Goal: Task Accomplishment & Management: Manage account settings

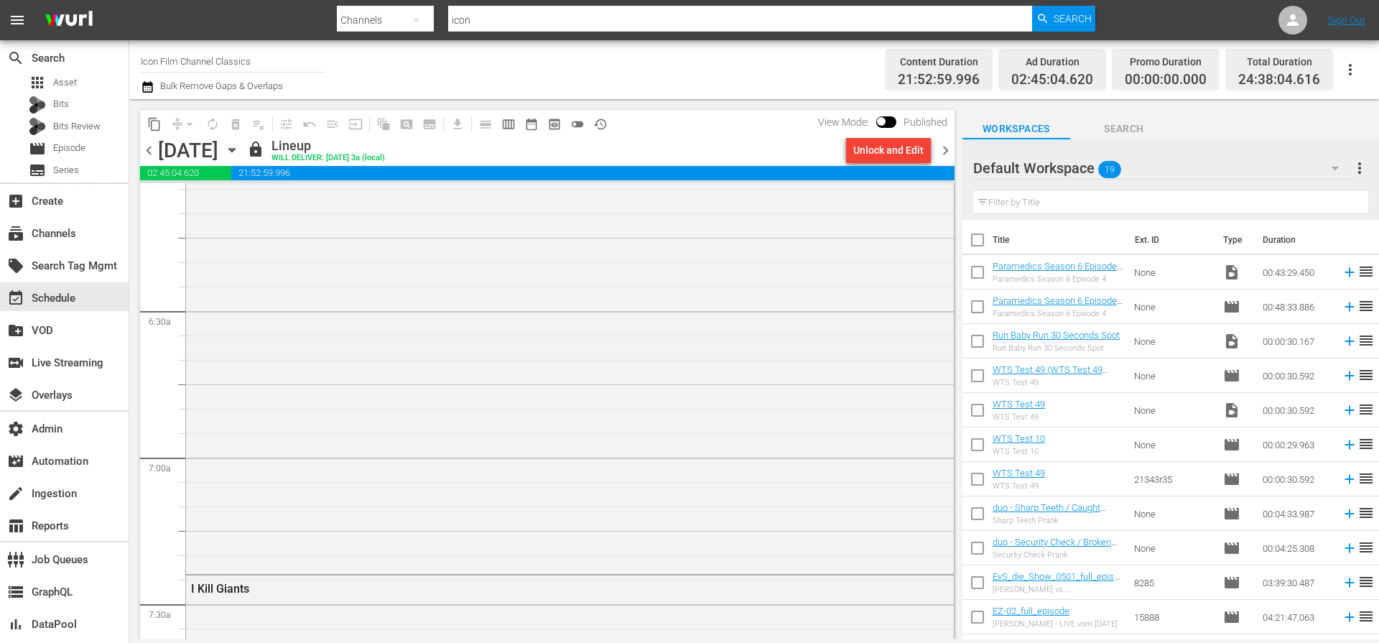
scroll to position [1813, 0]
click at [637, 325] on div "G-Loc" at bounding box center [570, 280] width 768 height 509
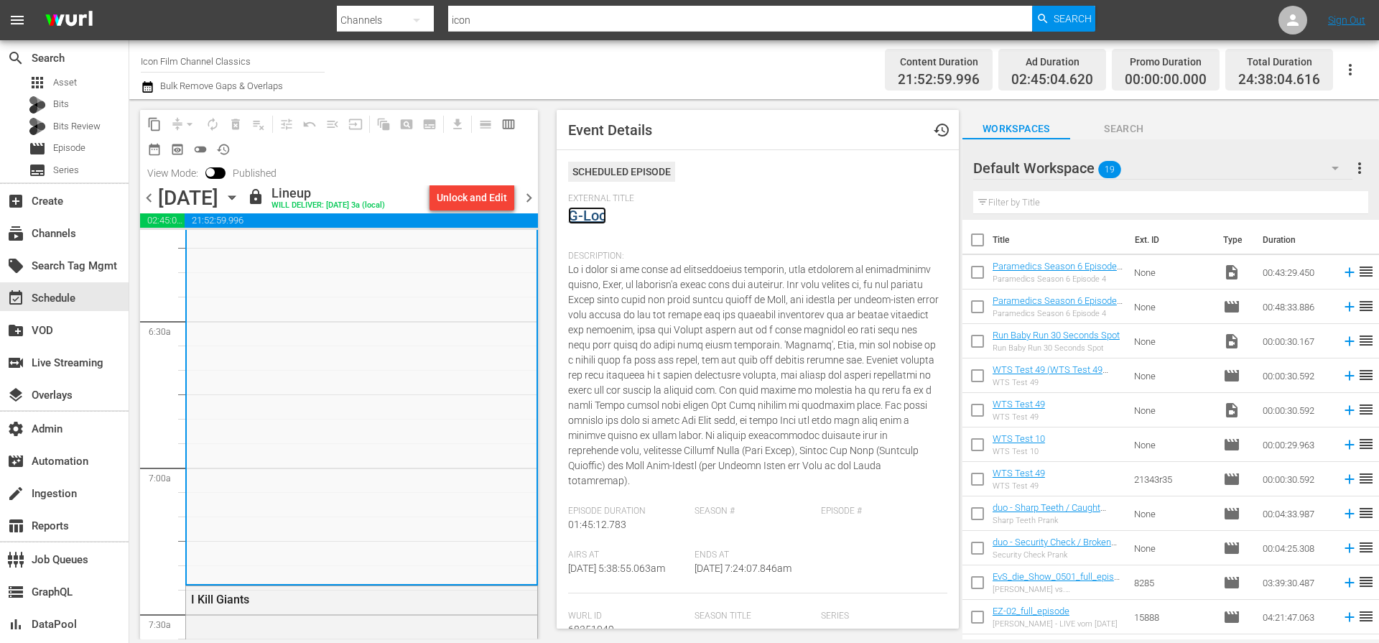
click at [590, 213] on link "G-Loc" at bounding box center [587, 215] width 38 height 17
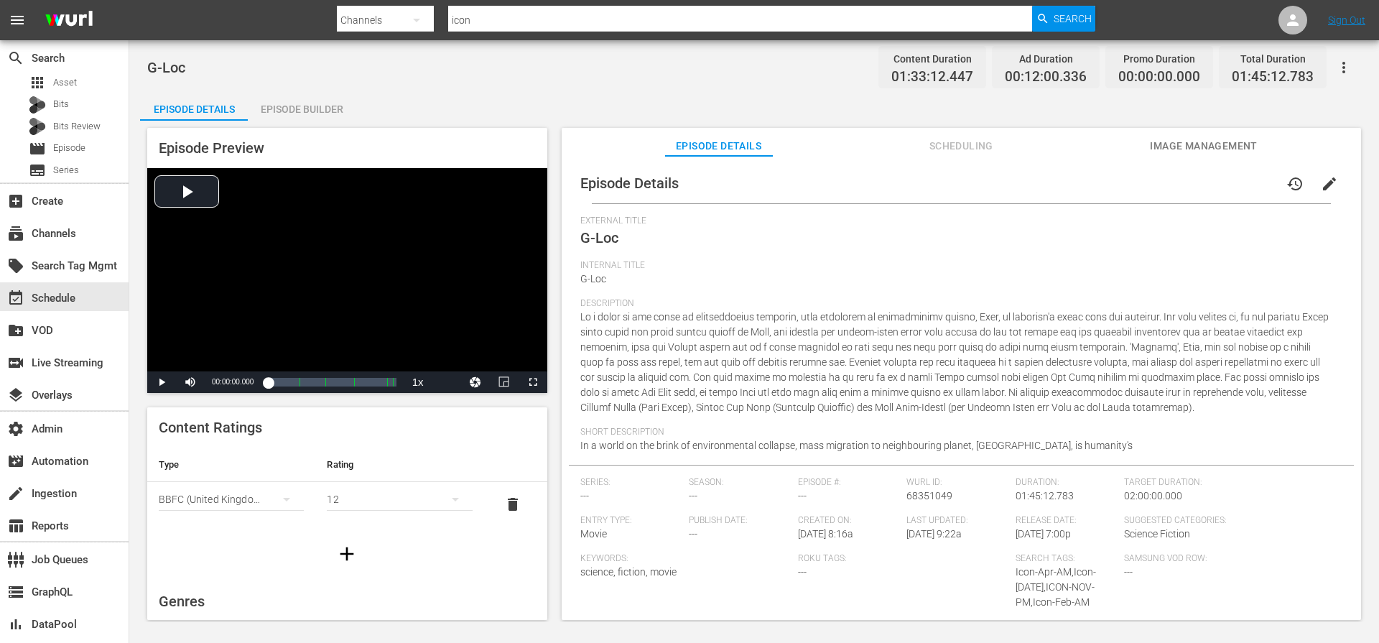
click at [949, 147] on span "Scheduling" at bounding box center [961, 146] width 108 height 18
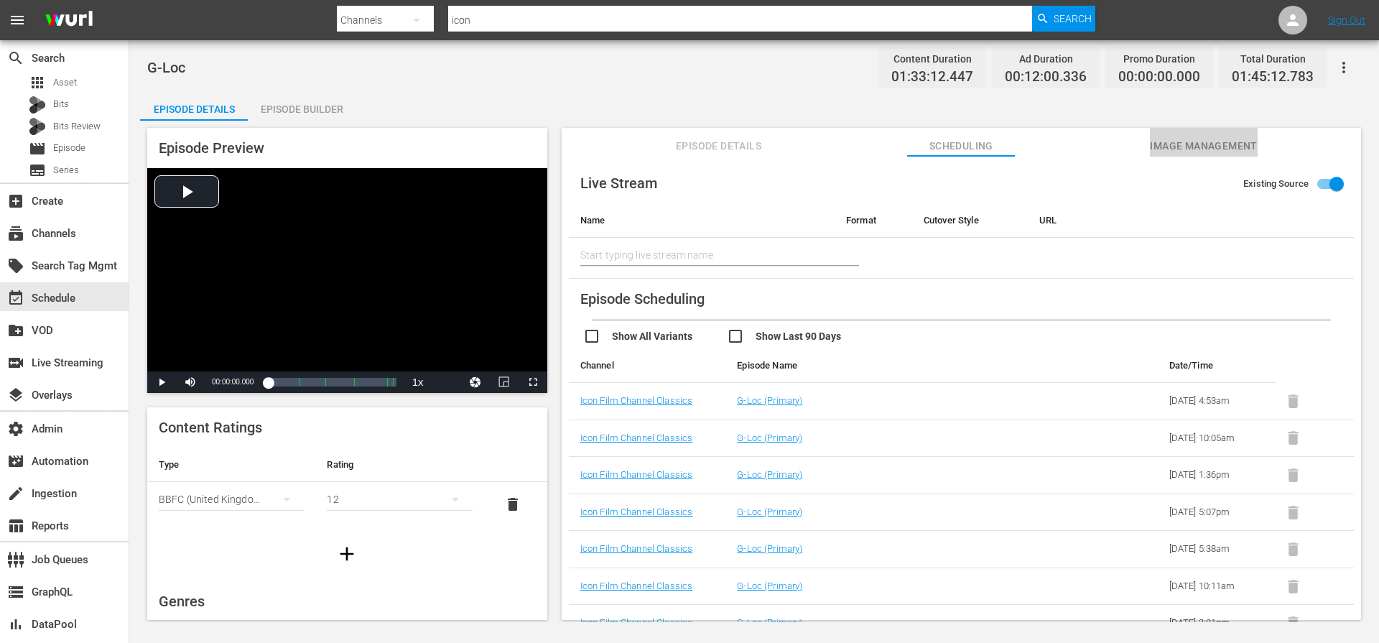
click at [1178, 134] on button "Image Management" at bounding box center [1204, 142] width 108 height 29
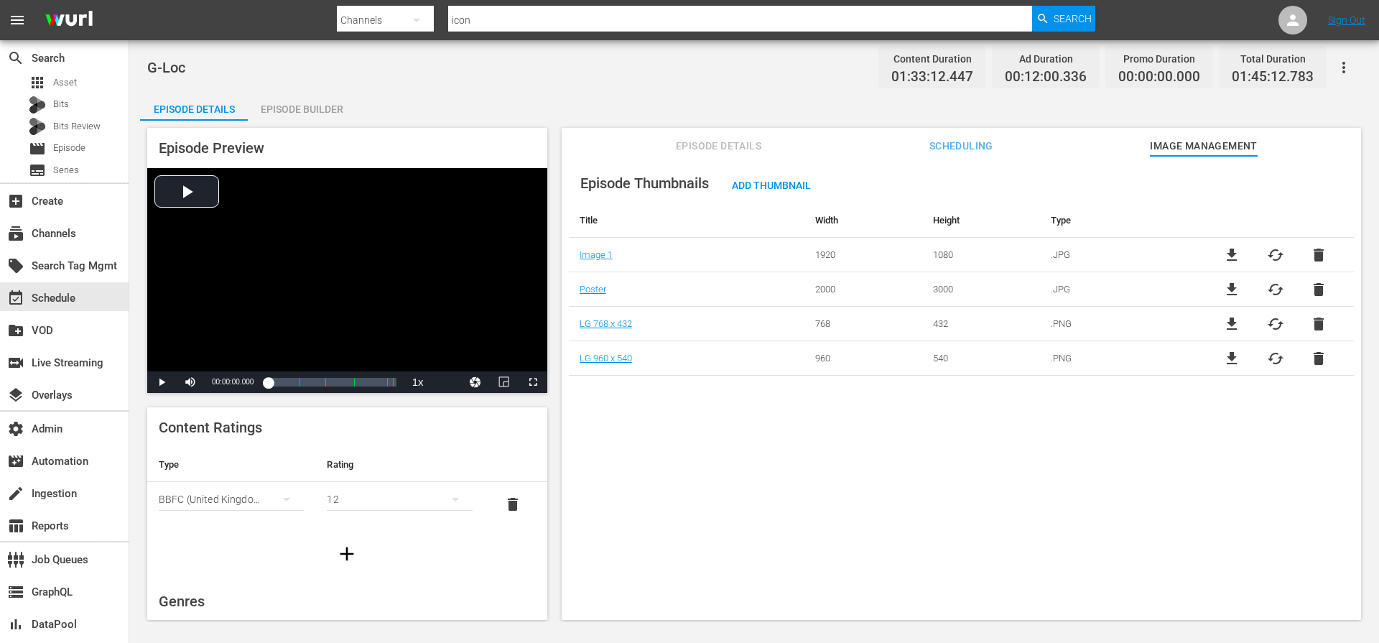
click at [610, 107] on div "Episode Details Episode Builder Episode Preview Video Player is loading. Play V…" at bounding box center [754, 361] width 1228 height 539
click at [666, 70] on div "G-Loc Content Duration 01:33:12.447 Ad Duration 00:12:00.336 Promo Duration 00:…" at bounding box center [754, 67] width 1214 height 32
drag, startPoint x: 581, startPoint y: 92, endPoint x: 594, endPoint y: 92, distance: 12.9
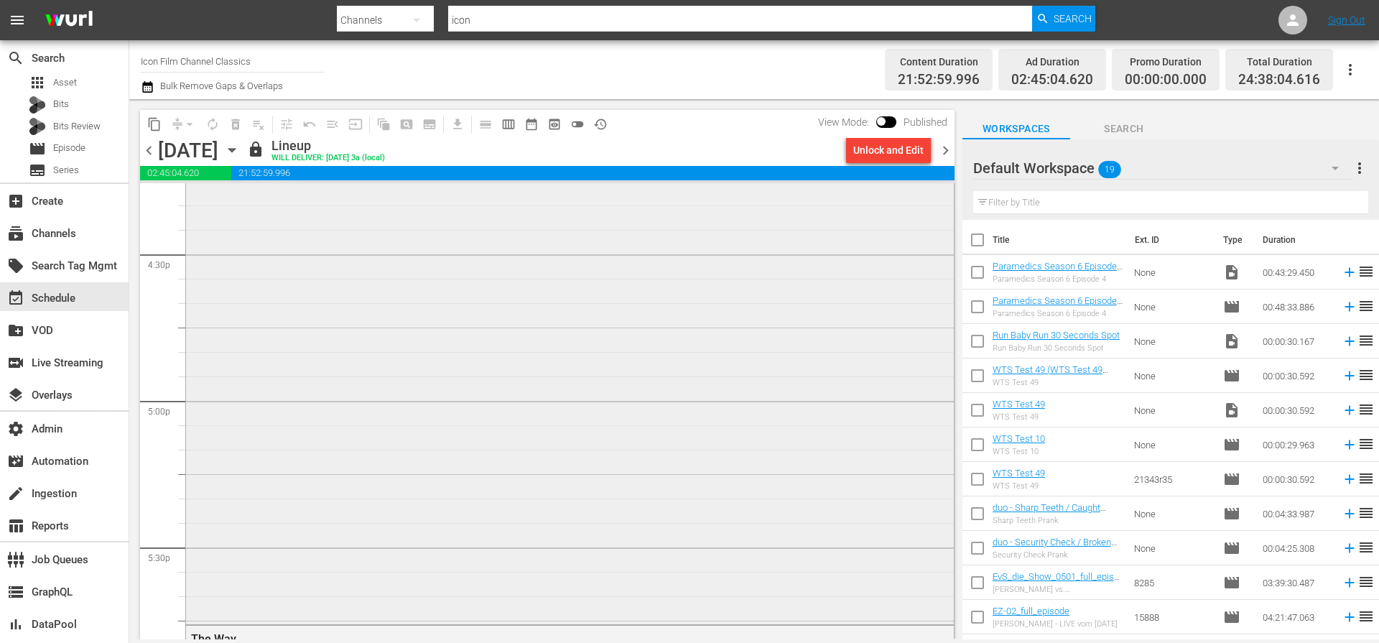
scroll to position [4607, 0]
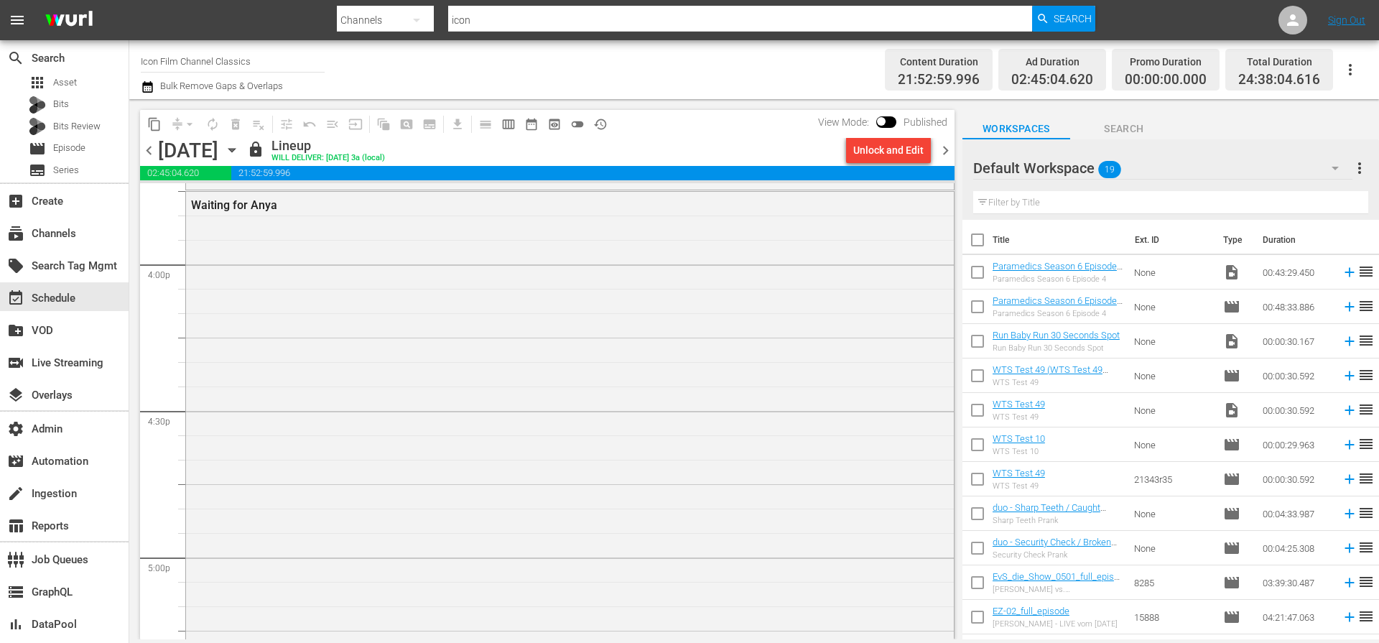
click at [947, 152] on span "chevron_right" at bounding box center [945, 150] width 18 height 18
click at [717, 116] on div "content_copy compress arrow_drop_down autorenew_outlined delete_forever_outline…" at bounding box center [547, 124] width 814 height 28
click at [748, 89] on div "Channel Title Icon Film Channel Classics Bulk Remove Gaps & Overlaps" at bounding box center [475, 70] width 669 height 52
click at [947, 147] on span "chevron_right" at bounding box center [945, 150] width 18 height 18
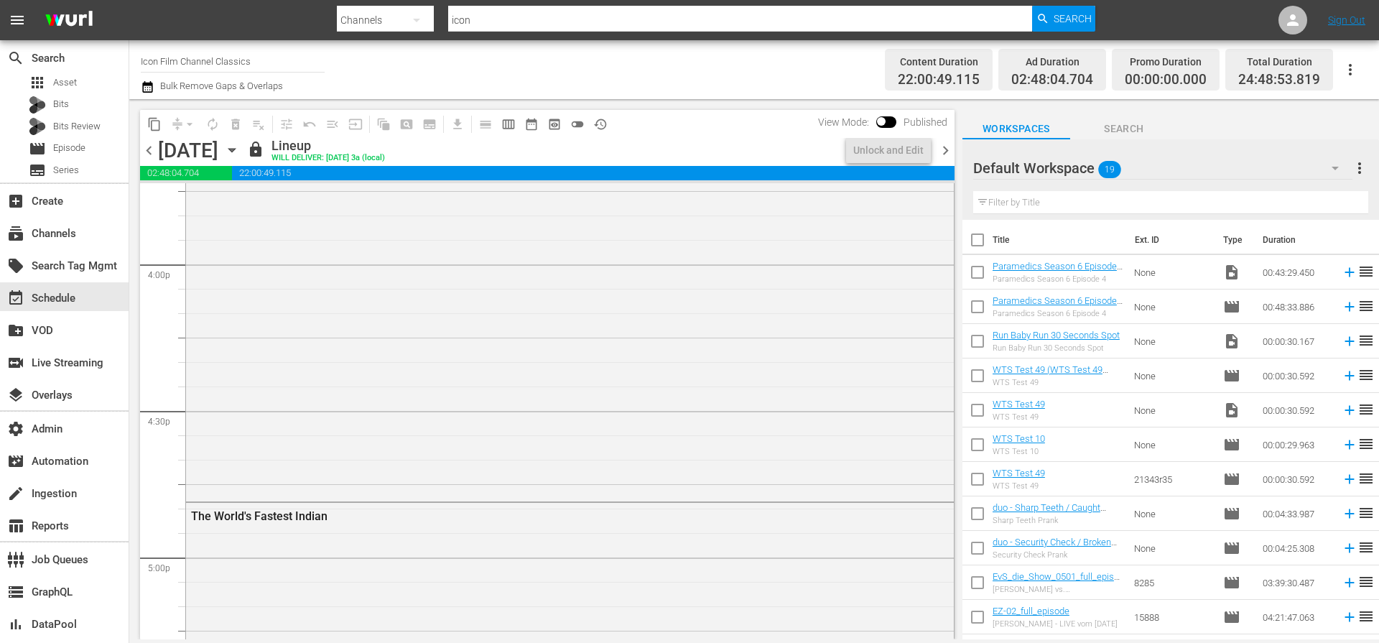
scroll to position [4509, 0]
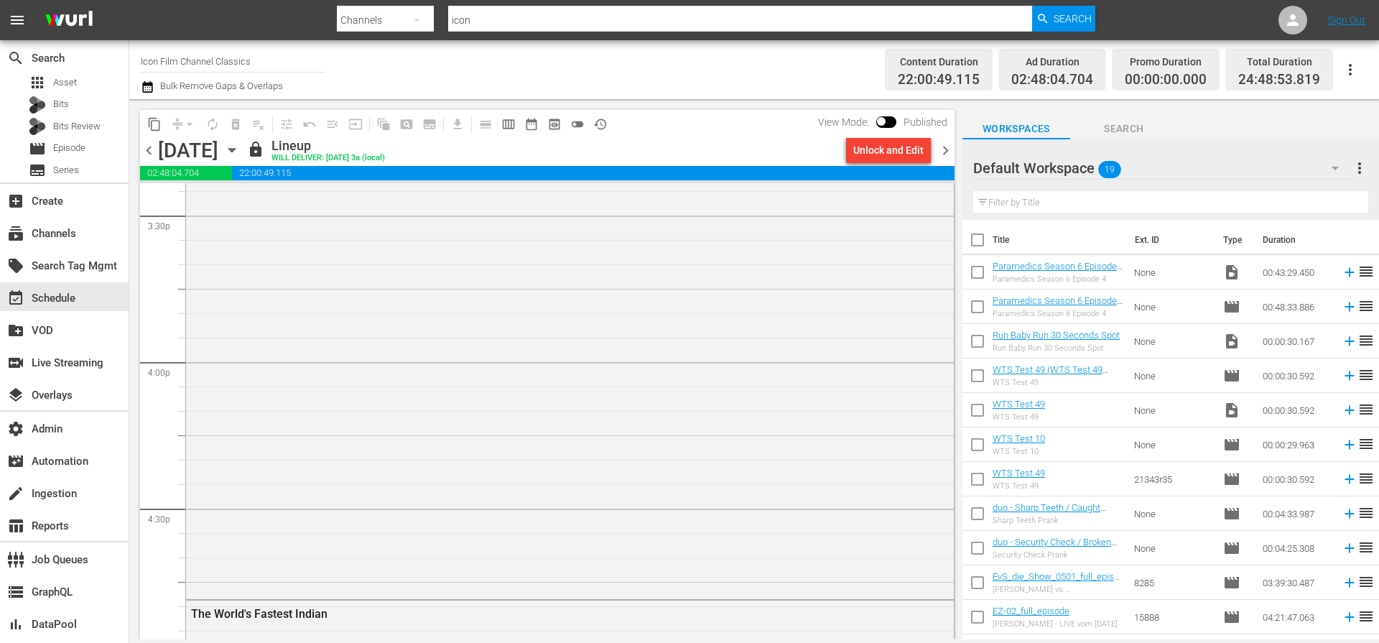
click at [804, 82] on div "Channel Title Icon Film Channel Classics Bulk Remove Gaps & Overlaps" at bounding box center [475, 70] width 669 height 52
click at [461, 290] on div "The Way" at bounding box center [570, 523] width 768 height 641
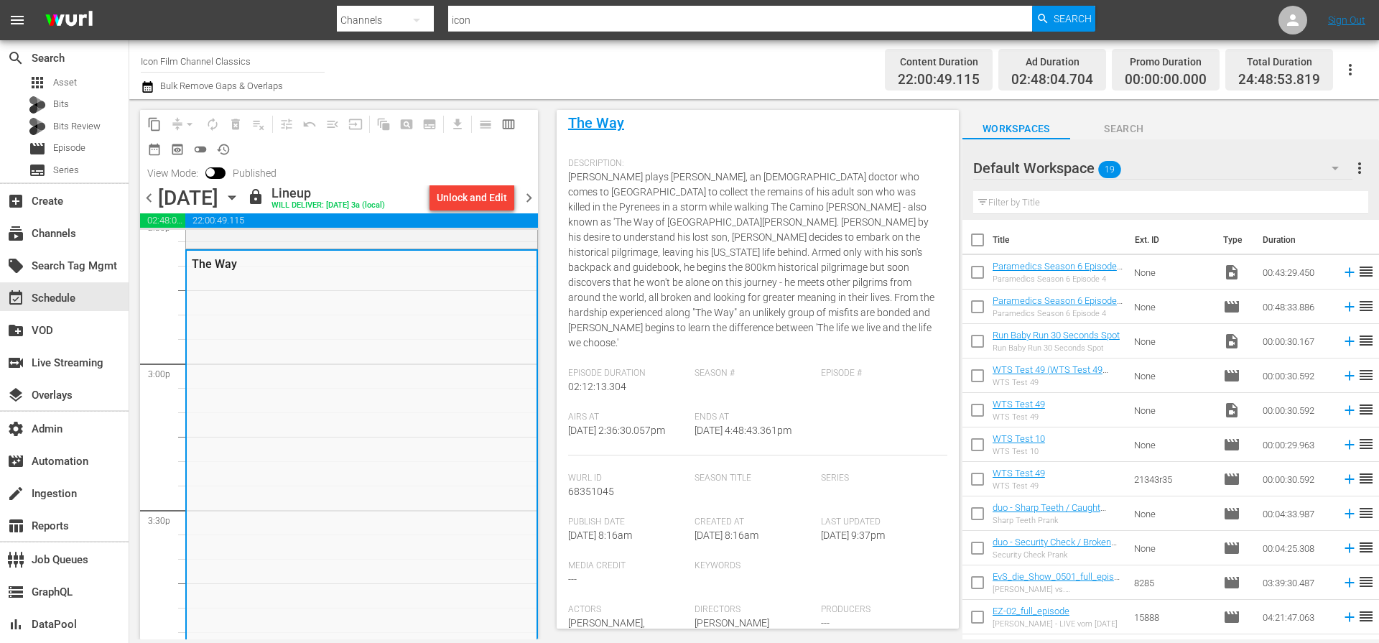
scroll to position [0, 0]
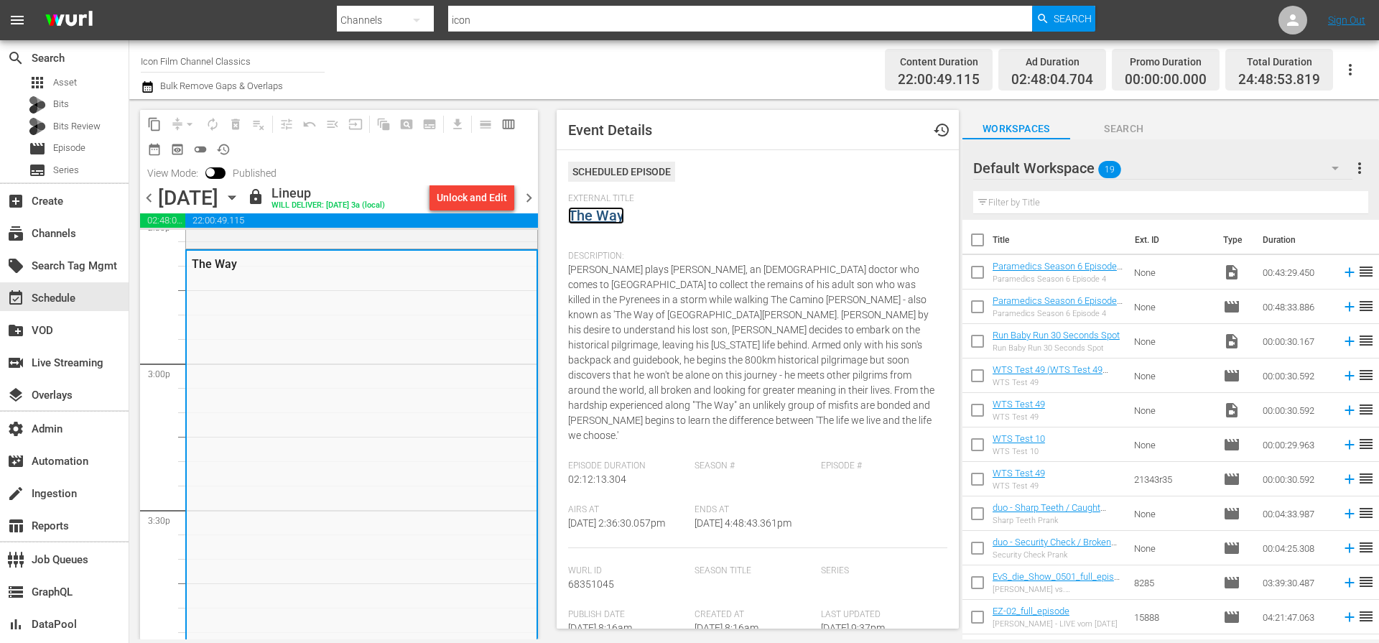
click at [598, 218] on link "The Way" at bounding box center [596, 215] width 56 height 17
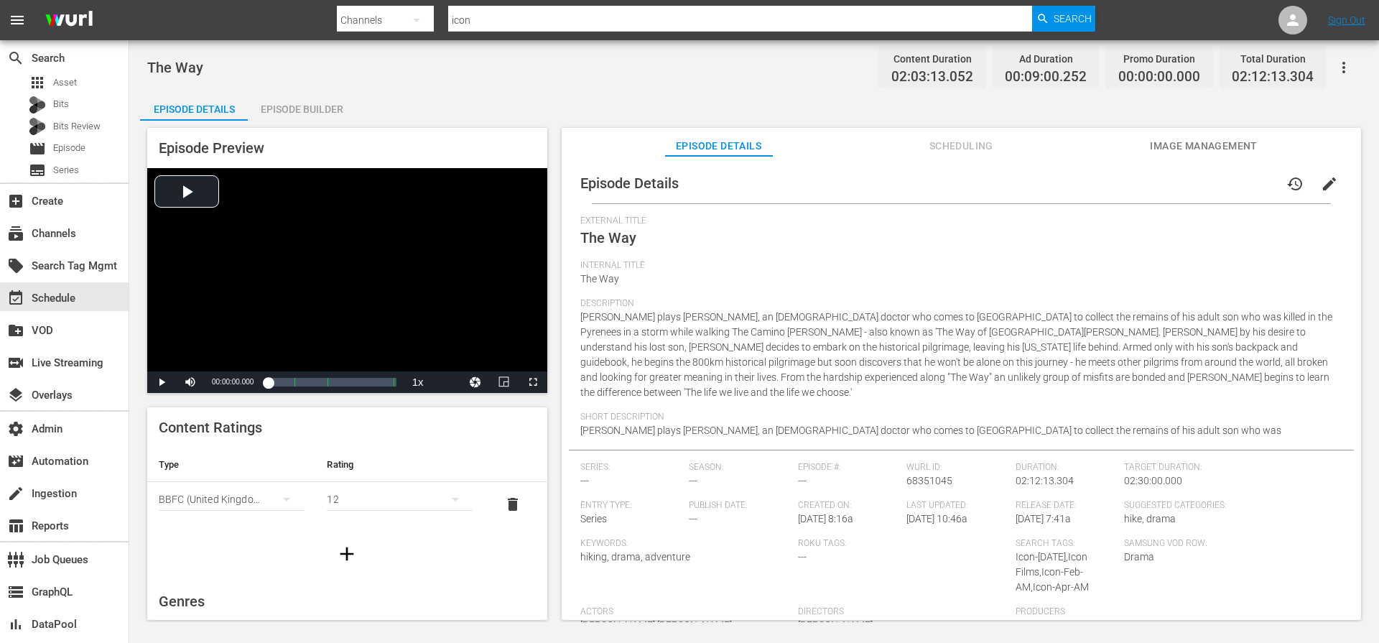
click at [1161, 144] on span "Image Management" at bounding box center [1204, 146] width 108 height 18
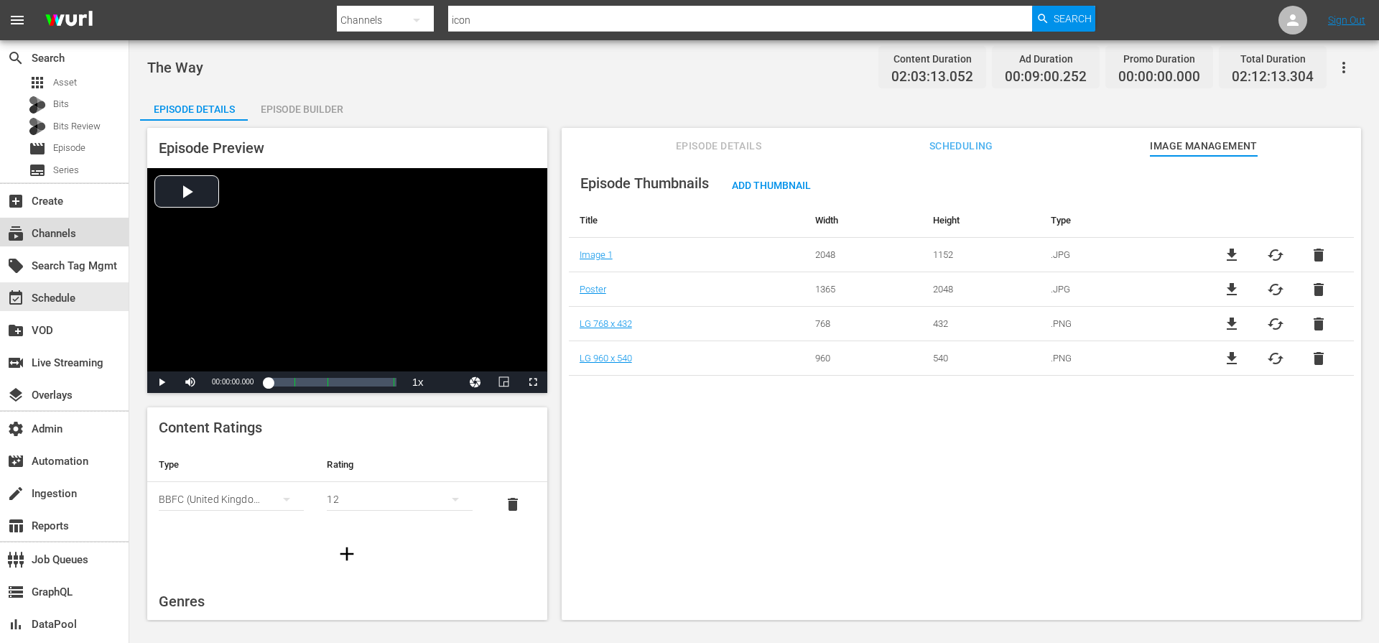
click at [67, 238] on div "subscriptions Channels" at bounding box center [40, 231] width 80 height 13
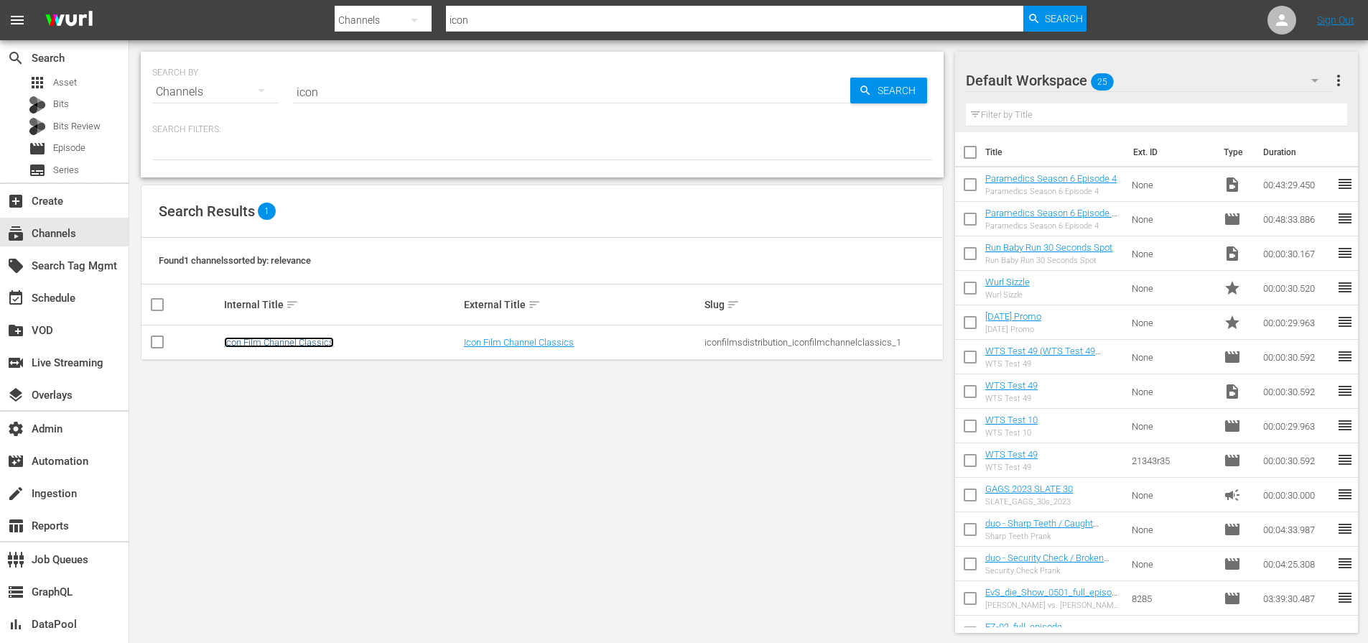
click at [256, 337] on link "Icon Film Channel Classics" at bounding box center [279, 342] width 110 height 11
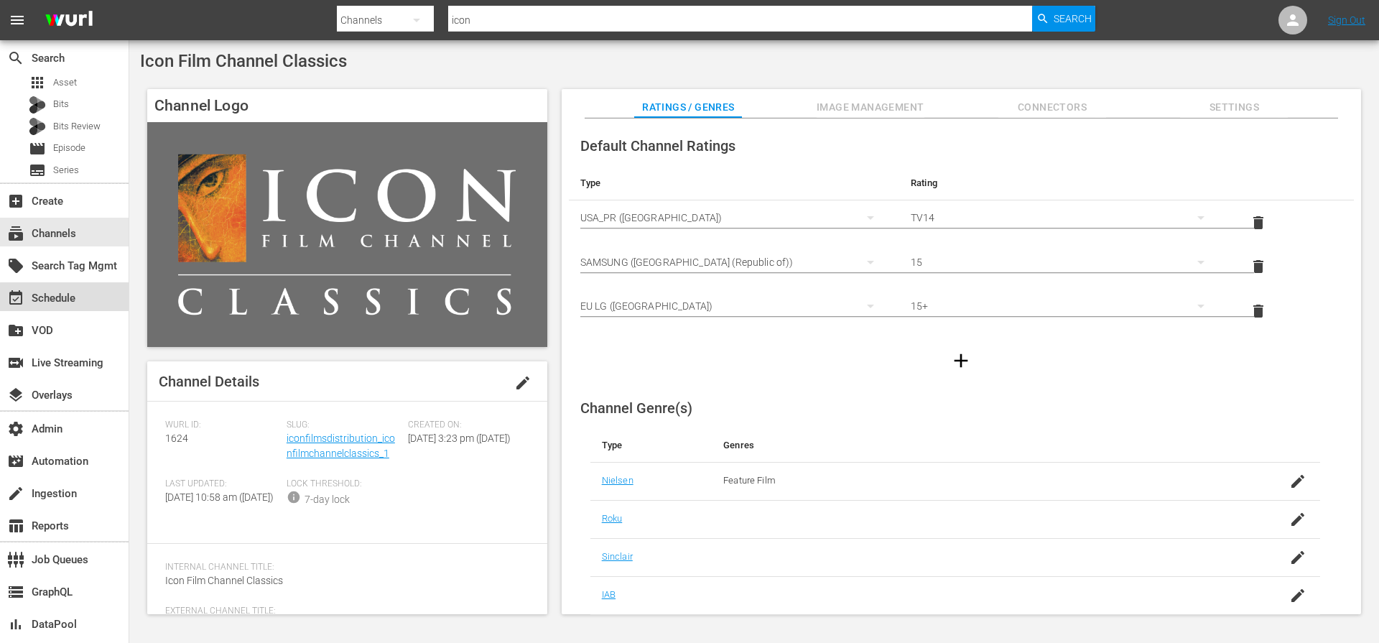
click at [82, 302] on div "event_available Schedule" at bounding box center [64, 296] width 129 height 29
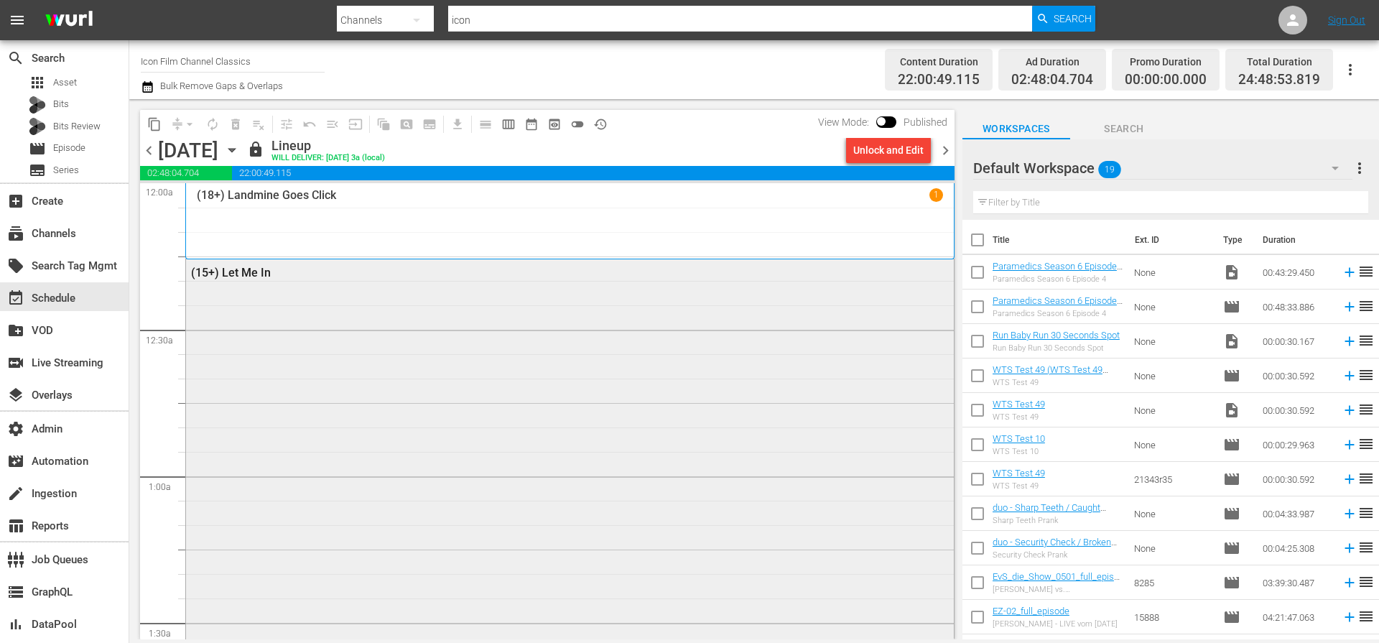
click at [290, 338] on div "(15+) Let Me In" at bounding box center [570, 592] width 768 height 666
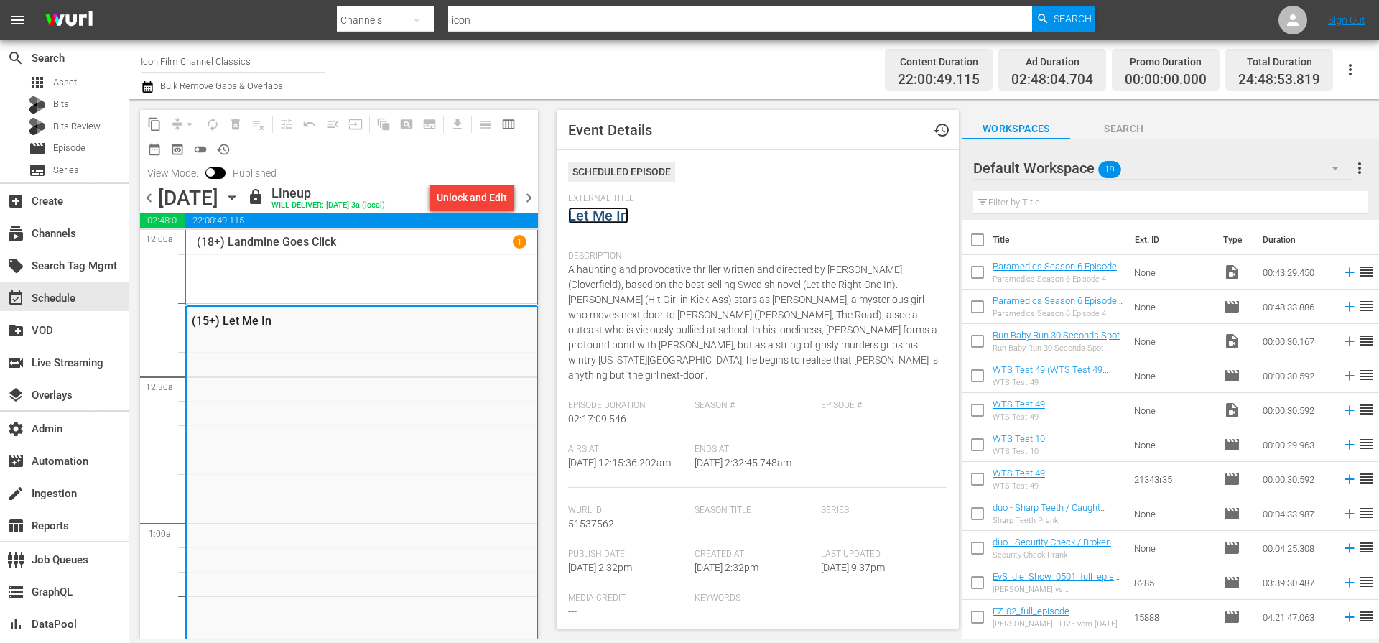
click at [592, 222] on link "Let Me In" at bounding box center [598, 215] width 60 height 17
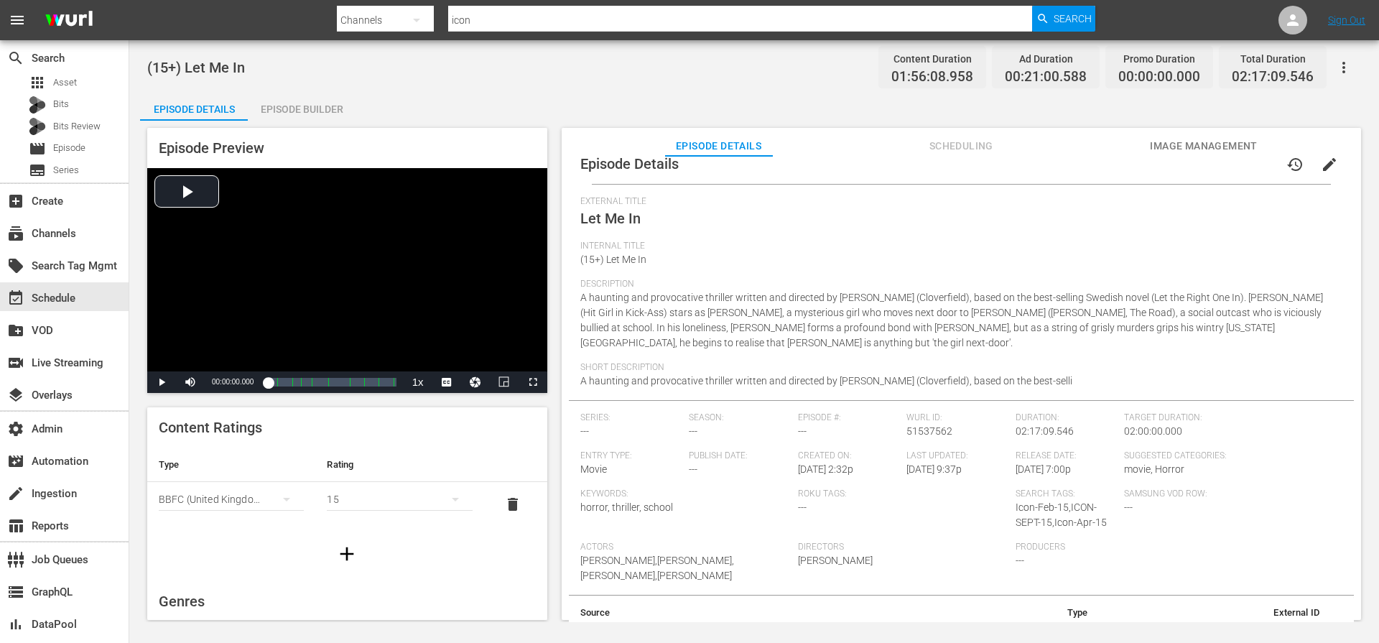
scroll to position [22, 0]
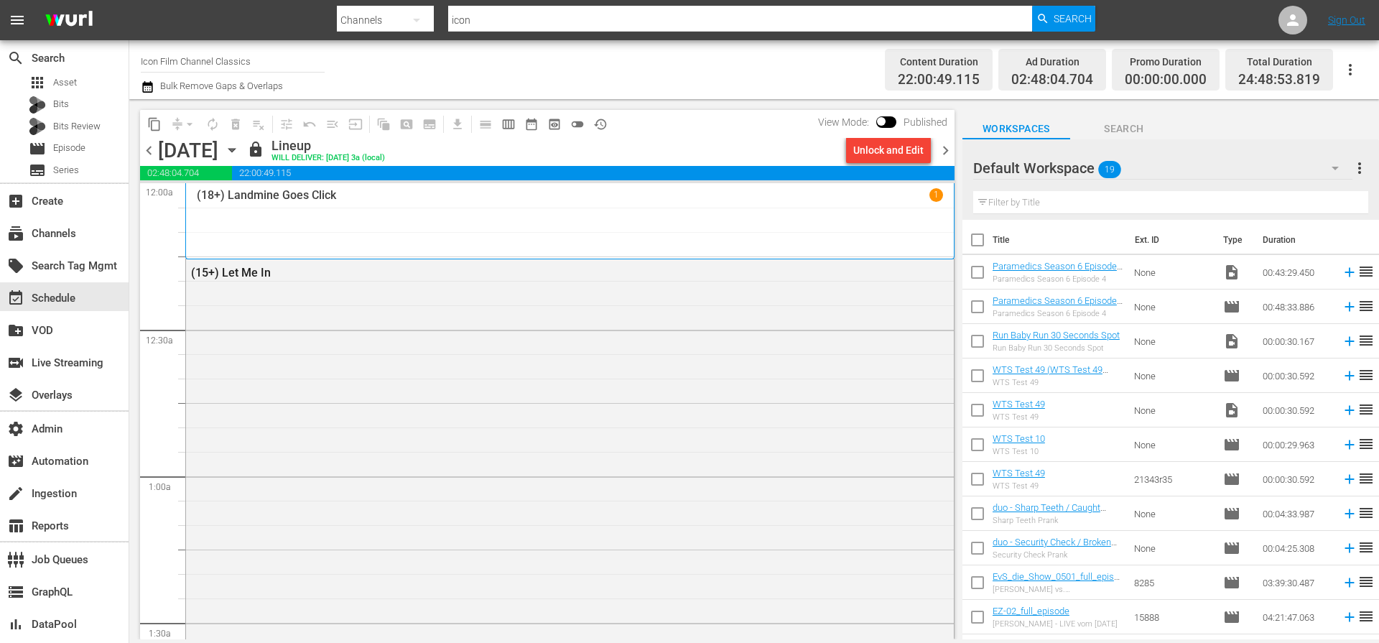
click at [147, 152] on span "chevron_left" at bounding box center [149, 150] width 18 height 18
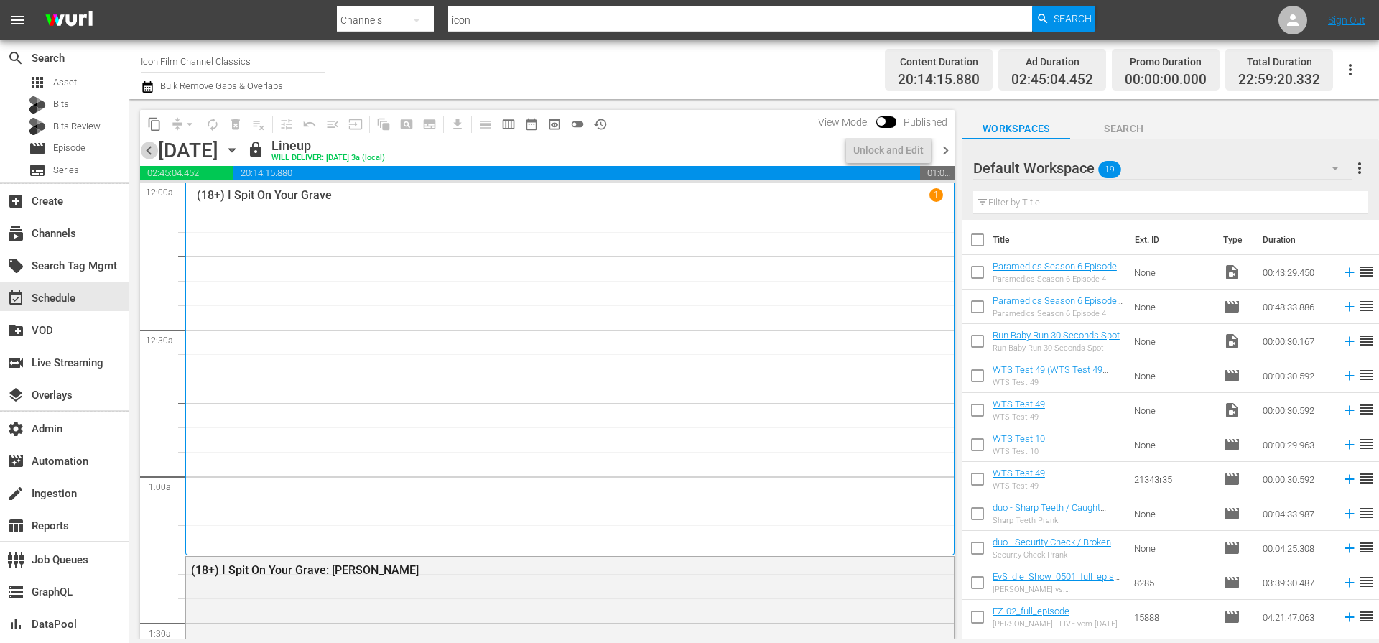
click at [147, 152] on span "chevron_left" at bounding box center [149, 150] width 18 height 18
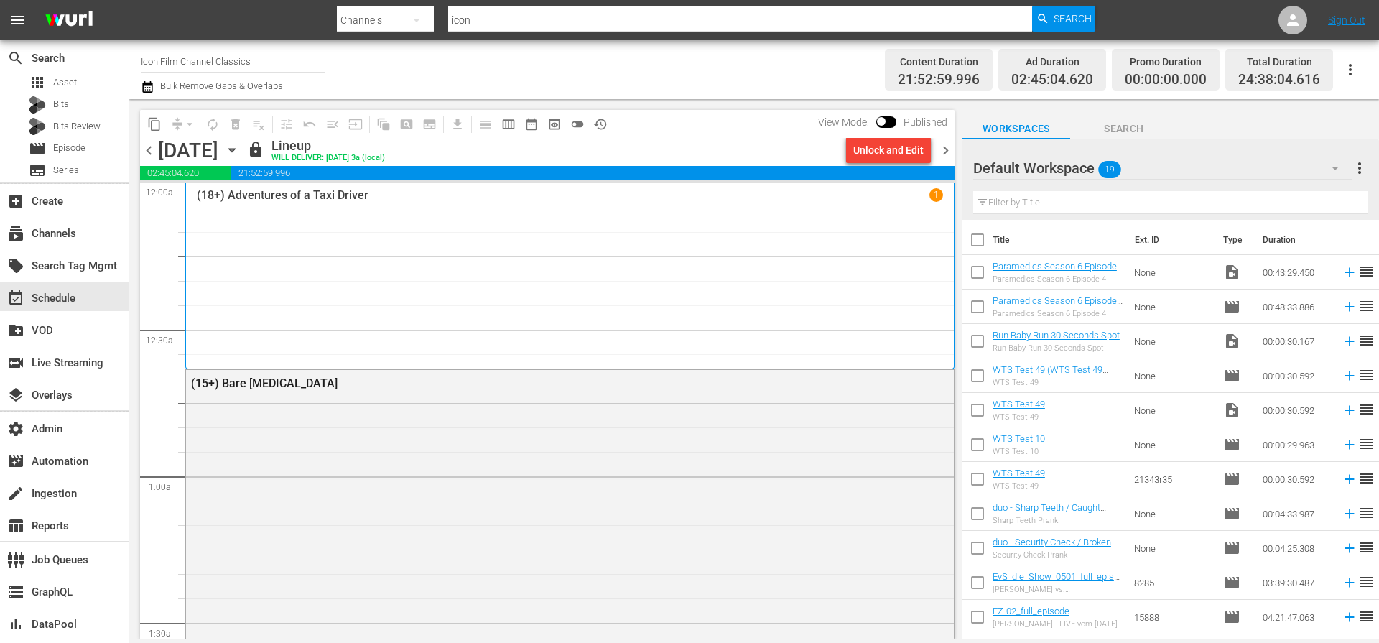
click at [147, 152] on span "chevron_left" at bounding box center [149, 150] width 18 height 18
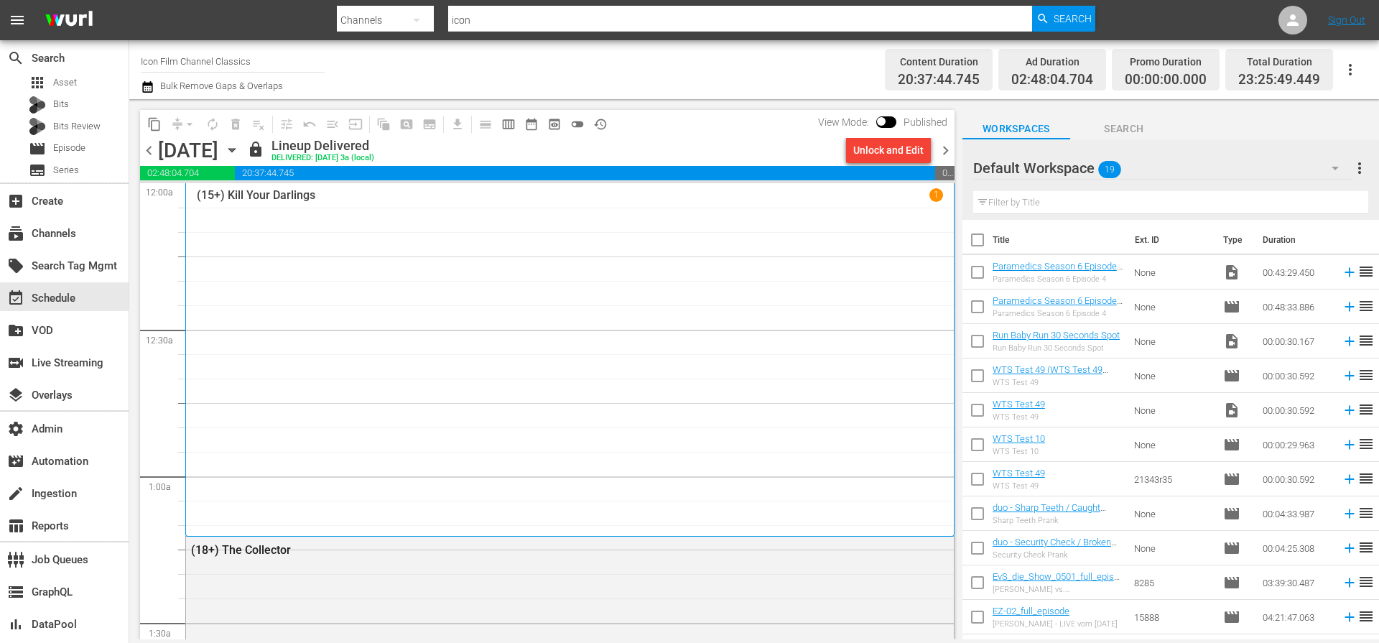
click at [782, 65] on div "Channel Title Icon Film Channel Classics Bulk Remove Gaps & Overlaps" at bounding box center [475, 70] width 669 height 52
click at [149, 152] on span "chevron_left" at bounding box center [149, 150] width 18 height 18
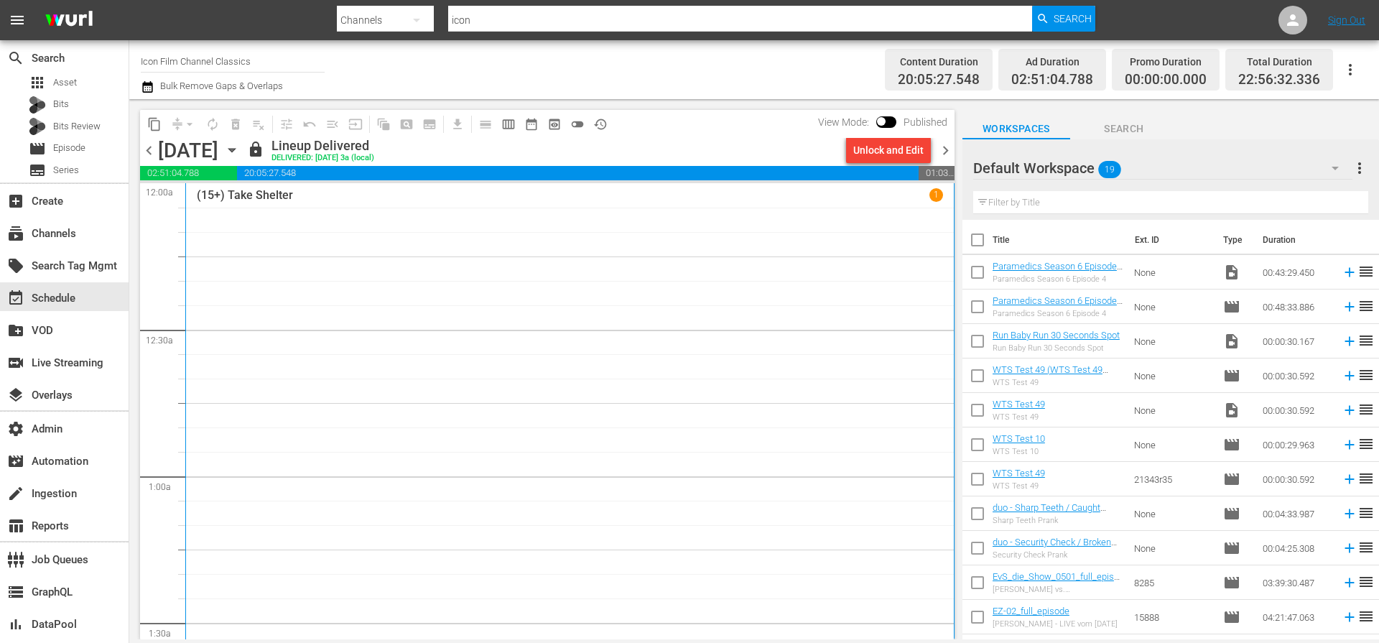
click at [886, 121] on input "checkbox" at bounding box center [881, 124] width 30 height 10
checkbox input "true"
click at [814, 89] on div "Content Duration 20:05:27.548 Ad Duration 02:51:04.788 Promo Duration 00:00:00.…" at bounding box center [1088, 70] width 557 height 52
drag, startPoint x: 750, startPoint y: 97, endPoint x: 761, endPoint y: 103, distance: 12.8
click at [750, 97] on div "Channel Title Icon Film Channel Classics Bulk Remove Gaps & Overlaps Content Du…" at bounding box center [754, 69] width 1250 height 59
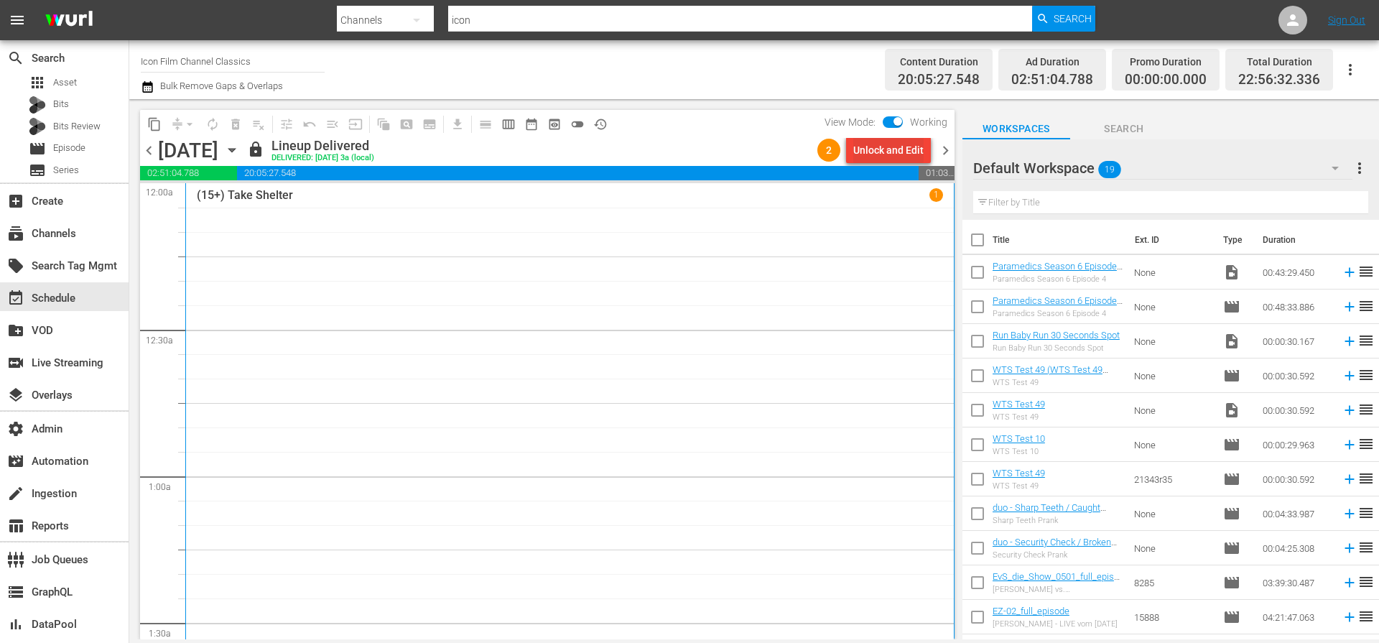
click at [911, 151] on div "Unlock and Edit" at bounding box center [888, 150] width 70 height 26
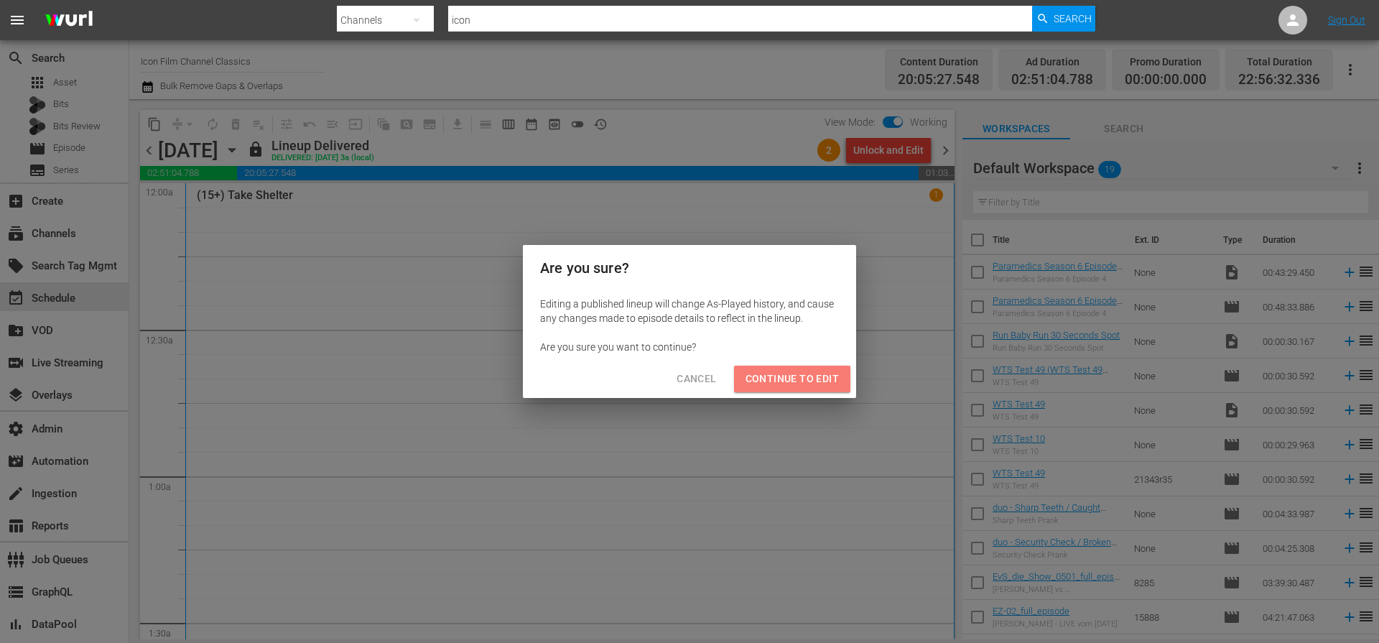
click at [814, 383] on span "Continue to Edit" at bounding box center [791, 379] width 93 height 18
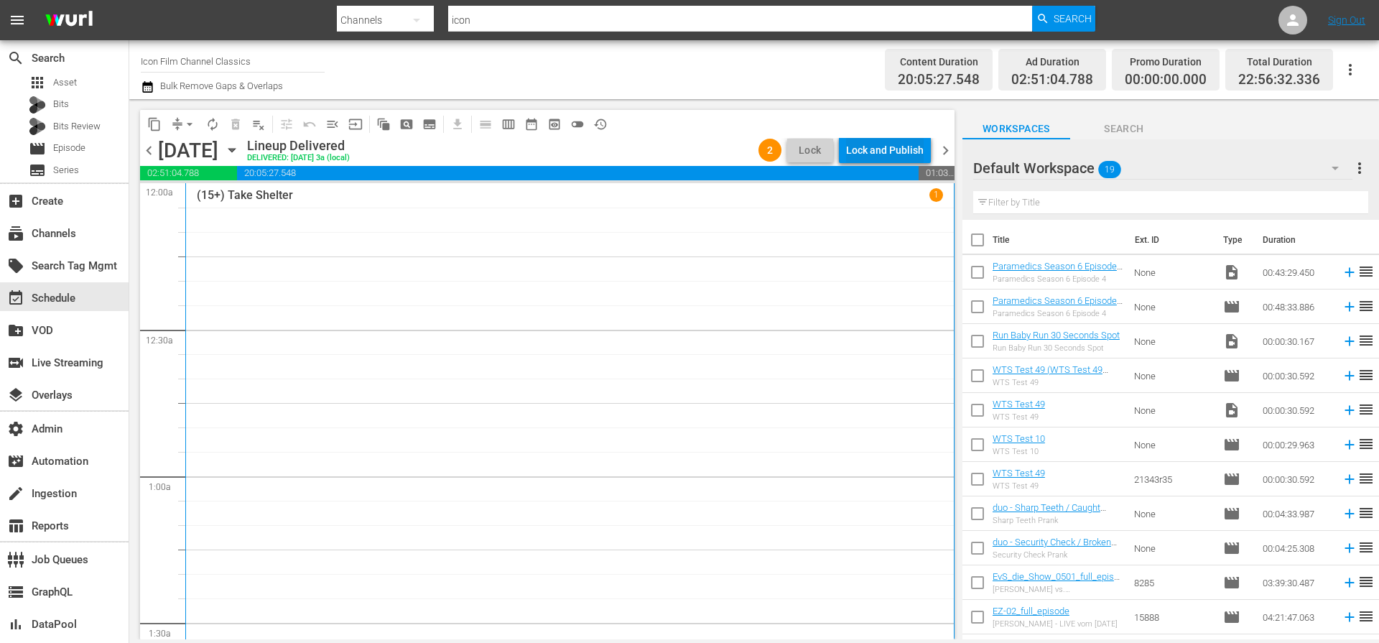
click at [887, 152] on div "Lock and Publish" at bounding box center [885, 150] width 78 height 26
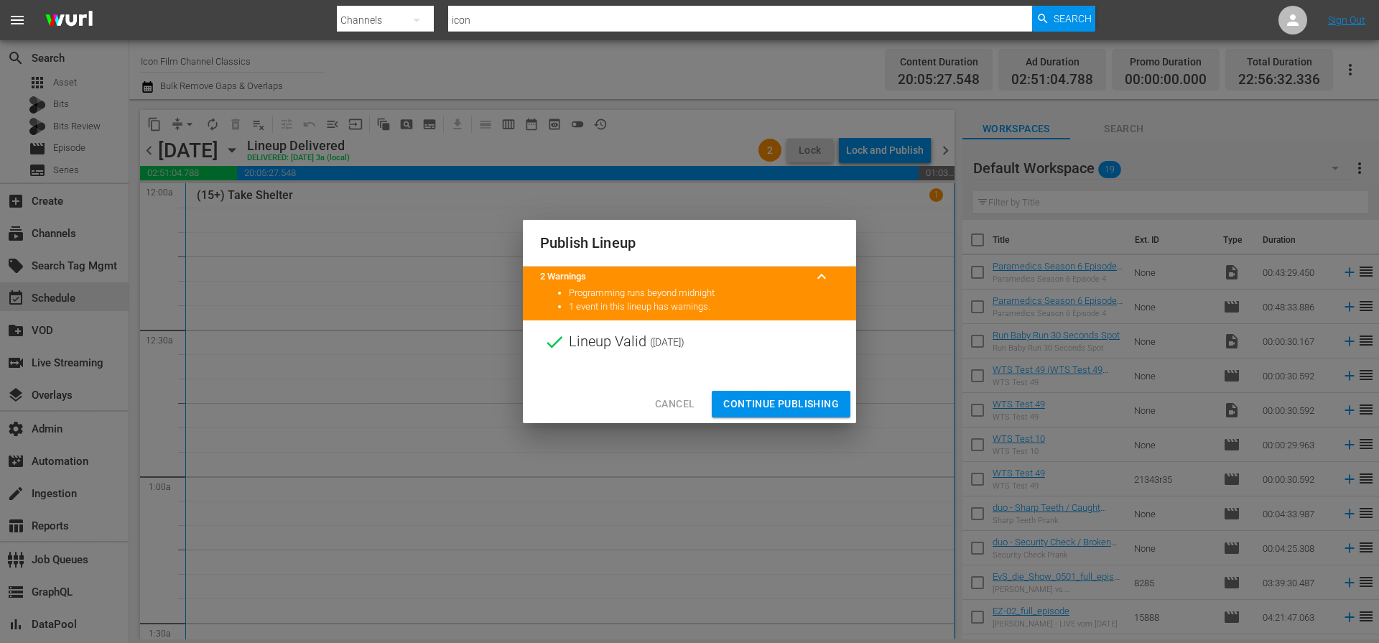
click at [807, 396] on span "Continue Publishing" at bounding box center [781, 404] width 116 height 18
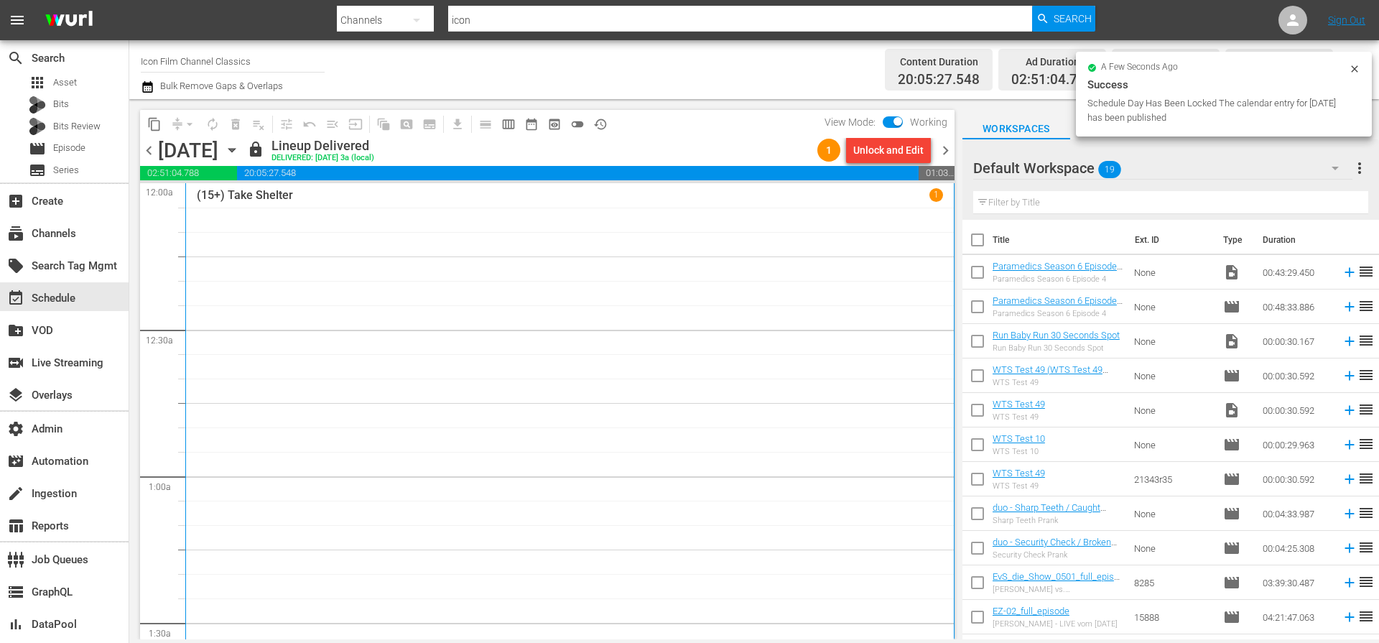
click at [948, 147] on span "chevron_right" at bounding box center [945, 150] width 18 height 18
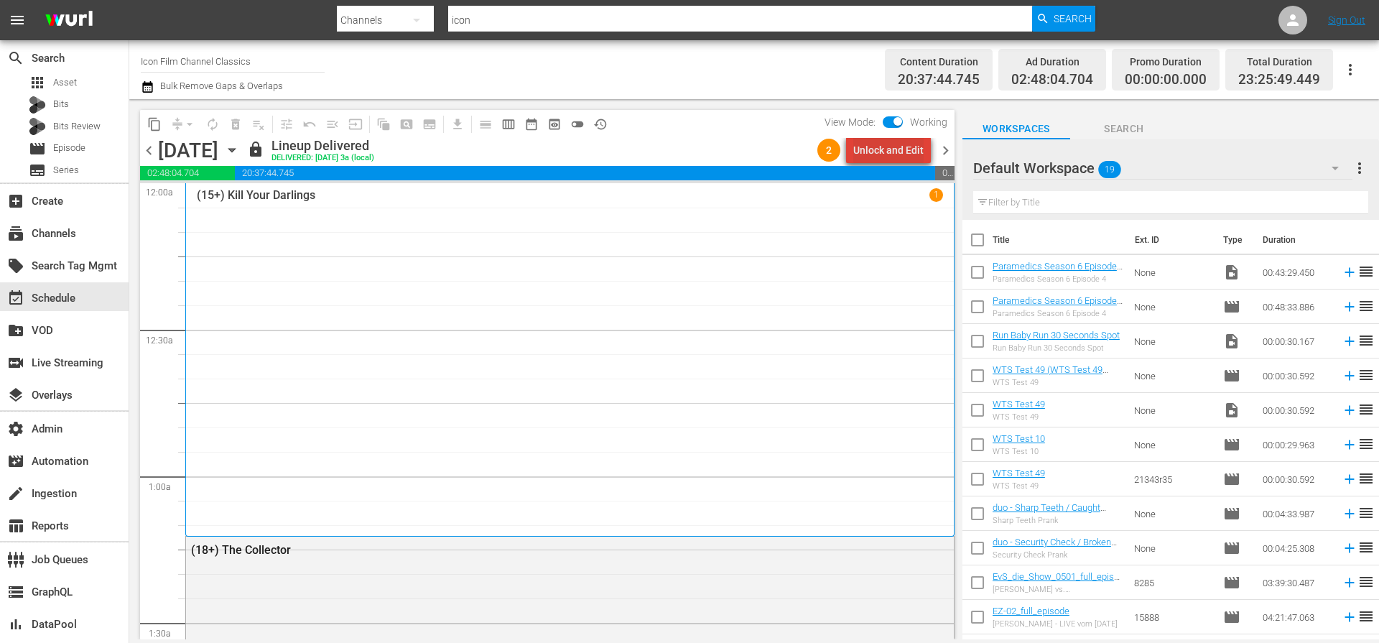
click at [910, 149] on div "Unlock and Edit" at bounding box center [888, 150] width 70 height 26
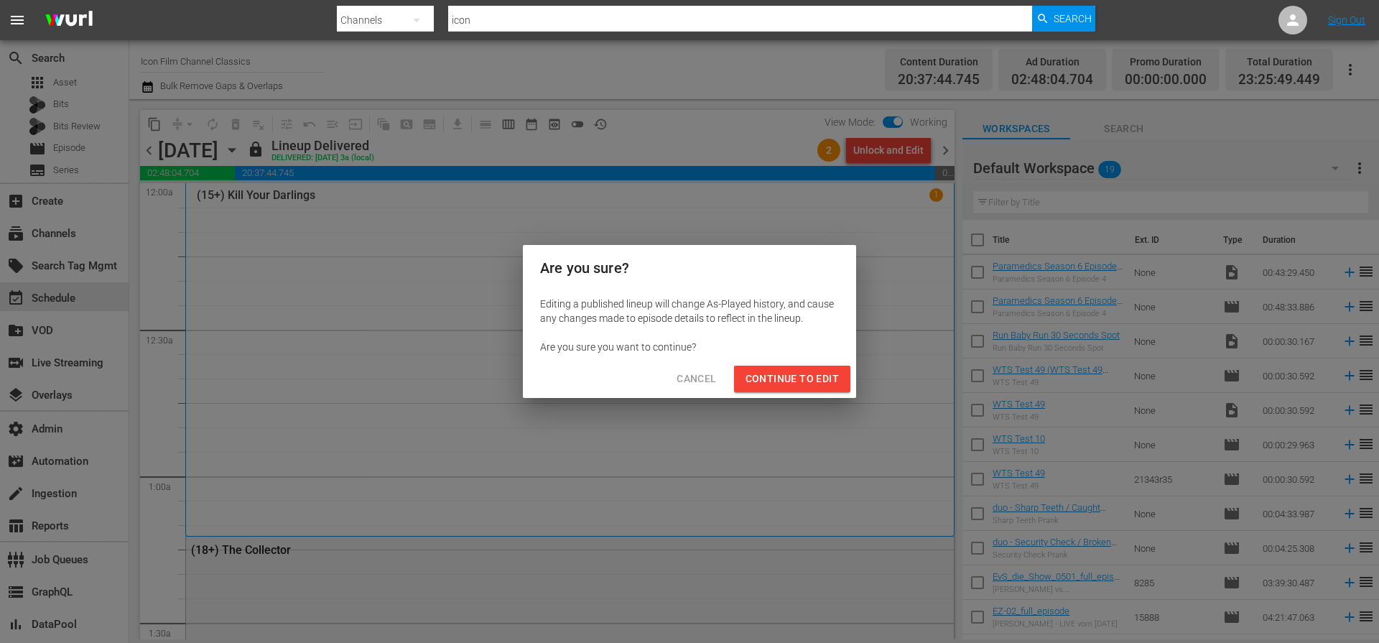
click at [809, 379] on span "Continue to Edit" at bounding box center [791, 379] width 93 height 18
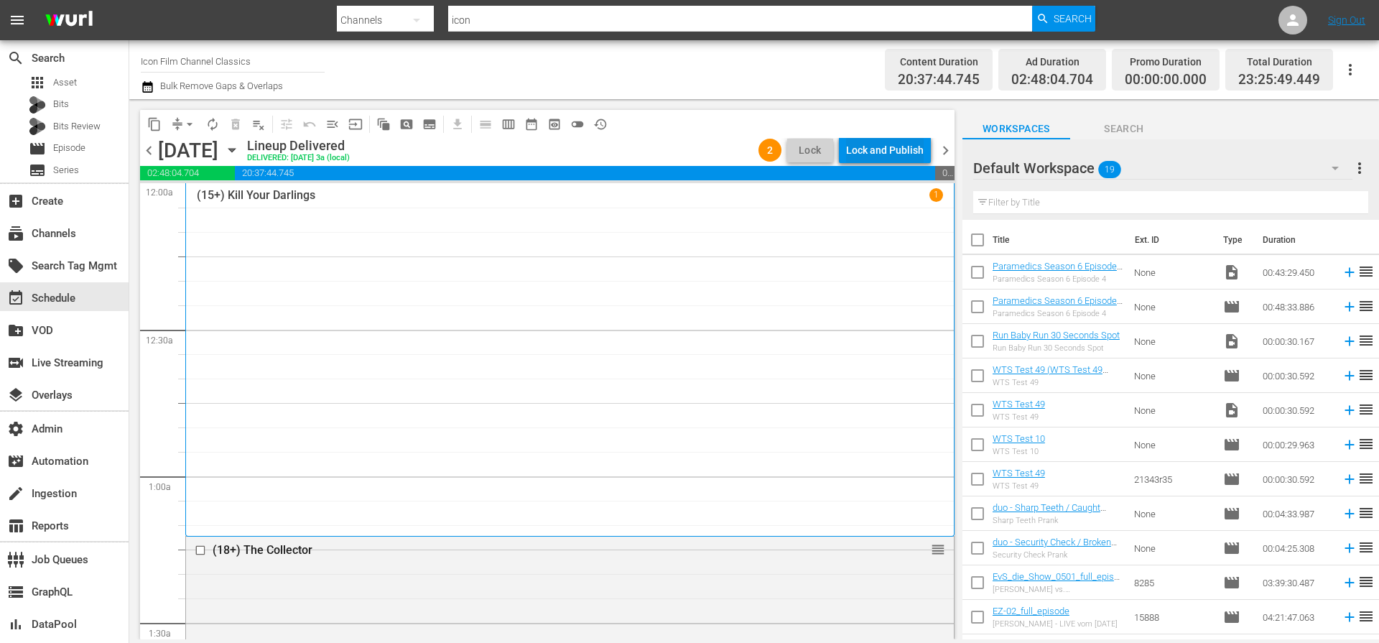
click at [892, 153] on div "Lock and Publish" at bounding box center [885, 150] width 78 height 26
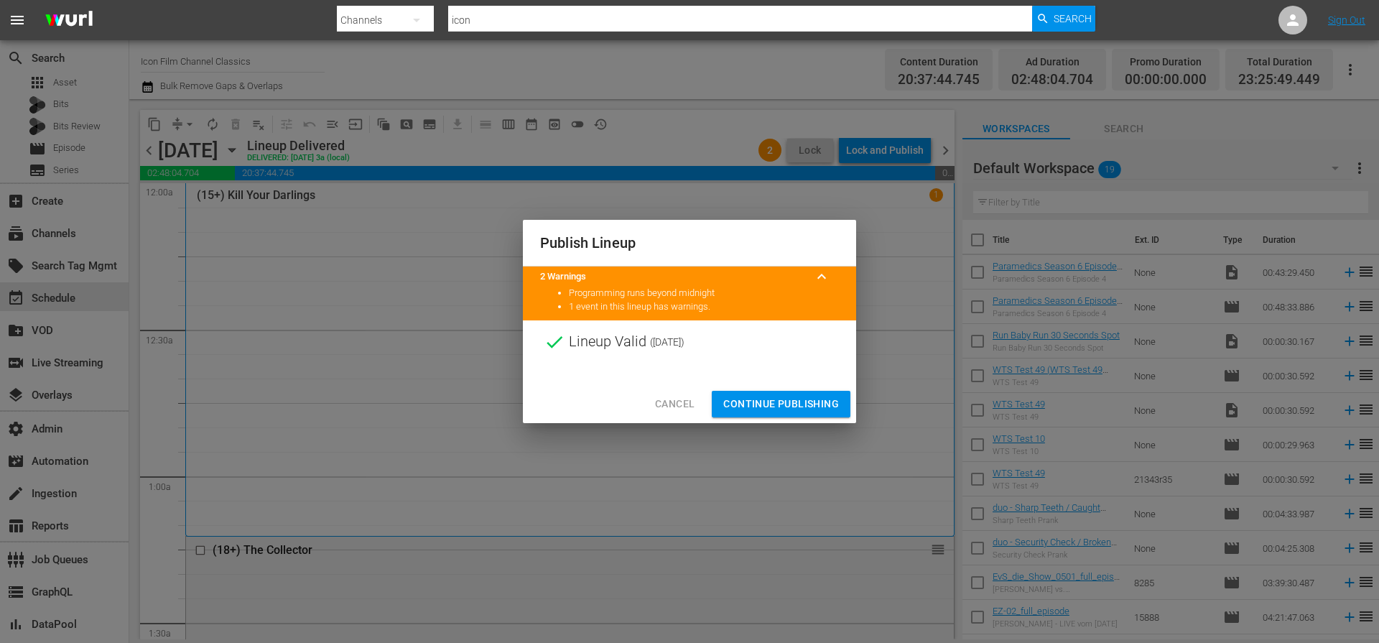
click at [801, 399] on span "Continue Publishing" at bounding box center [781, 404] width 116 height 18
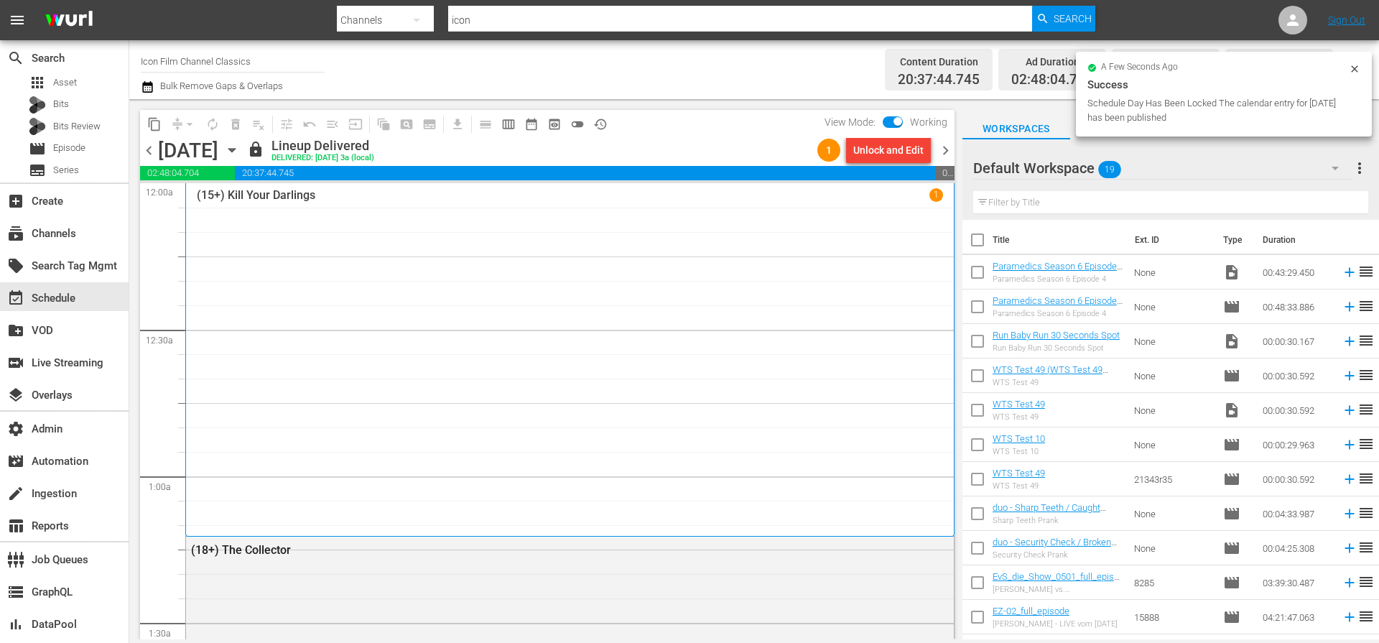
click at [947, 155] on span "chevron_right" at bounding box center [945, 150] width 18 height 18
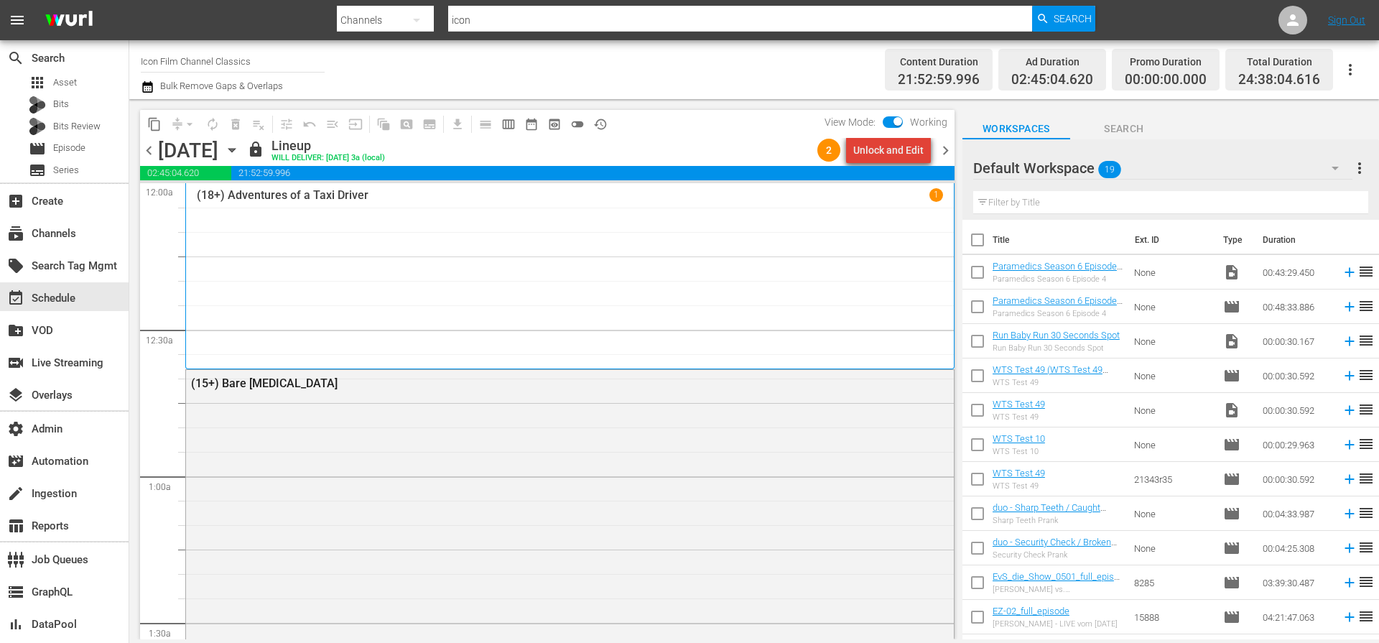
click at [912, 152] on div "Unlock and Edit" at bounding box center [888, 150] width 70 height 26
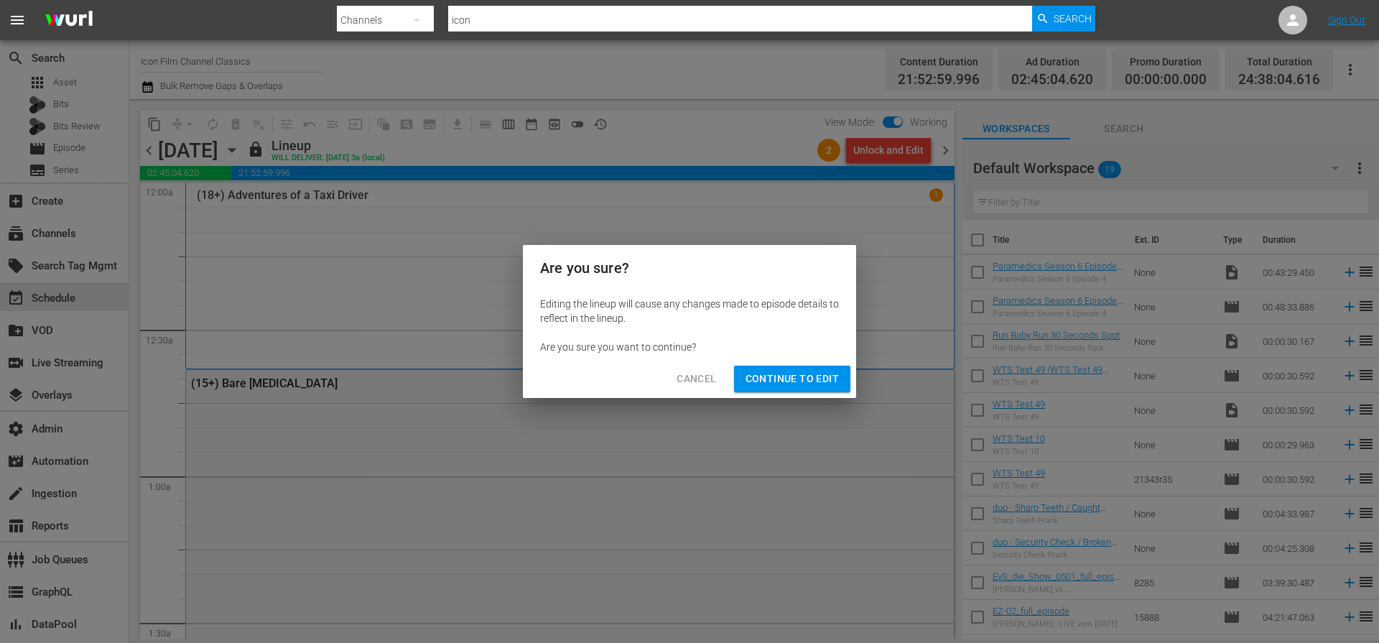
click at [796, 383] on span "Continue to Edit" at bounding box center [791, 379] width 93 height 18
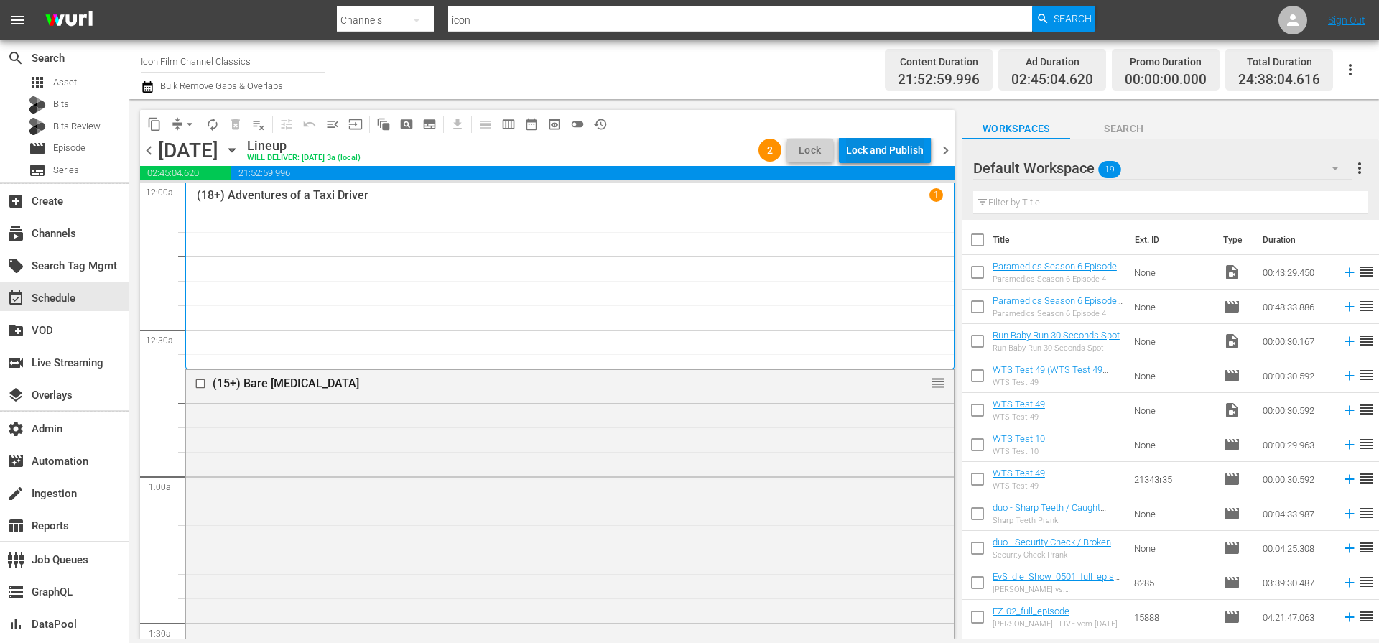
click at [911, 152] on div "Lock and Publish" at bounding box center [885, 150] width 78 height 26
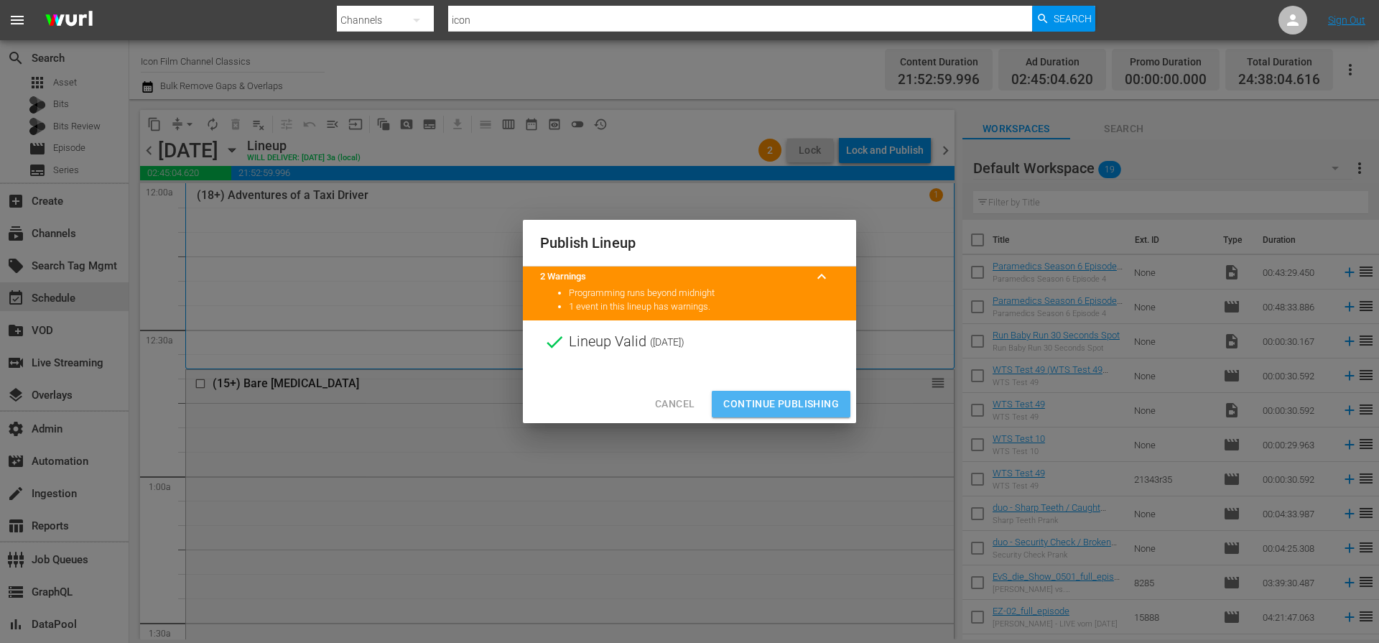
click at [799, 395] on span "Continue Publishing" at bounding box center [781, 404] width 116 height 18
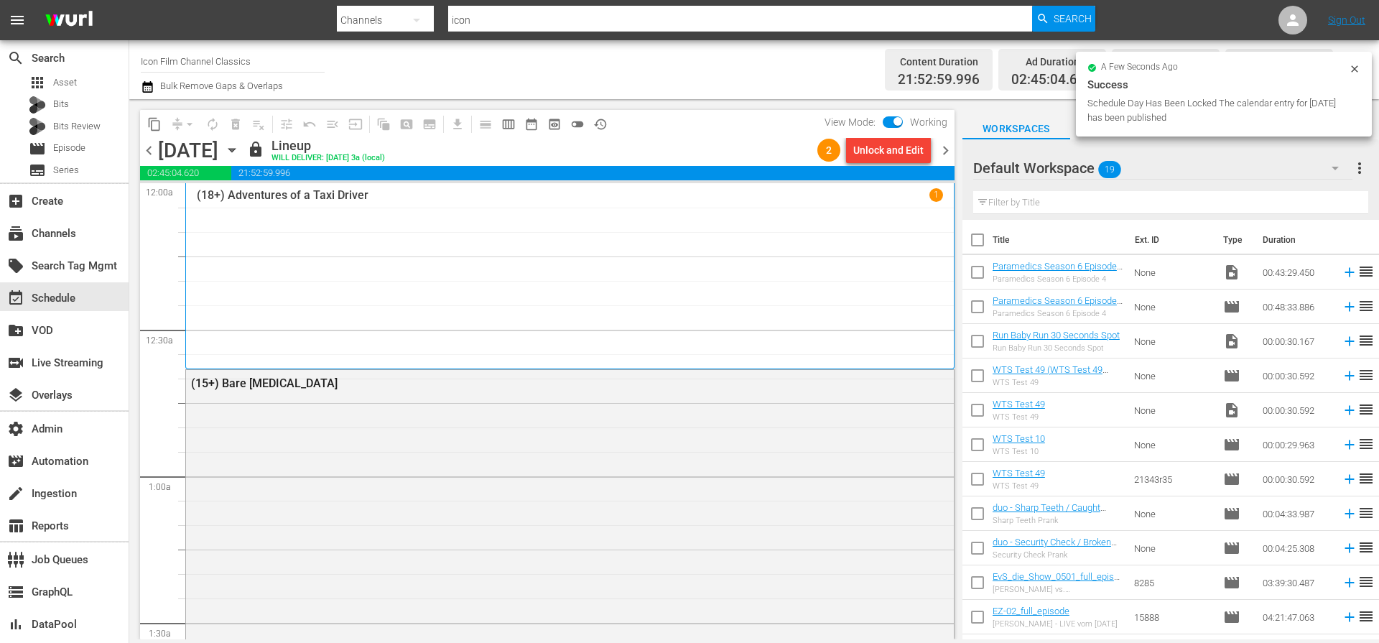
click at [947, 152] on span "chevron_right" at bounding box center [945, 150] width 18 height 18
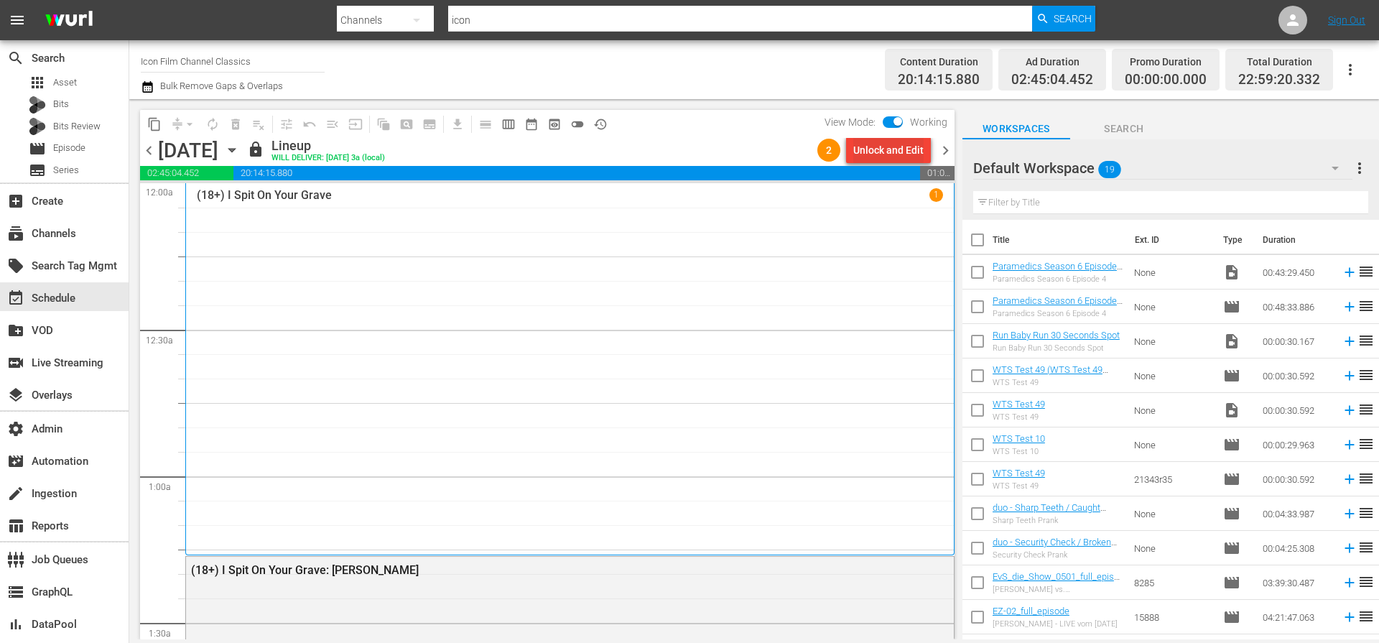
click at [921, 151] on div "Unlock and Edit" at bounding box center [888, 150] width 70 height 26
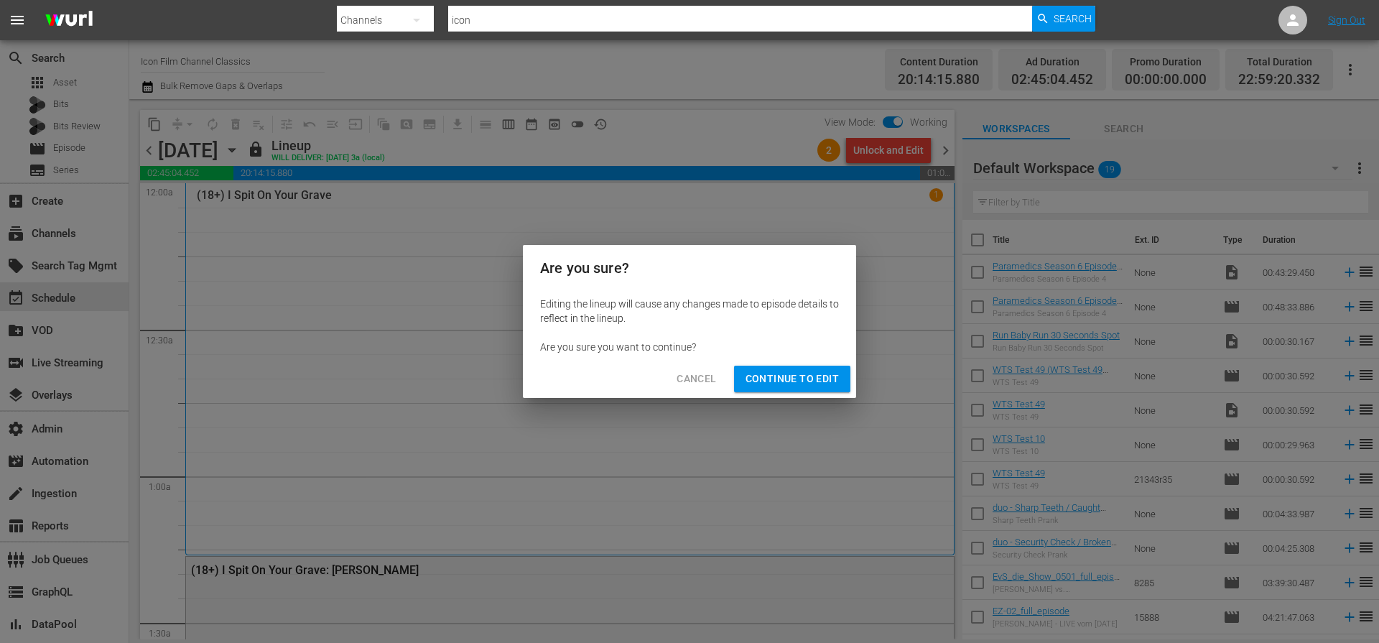
click at [810, 381] on span "Continue to Edit" at bounding box center [791, 379] width 93 height 18
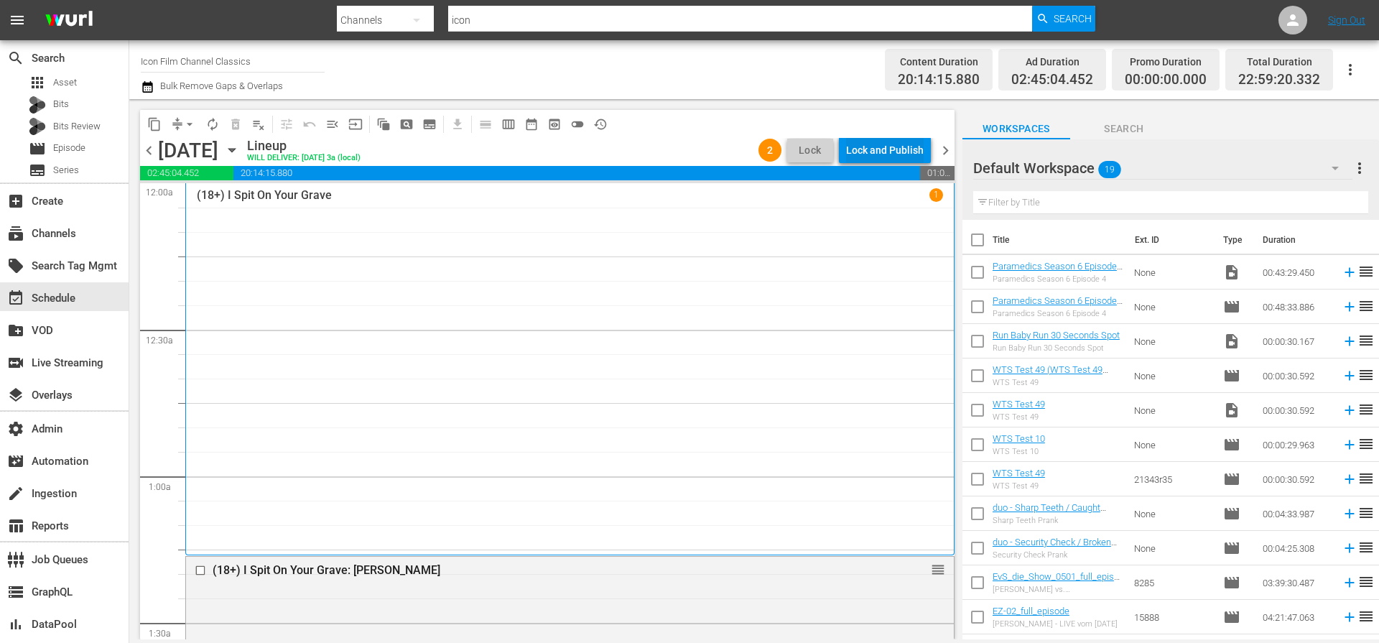
click at [912, 147] on div "Lock and Publish" at bounding box center [885, 150] width 78 height 26
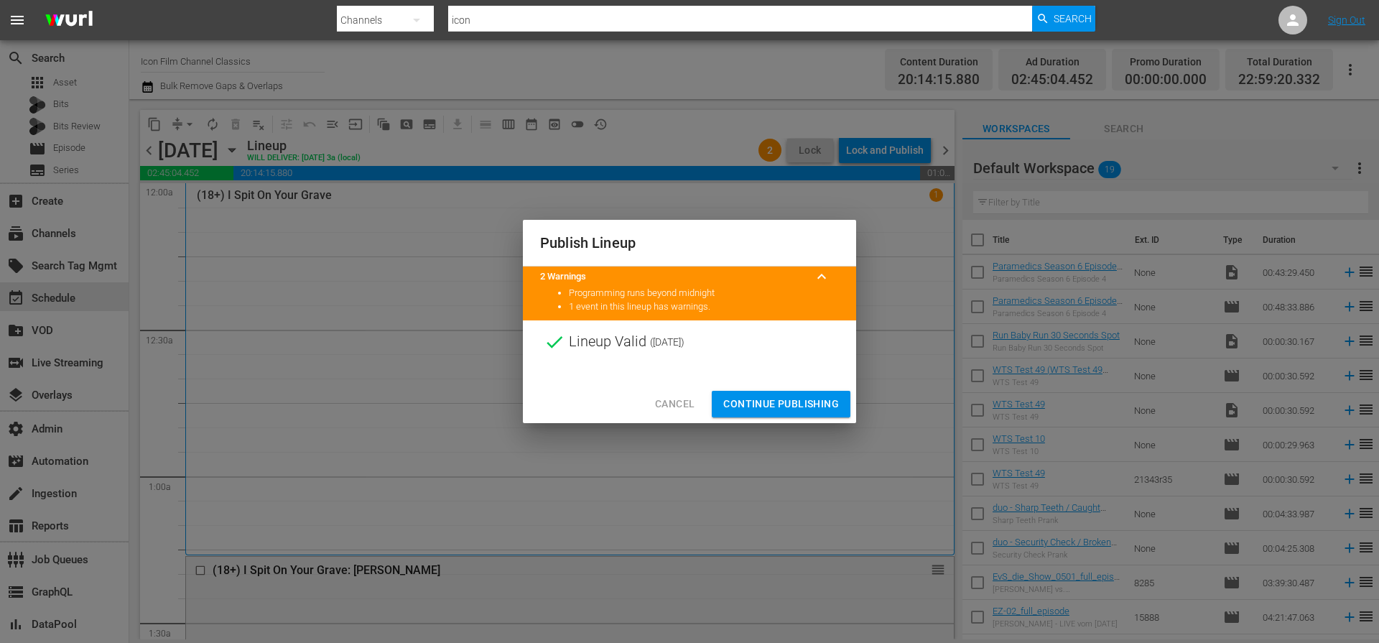
click at [793, 403] on span "Continue Publishing" at bounding box center [781, 404] width 116 height 18
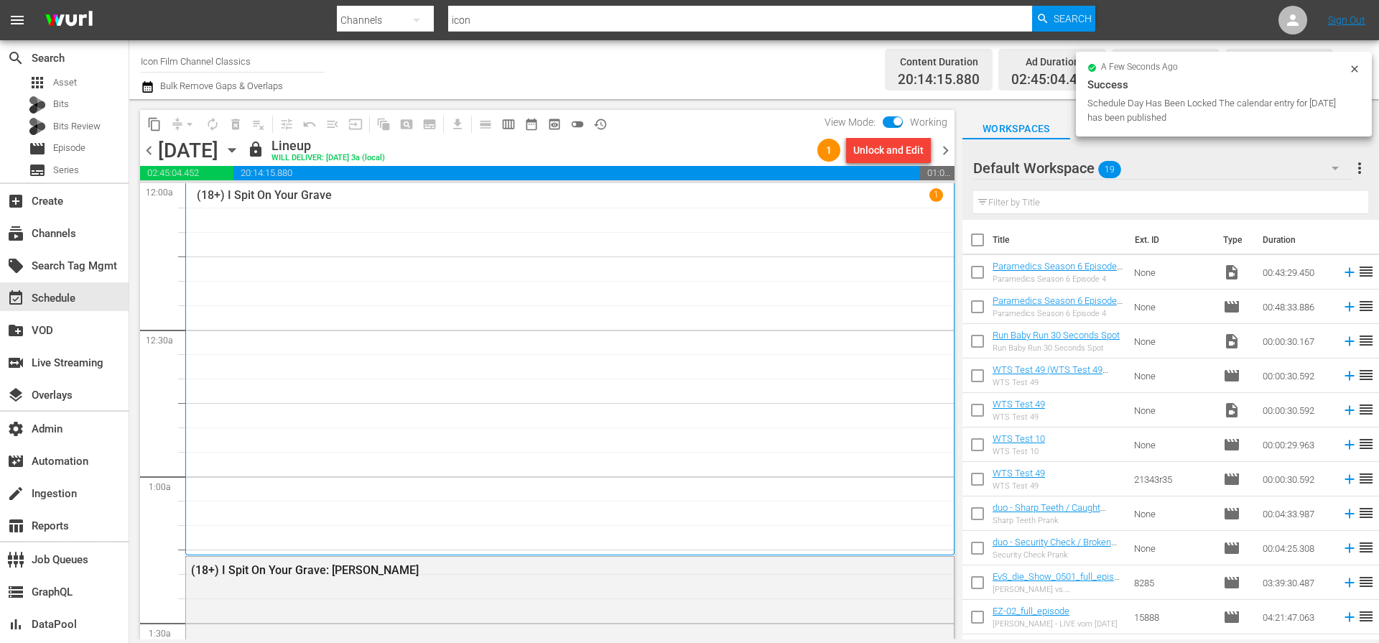
click at [944, 150] on span "chevron_right" at bounding box center [945, 150] width 18 height 18
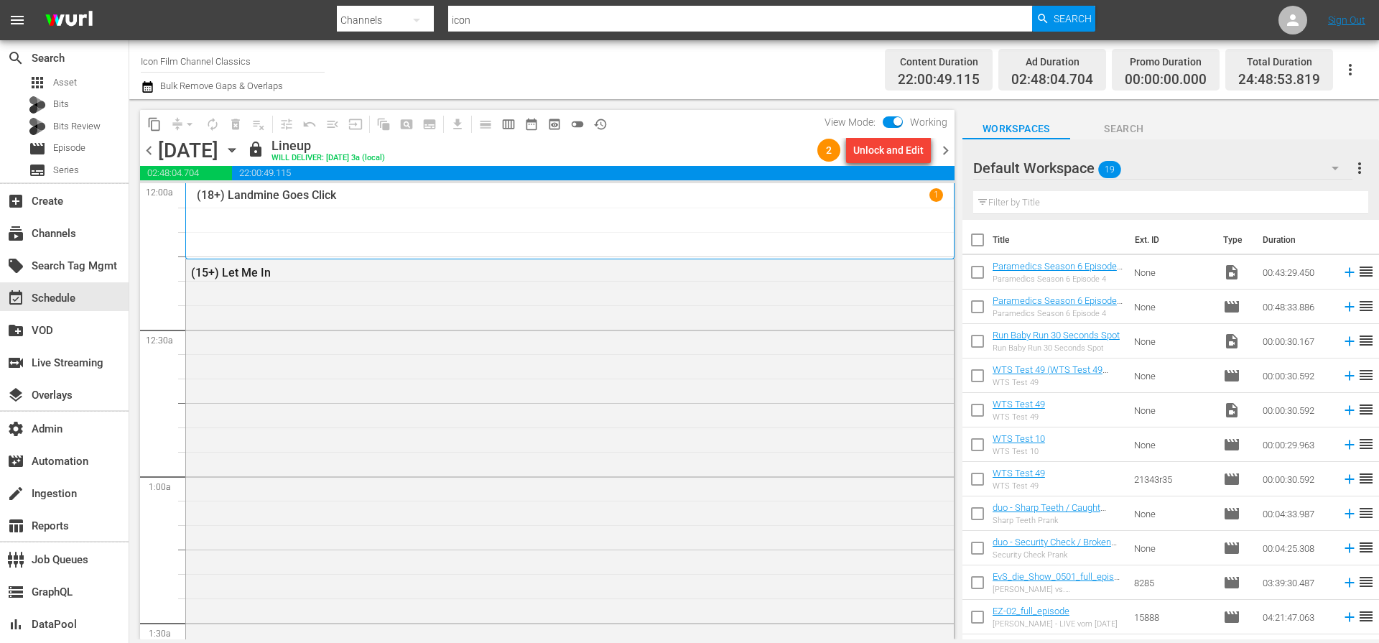
click at [926, 151] on button "Unlock and Edit" at bounding box center [888, 150] width 85 height 26
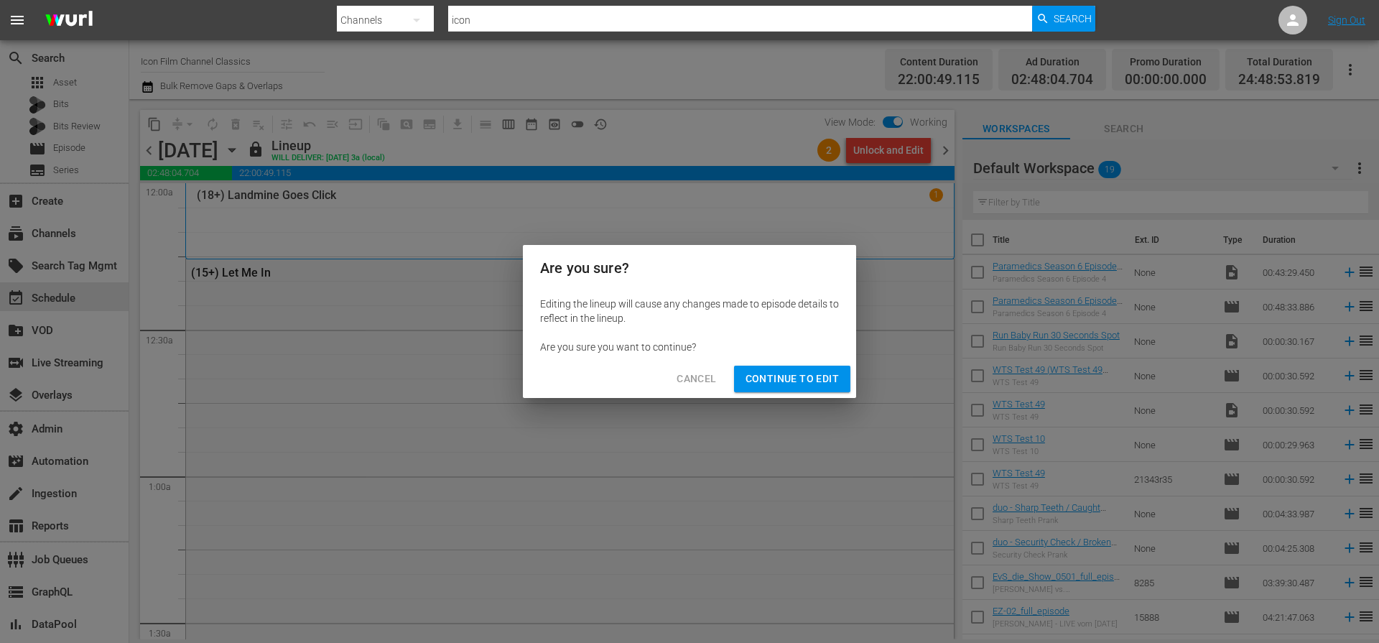
click at [839, 379] on button "Continue to Edit" at bounding box center [792, 379] width 116 height 27
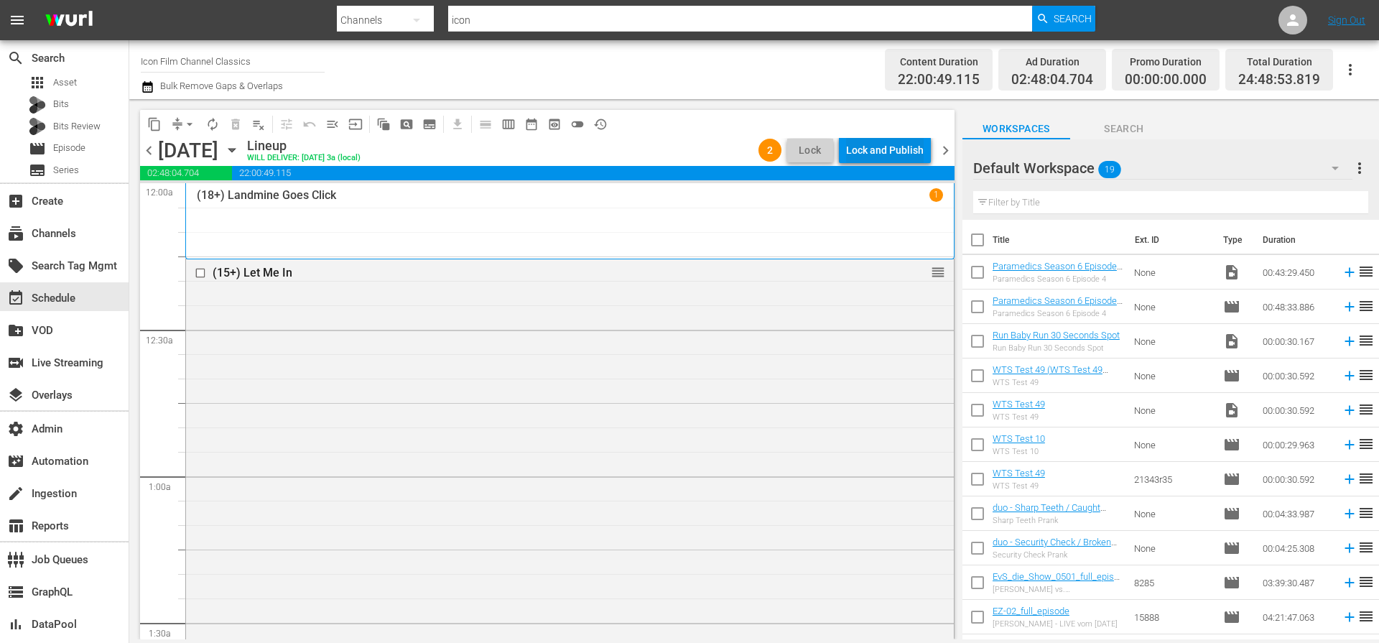
click at [921, 157] on div "Lock and Publish" at bounding box center [885, 150] width 78 height 26
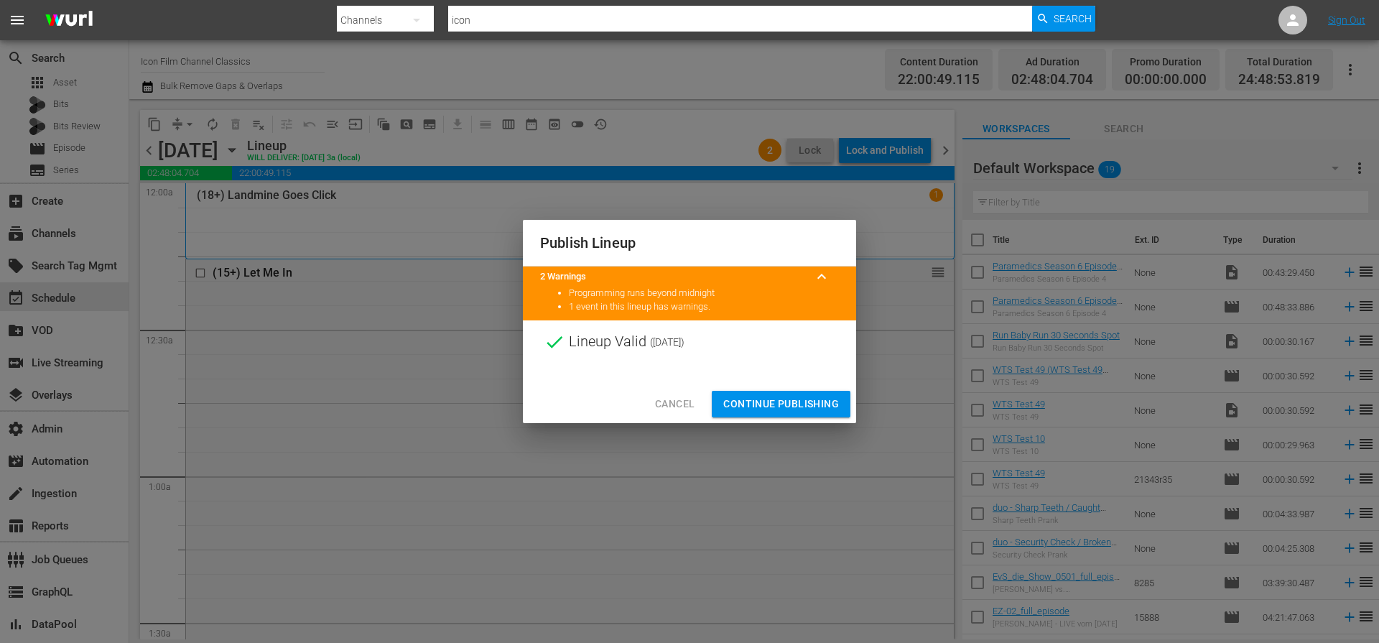
click at [811, 404] on span "Continue Publishing" at bounding box center [781, 404] width 116 height 18
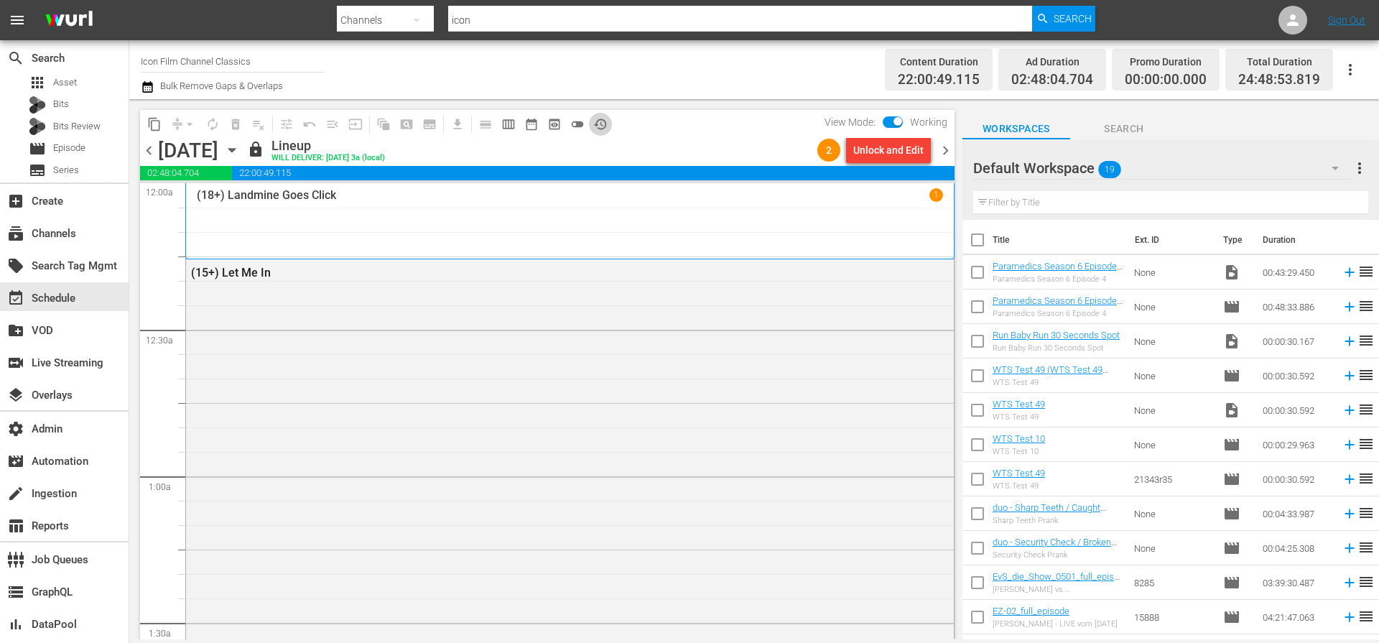
click at [606, 127] on span "history_outlined" at bounding box center [600, 124] width 14 height 14
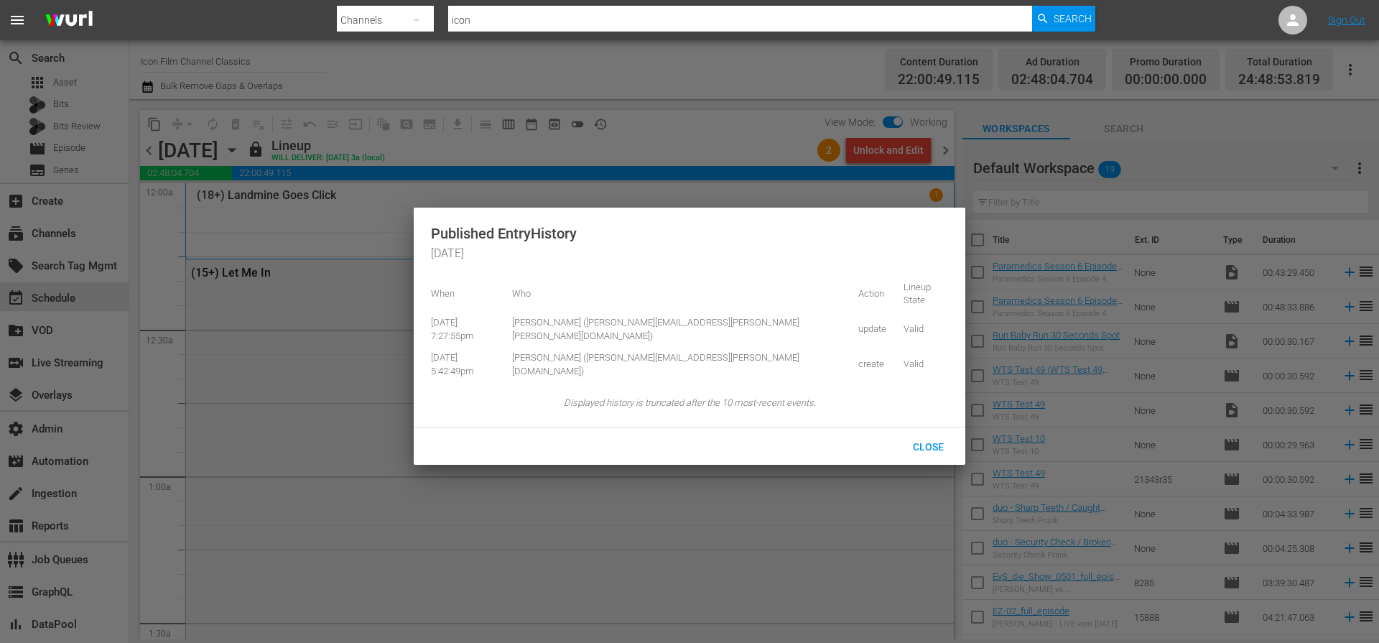
click at [606, 127] on div at bounding box center [689, 321] width 1379 height 643
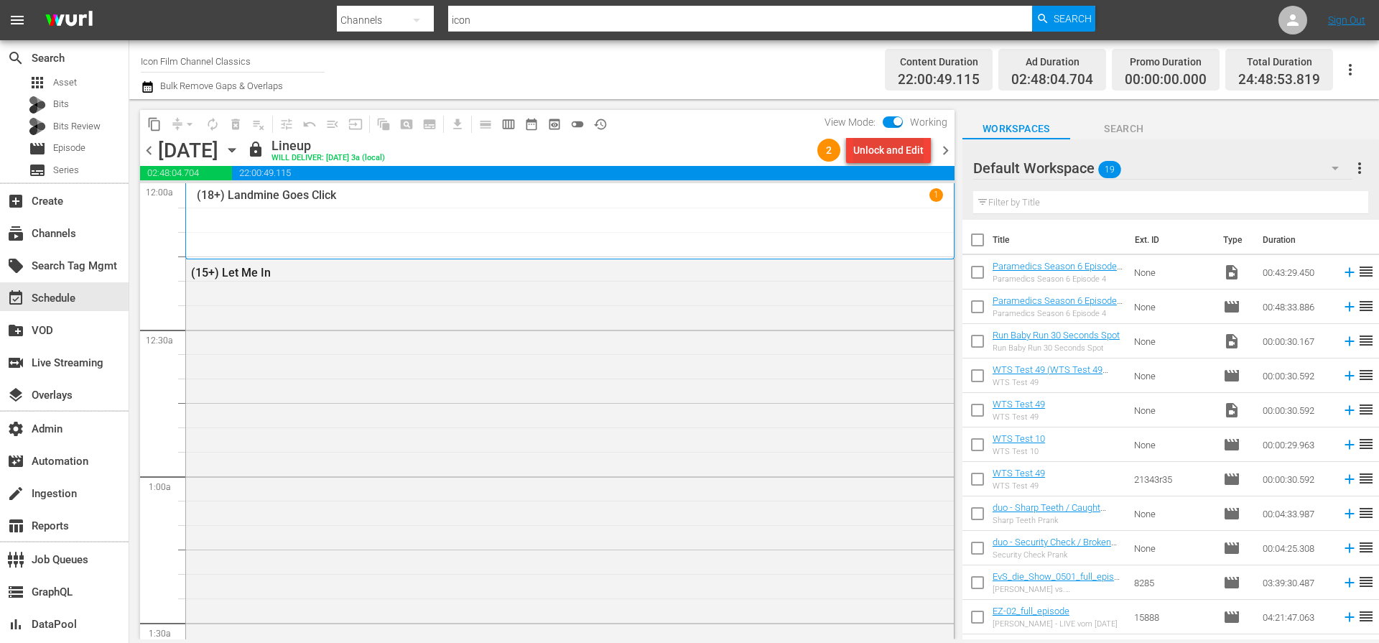
click at [899, 147] on div "Unlock and Edit" at bounding box center [888, 150] width 70 height 26
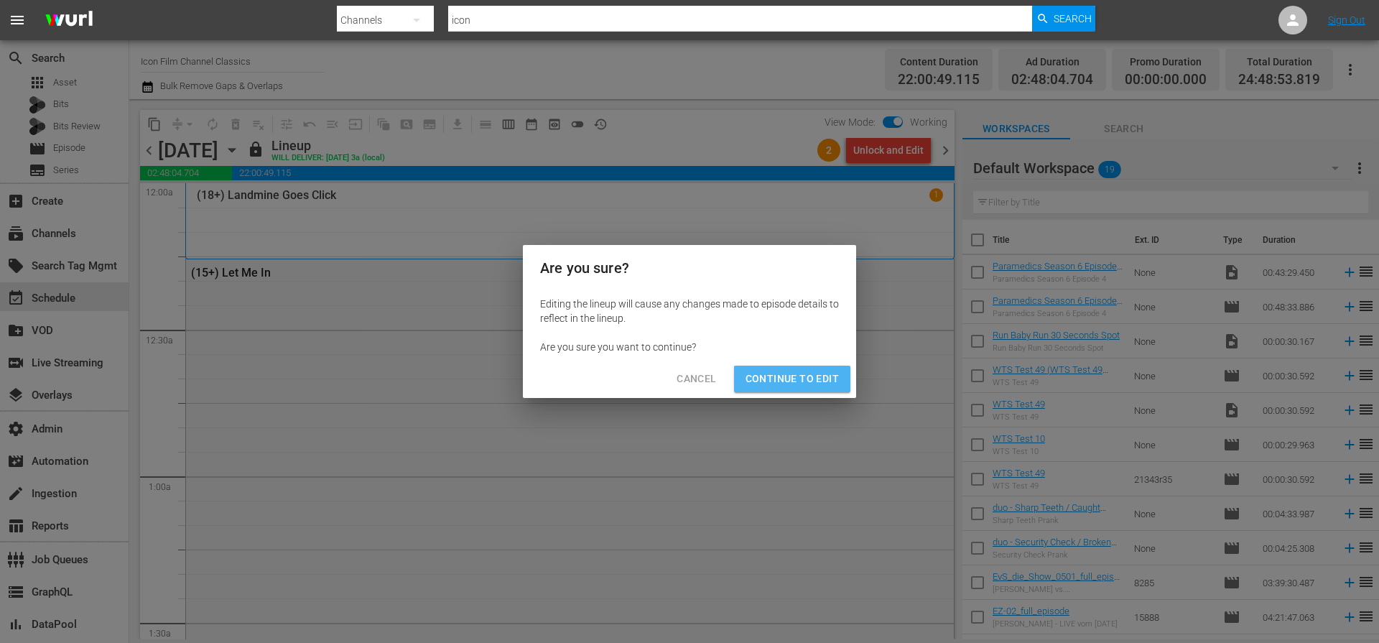
click at [809, 378] on span "Continue to Edit" at bounding box center [791, 379] width 93 height 18
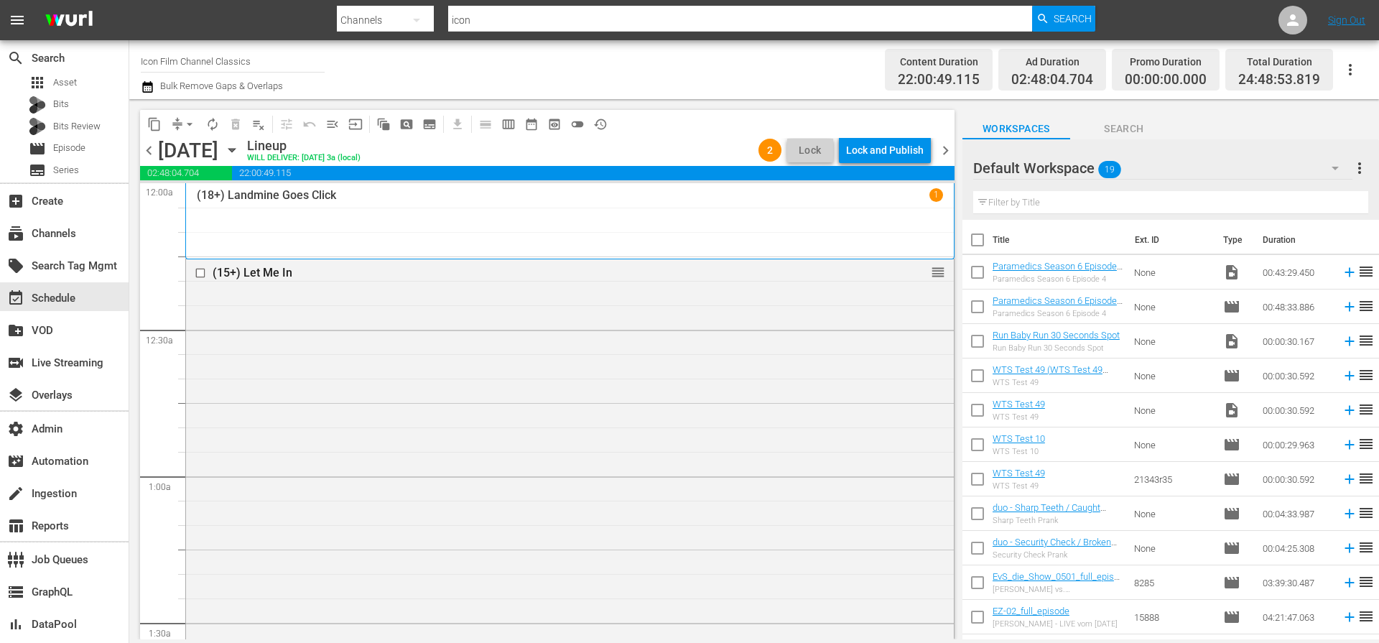
click at [897, 157] on div "Lock and Publish" at bounding box center [885, 150] width 78 height 26
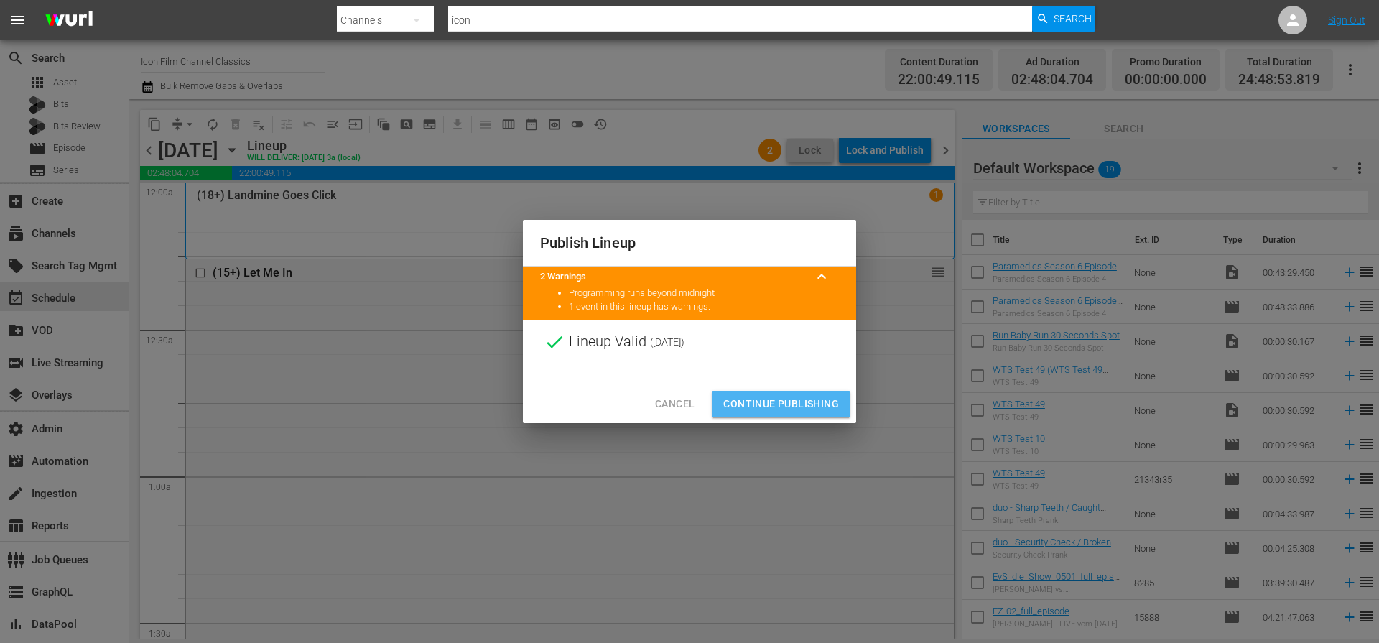
click at [801, 401] on span "Continue Publishing" at bounding box center [781, 404] width 116 height 18
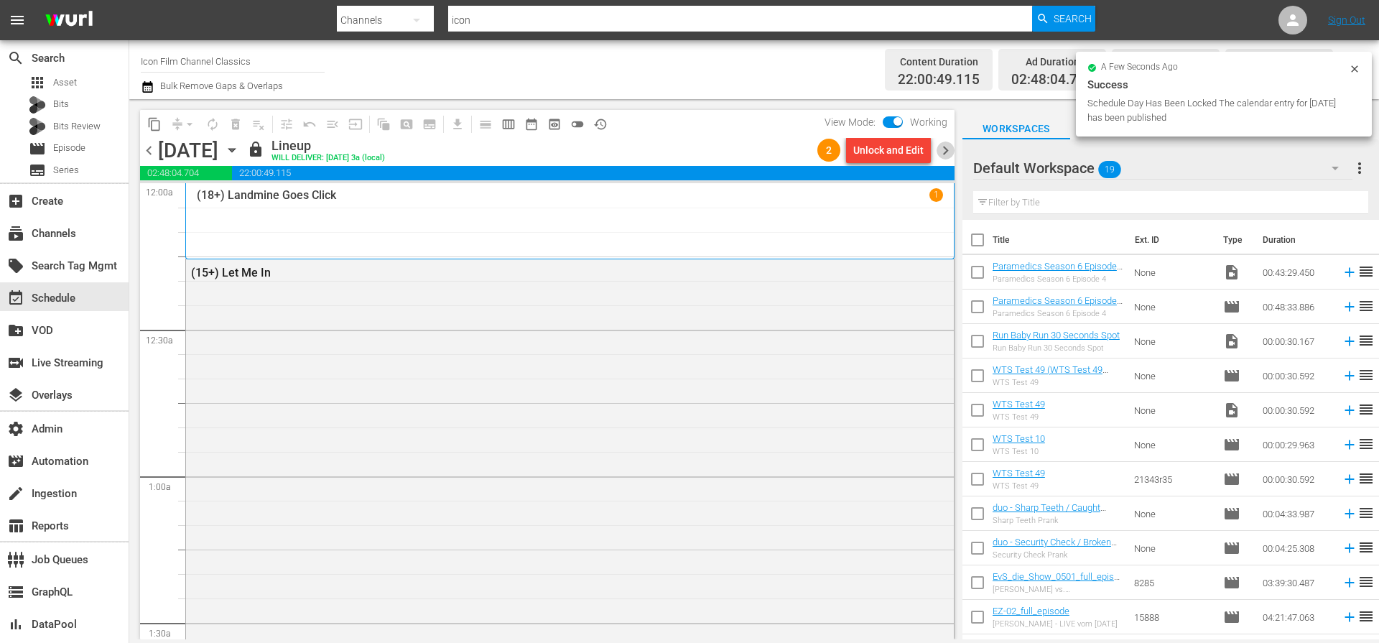
click at [948, 148] on span "chevron_right" at bounding box center [945, 150] width 18 height 18
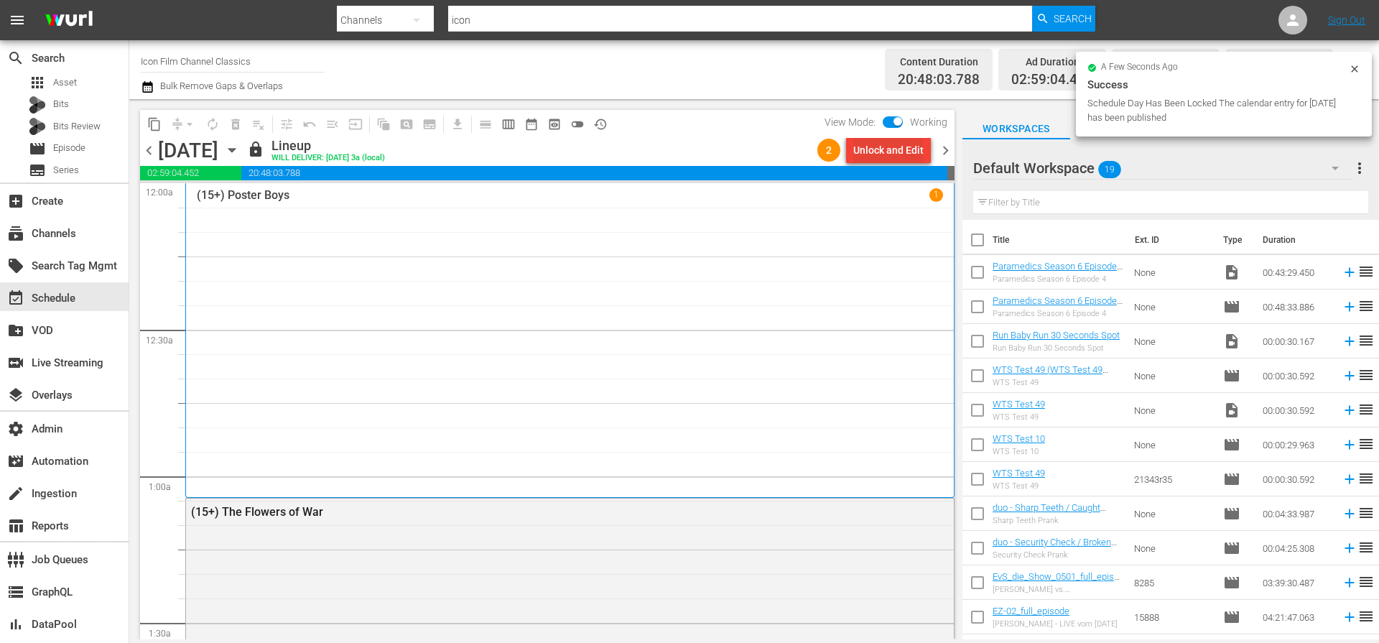
click at [911, 147] on div "Unlock and Edit" at bounding box center [888, 150] width 70 height 26
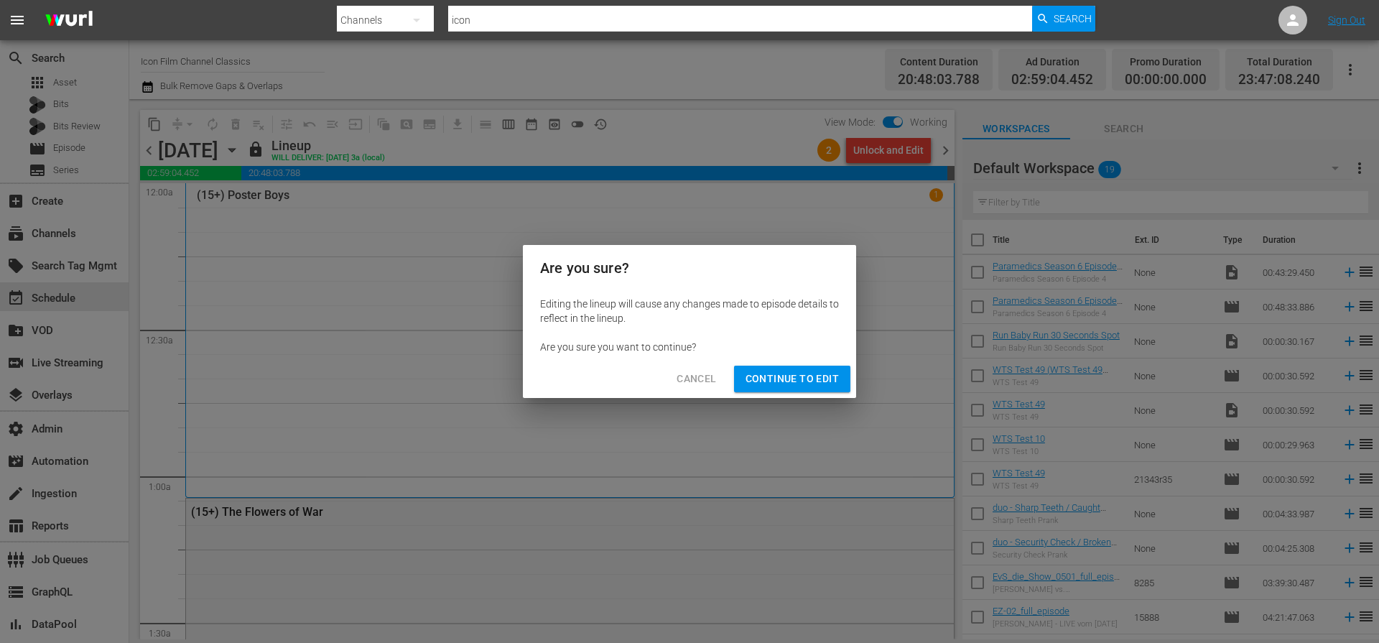
click at [807, 383] on span "Continue to Edit" at bounding box center [791, 379] width 93 height 18
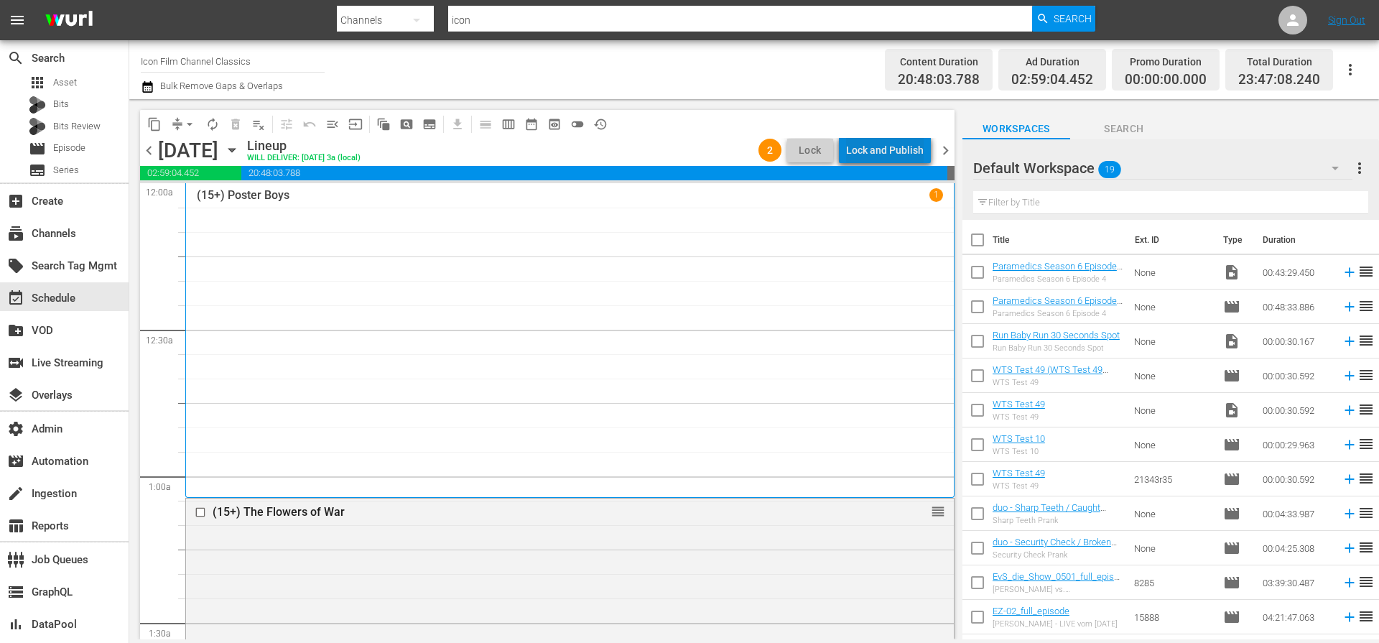
click at [897, 152] on div "Lock and Publish" at bounding box center [885, 150] width 78 height 26
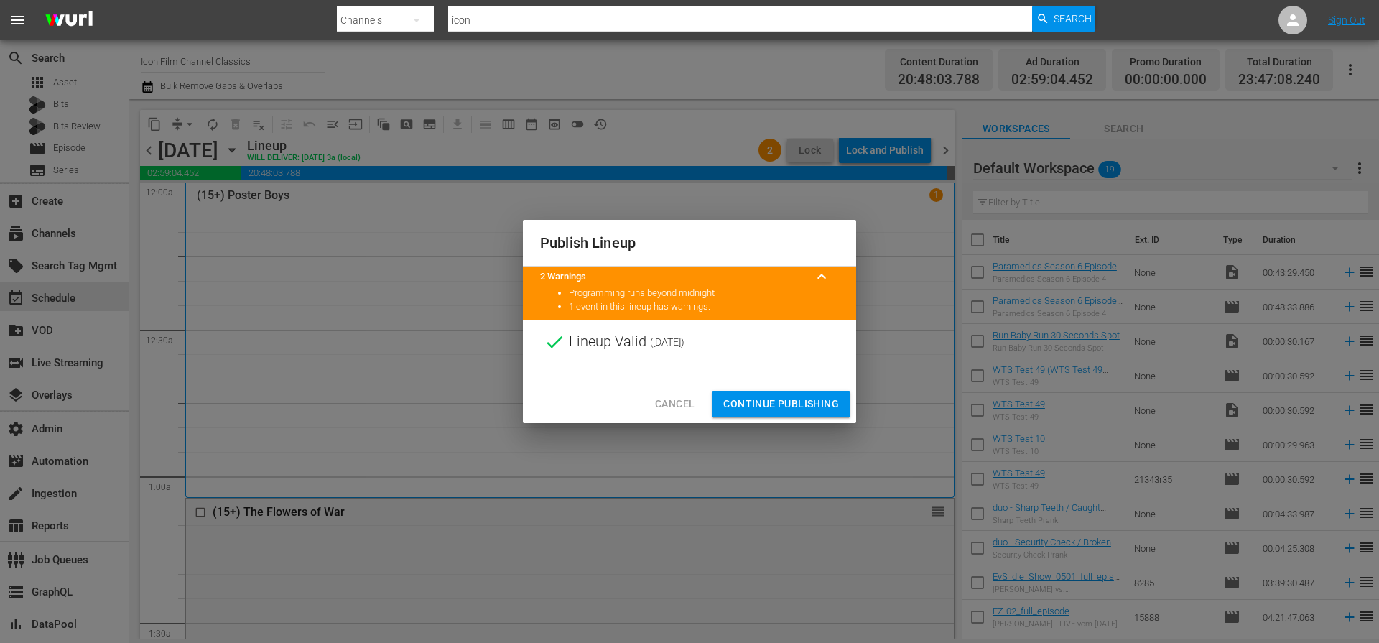
click at [801, 401] on span "Continue Publishing" at bounding box center [781, 404] width 116 height 18
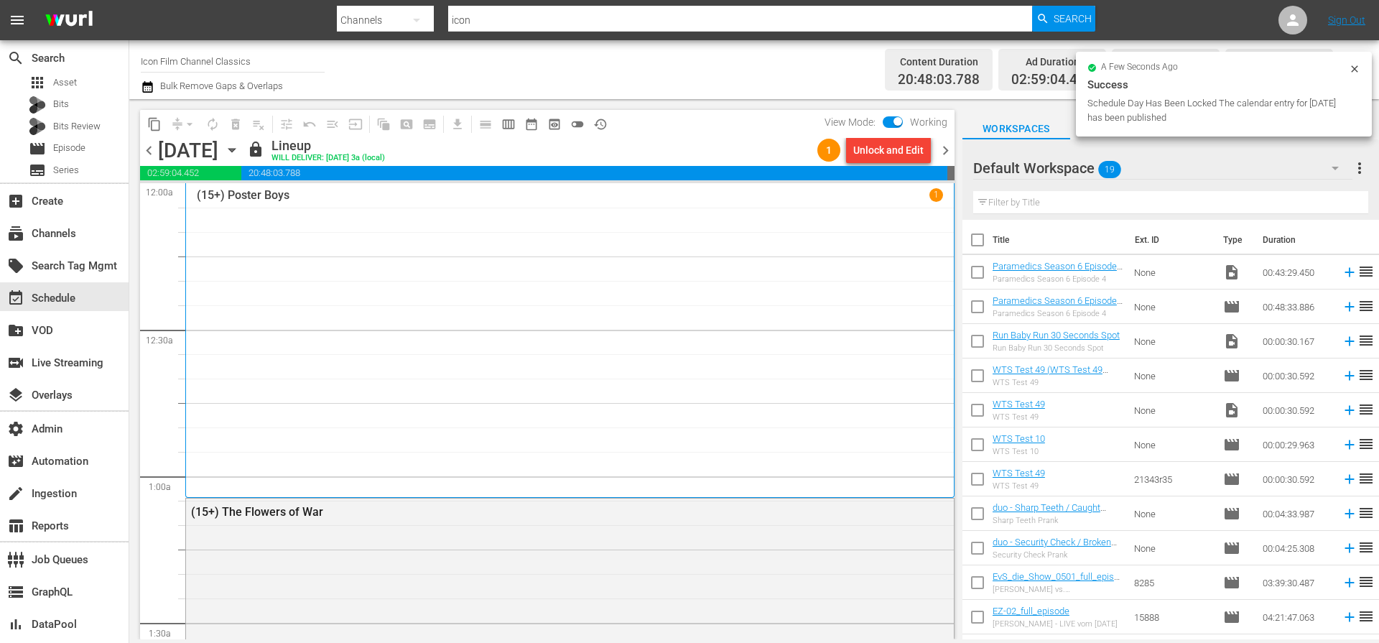
click at [945, 147] on span "chevron_right" at bounding box center [945, 150] width 18 height 18
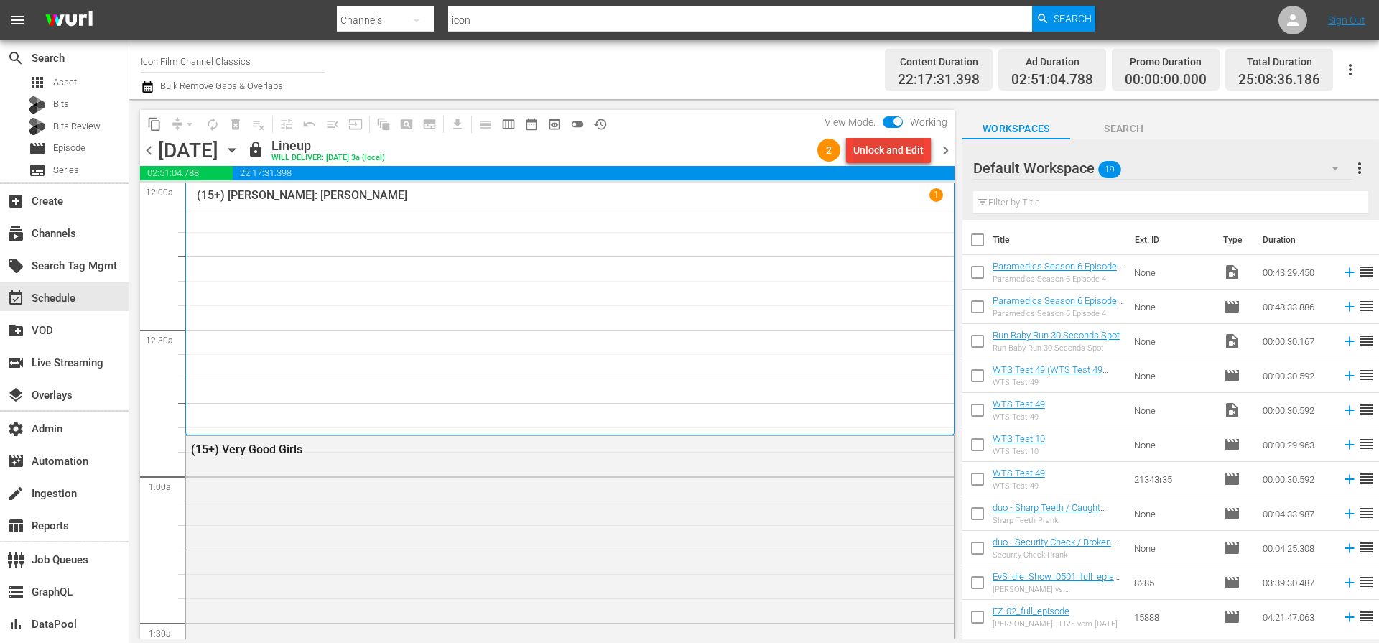
click at [903, 148] on div "Unlock and Edit" at bounding box center [888, 150] width 70 height 26
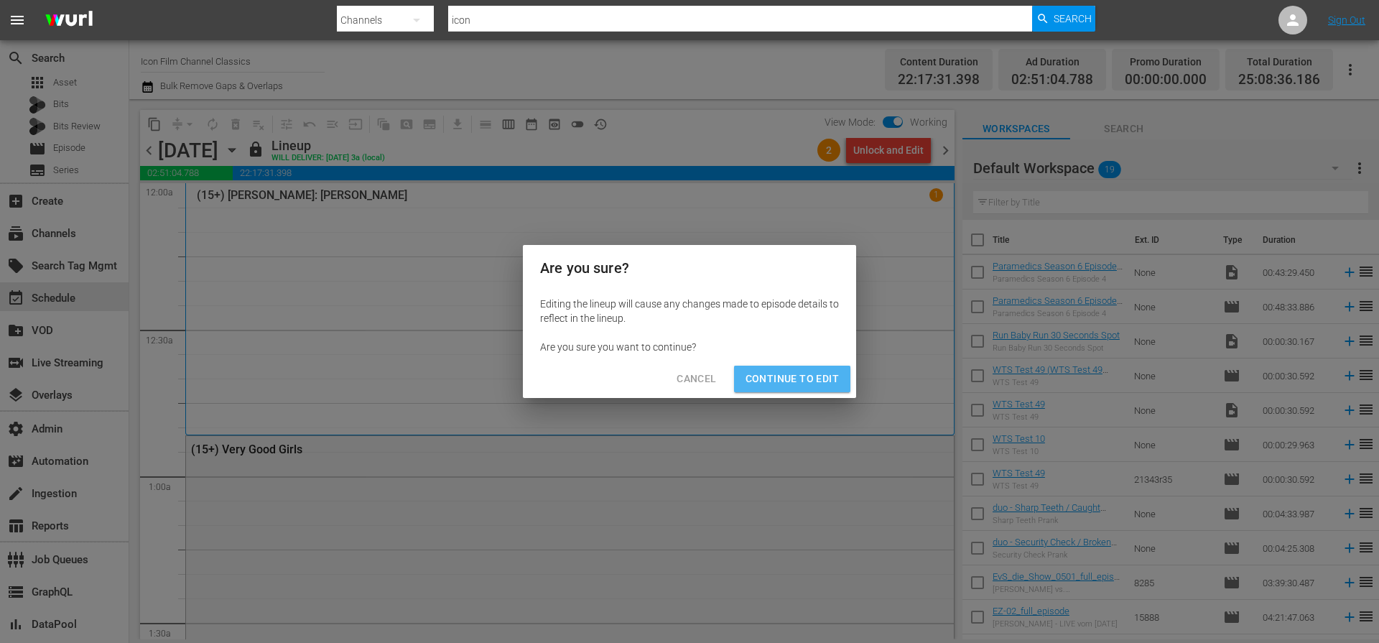
click at [816, 386] on span "Continue to Edit" at bounding box center [791, 379] width 93 height 18
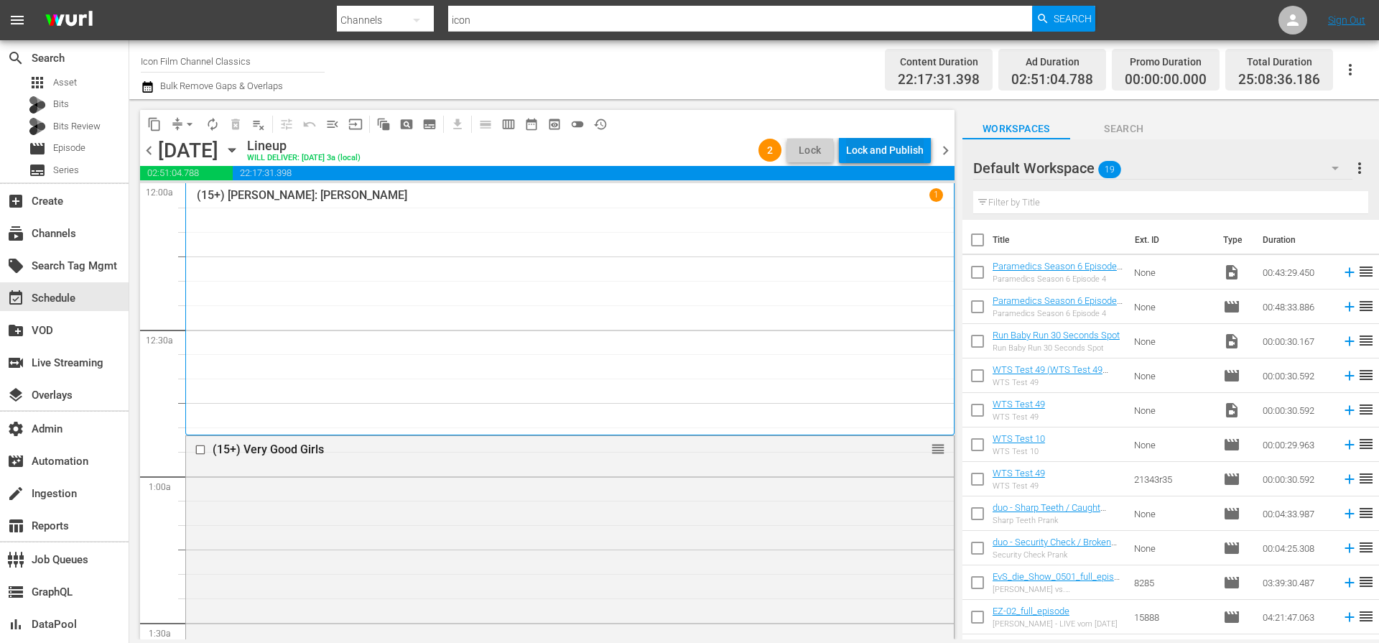
click at [912, 157] on div "Lock and Publish" at bounding box center [885, 150] width 78 height 26
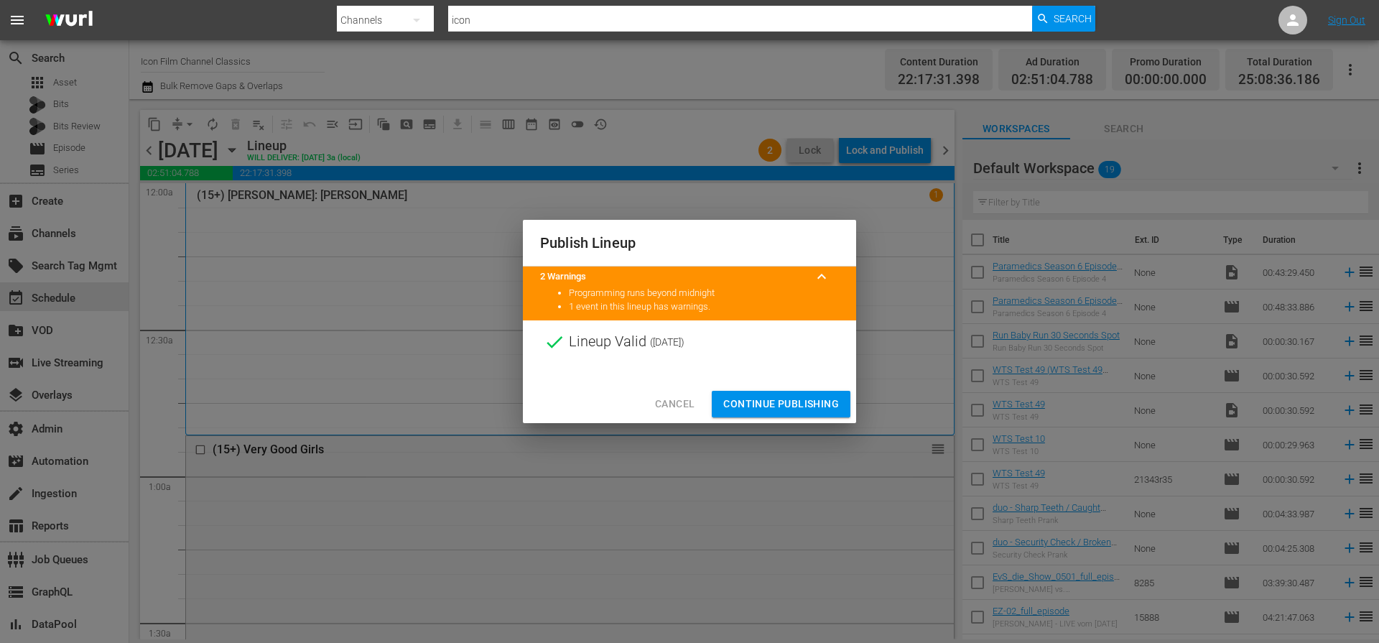
click at [799, 403] on span "Continue Publishing" at bounding box center [781, 404] width 116 height 18
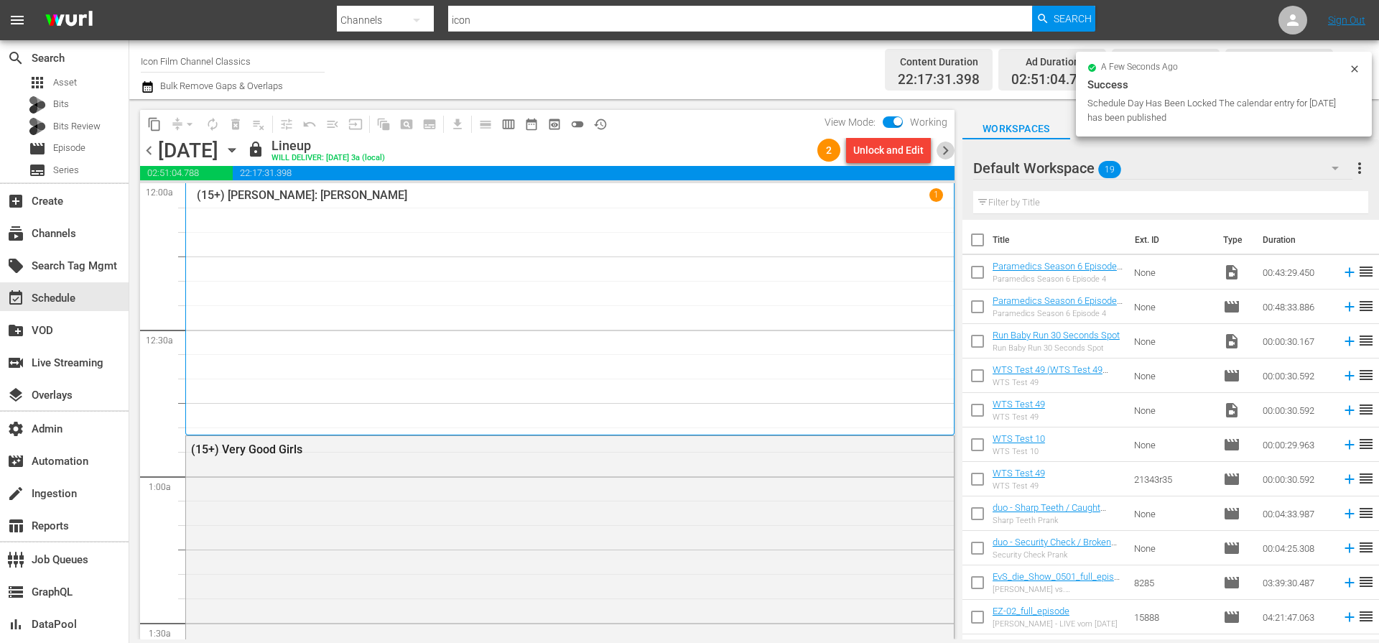
click at [947, 148] on span "chevron_right" at bounding box center [945, 150] width 18 height 18
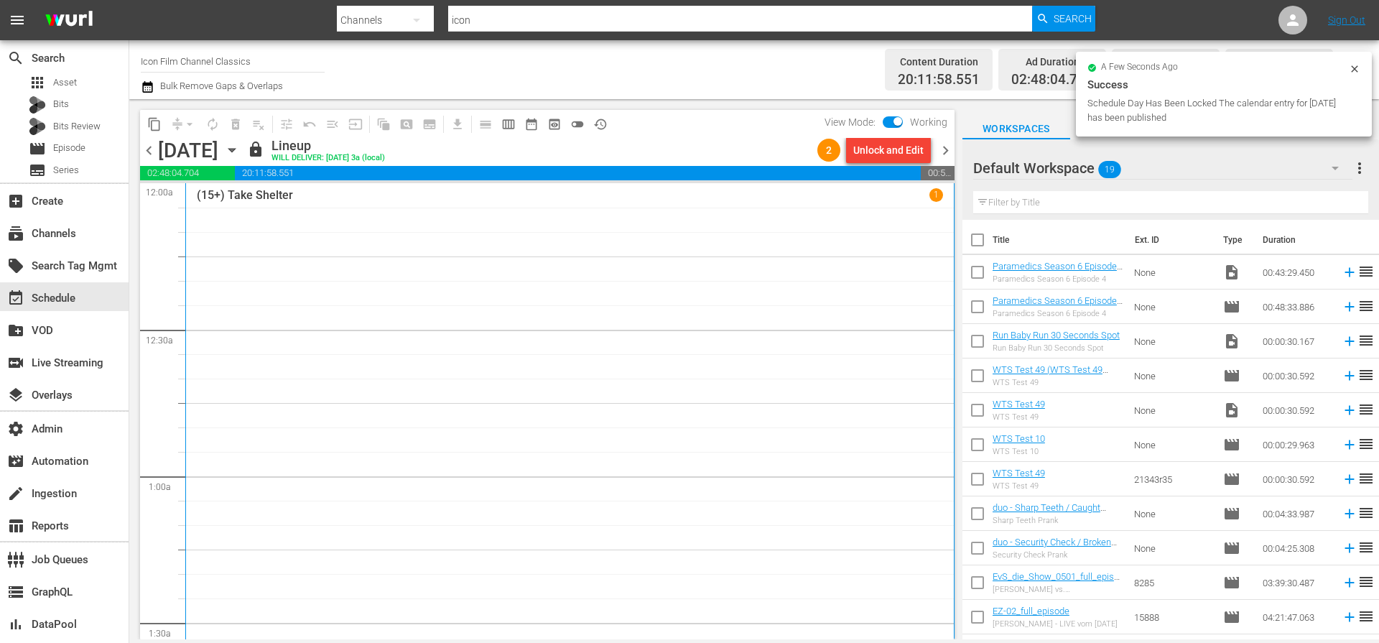
click at [929, 152] on button "Unlock and Edit" at bounding box center [888, 150] width 85 height 26
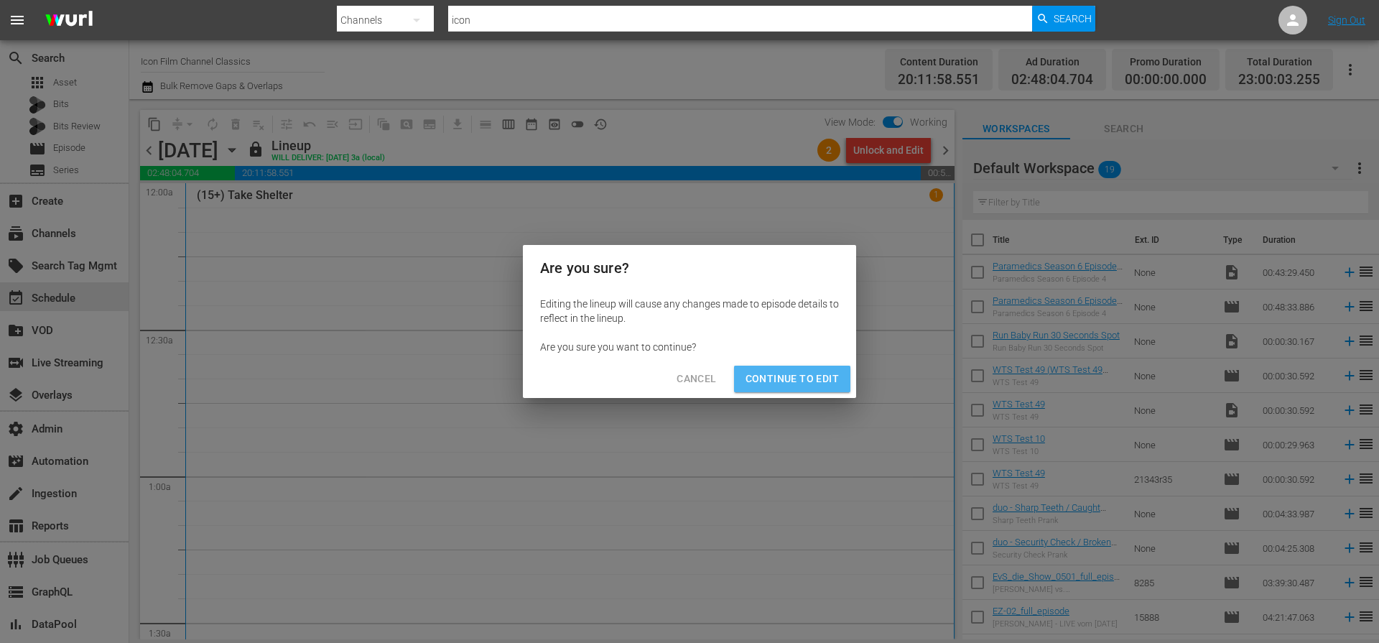
click at [822, 381] on span "Continue to Edit" at bounding box center [791, 379] width 93 height 18
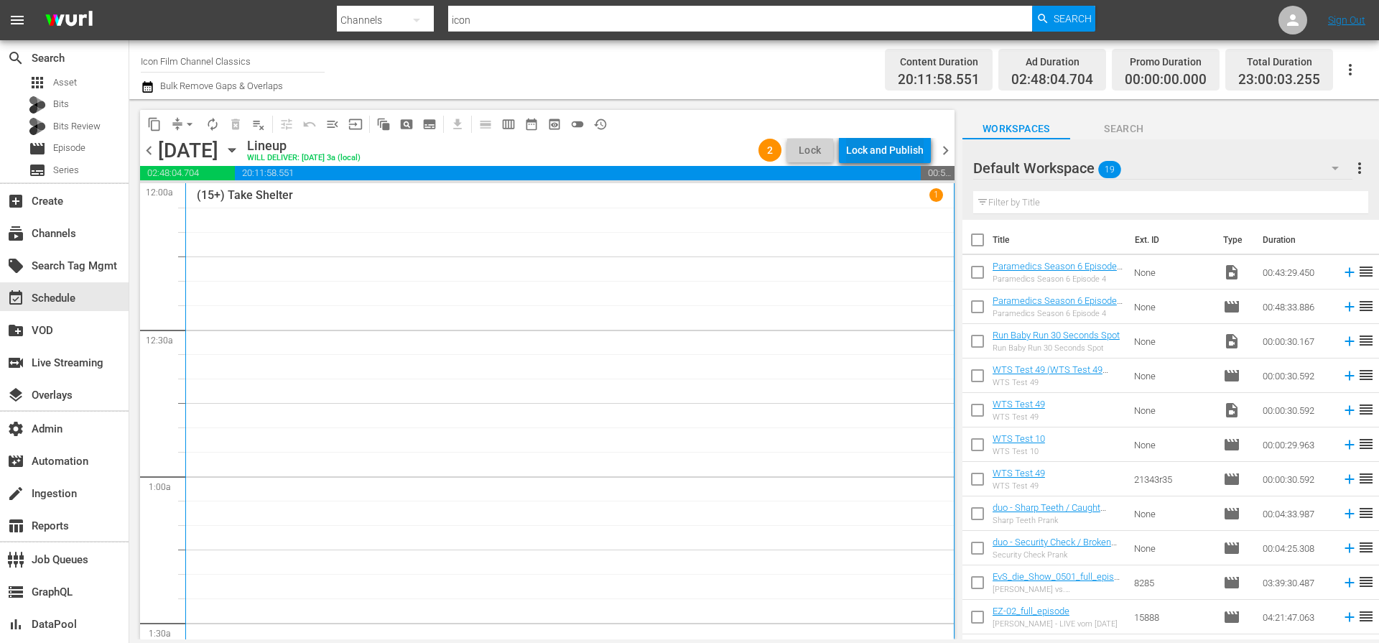
click at [926, 151] on button "Lock and Publish" at bounding box center [885, 150] width 92 height 26
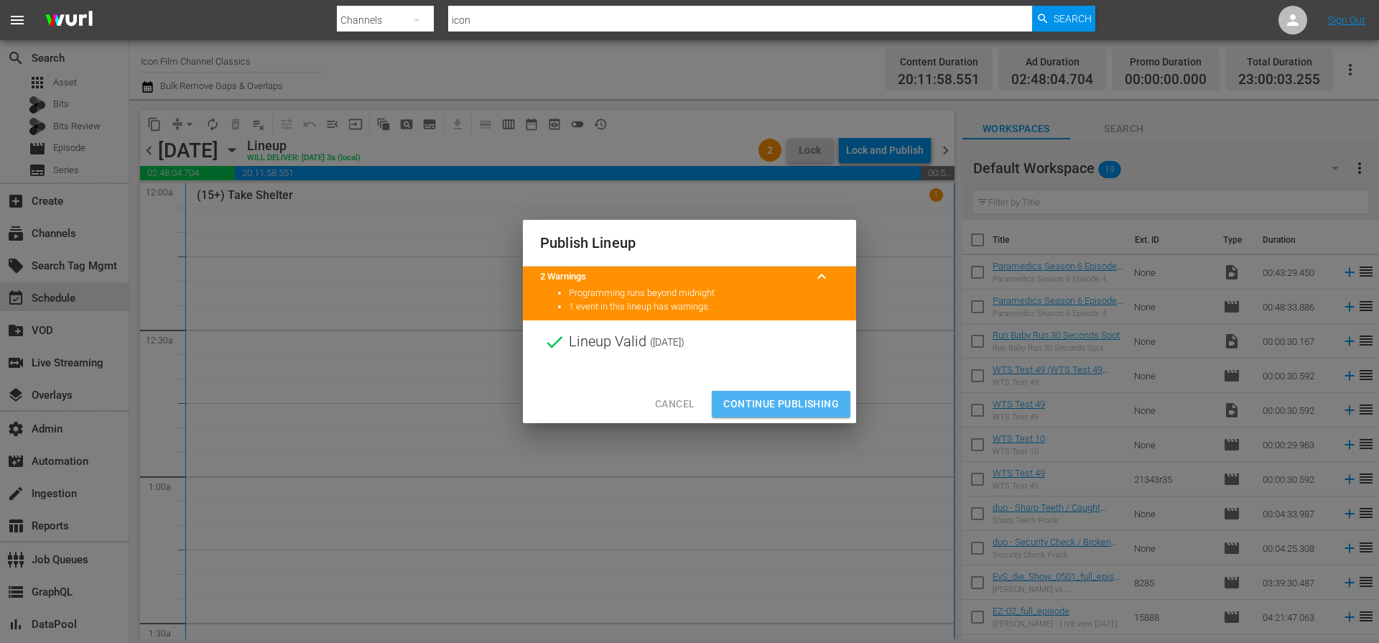
click at [816, 399] on span "Continue Publishing" at bounding box center [781, 404] width 116 height 18
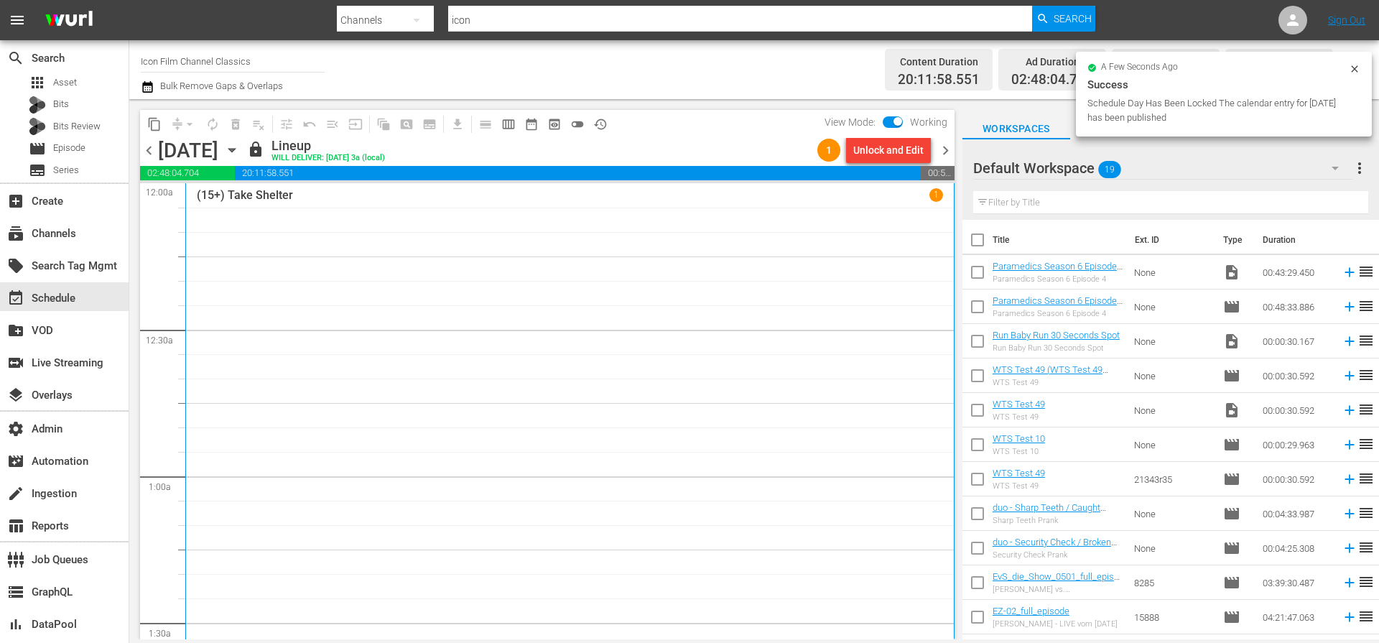
click at [945, 154] on span "chevron_right" at bounding box center [945, 150] width 18 height 18
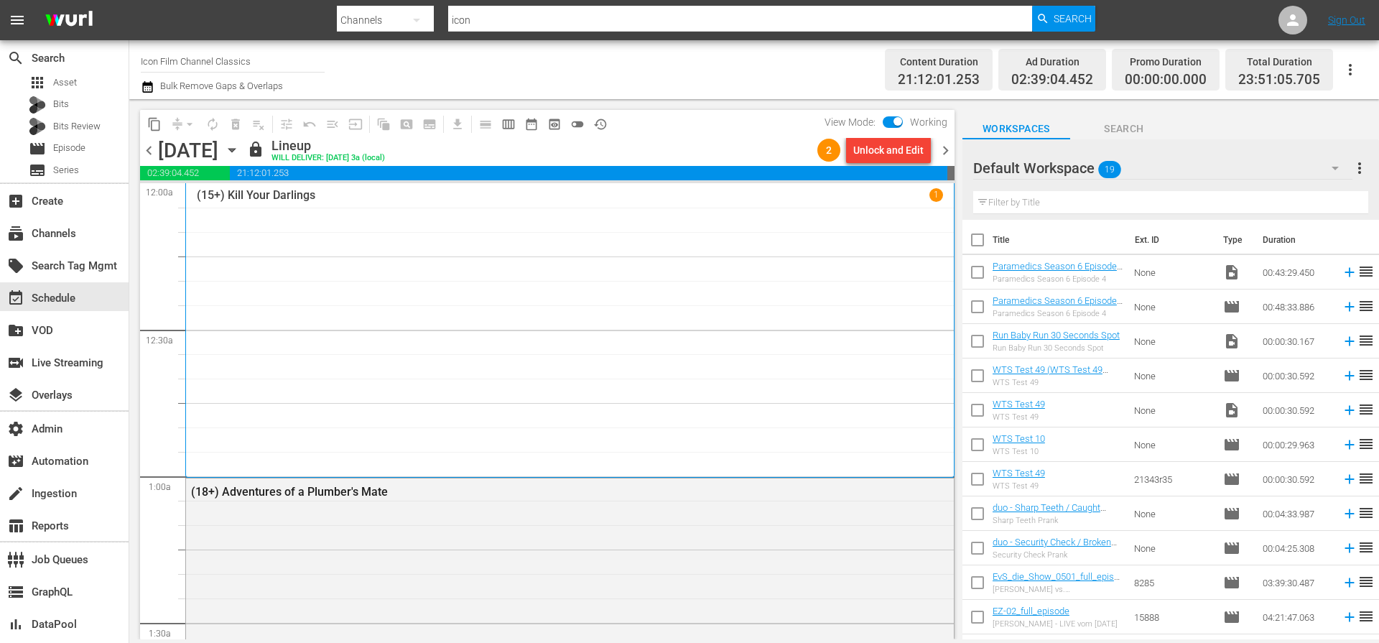
click at [901, 155] on div "Unlock and Edit" at bounding box center [888, 150] width 70 height 26
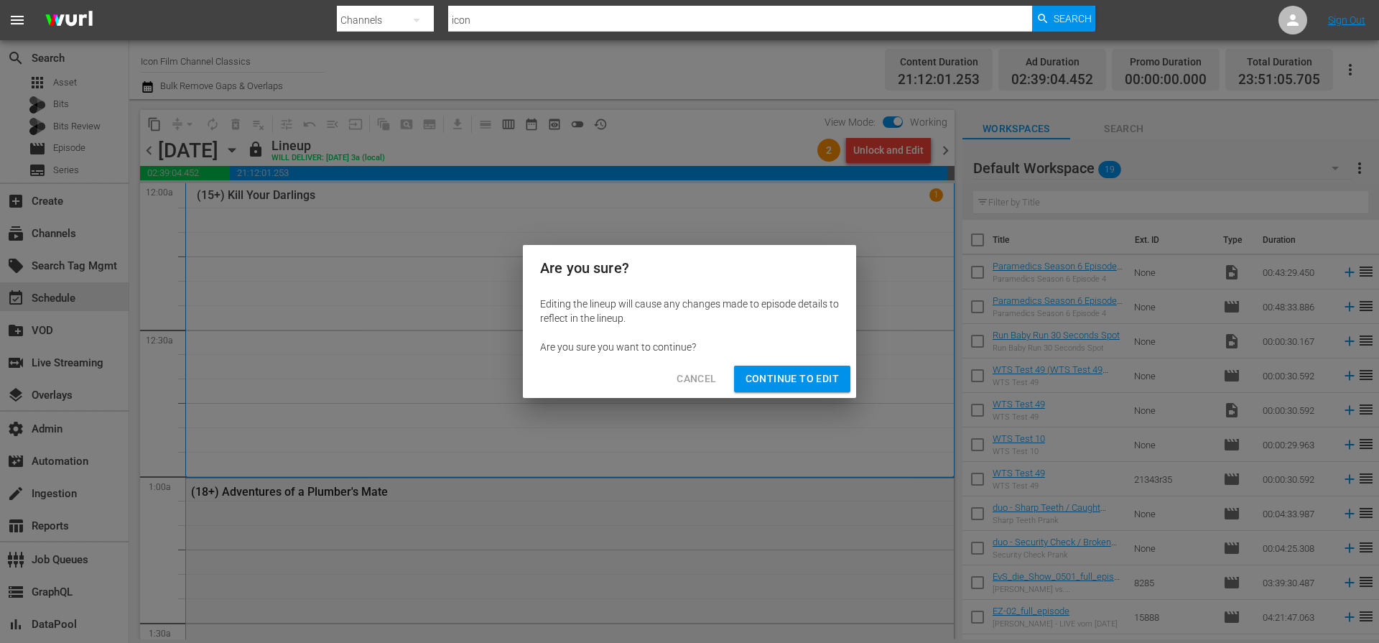
click at [822, 387] on span "Continue to Edit" at bounding box center [791, 379] width 93 height 18
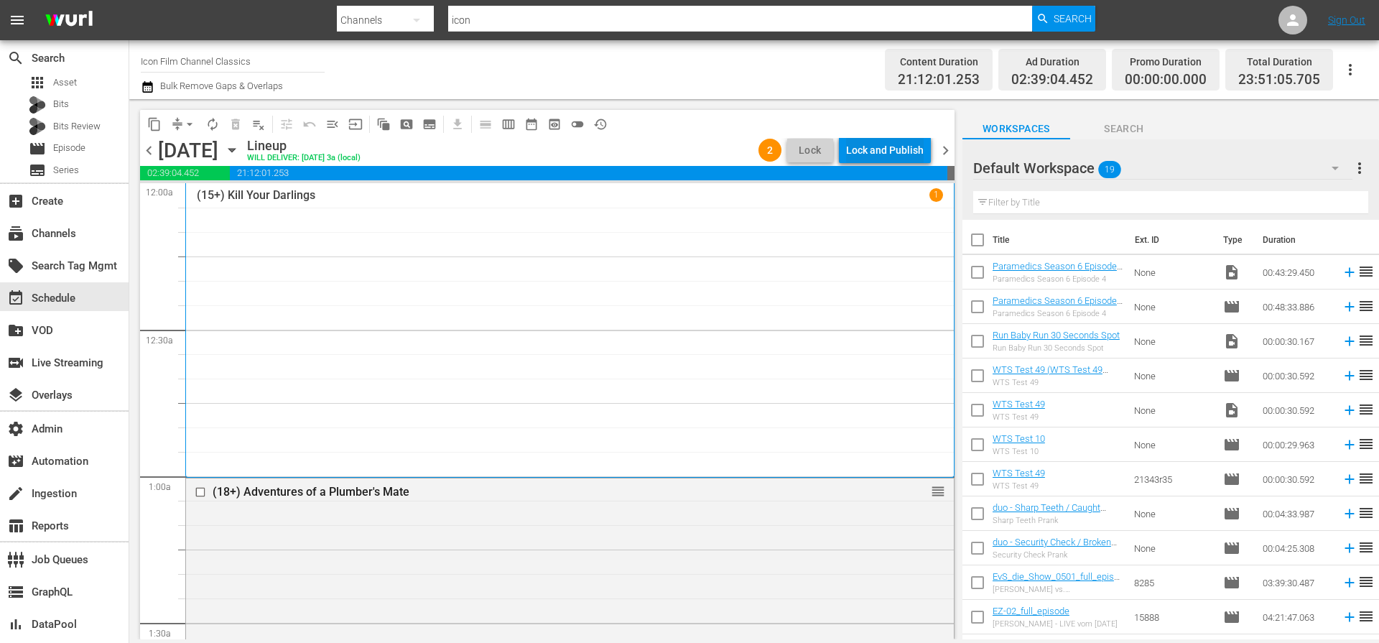
click at [917, 149] on div "Lock and Publish" at bounding box center [885, 150] width 78 height 26
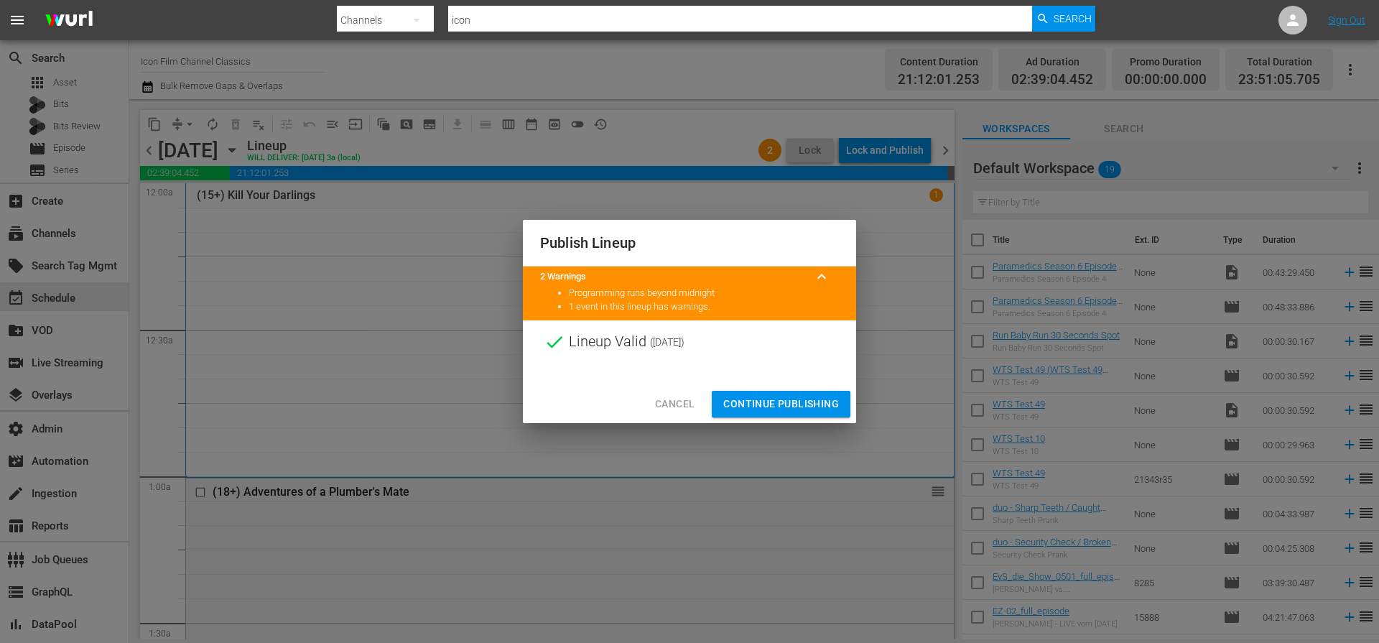
click at [806, 404] on span "Continue Publishing" at bounding box center [781, 404] width 116 height 18
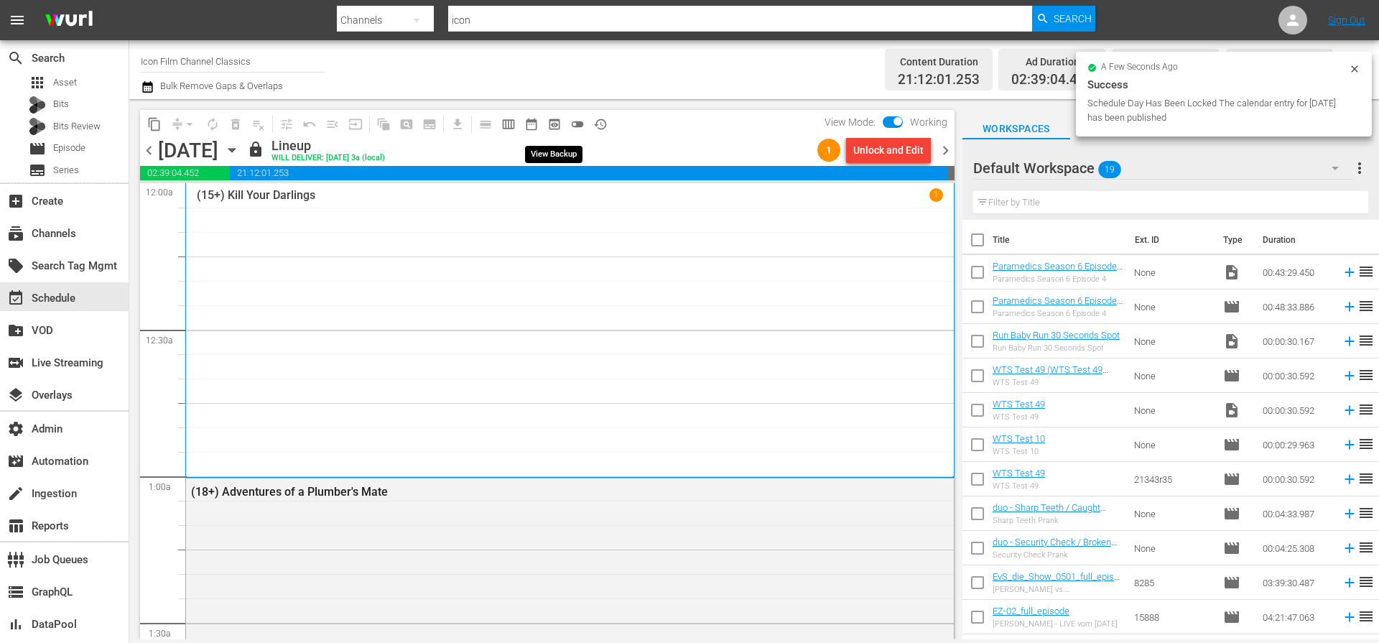
click at [548, 126] on span "preview_outlined" at bounding box center [554, 124] width 14 height 14
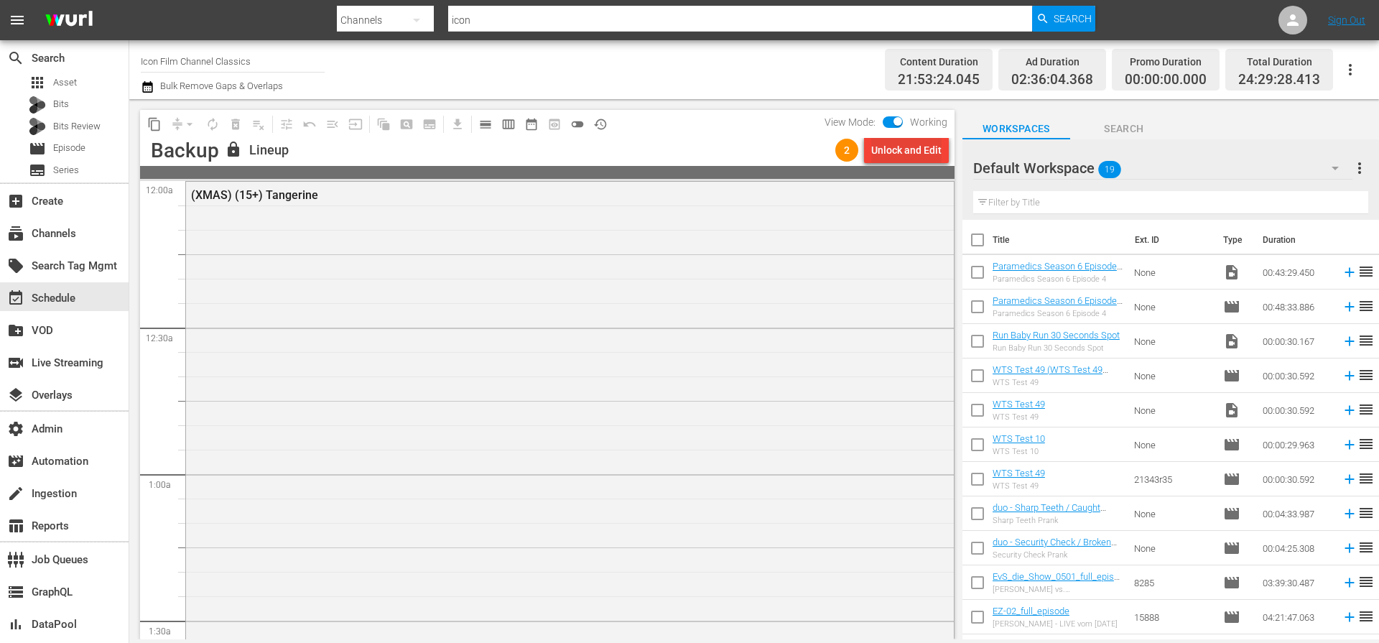
click at [916, 152] on div "Unlock and Edit" at bounding box center [906, 150] width 70 height 26
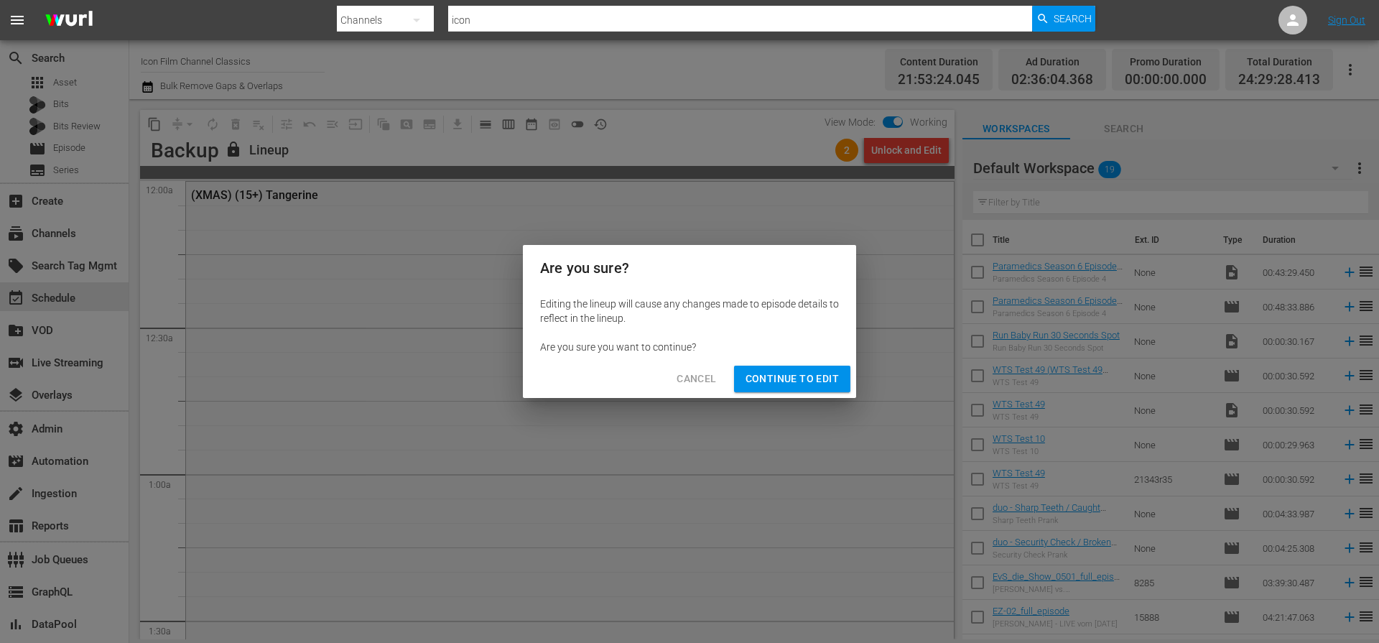
click at [832, 376] on span "Continue to Edit" at bounding box center [791, 379] width 93 height 18
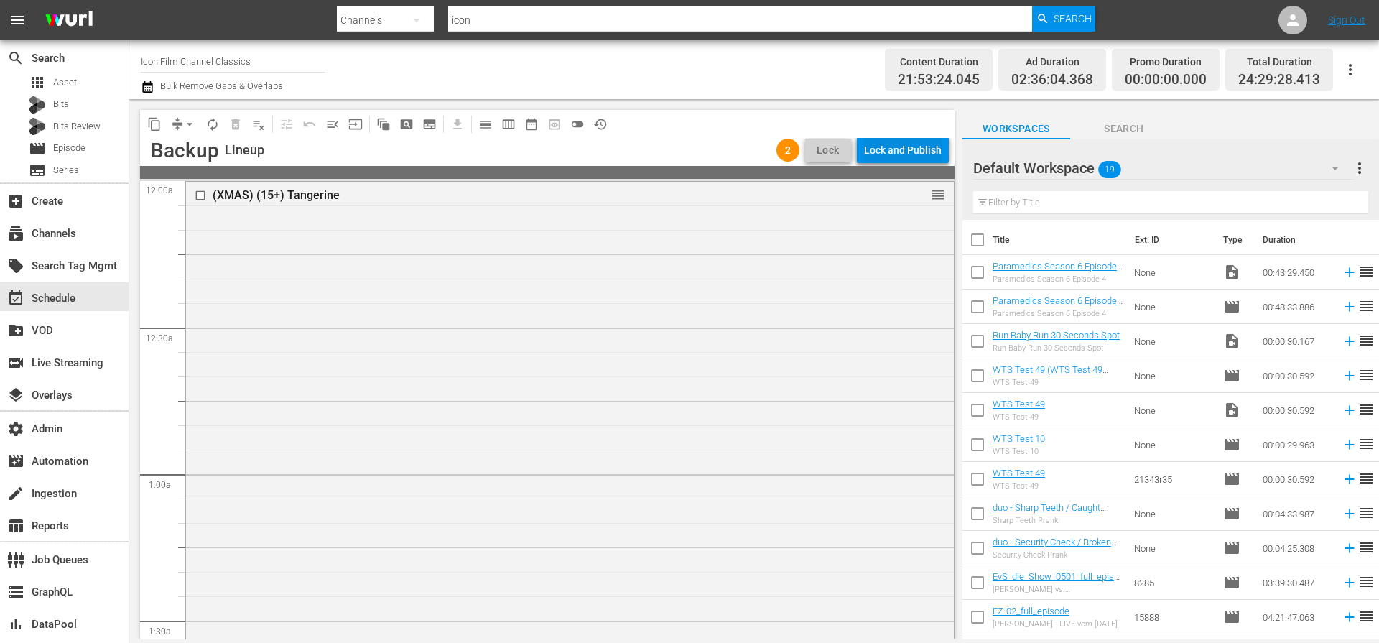
click at [931, 152] on div "Lock and Publish" at bounding box center [903, 150] width 78 height 26
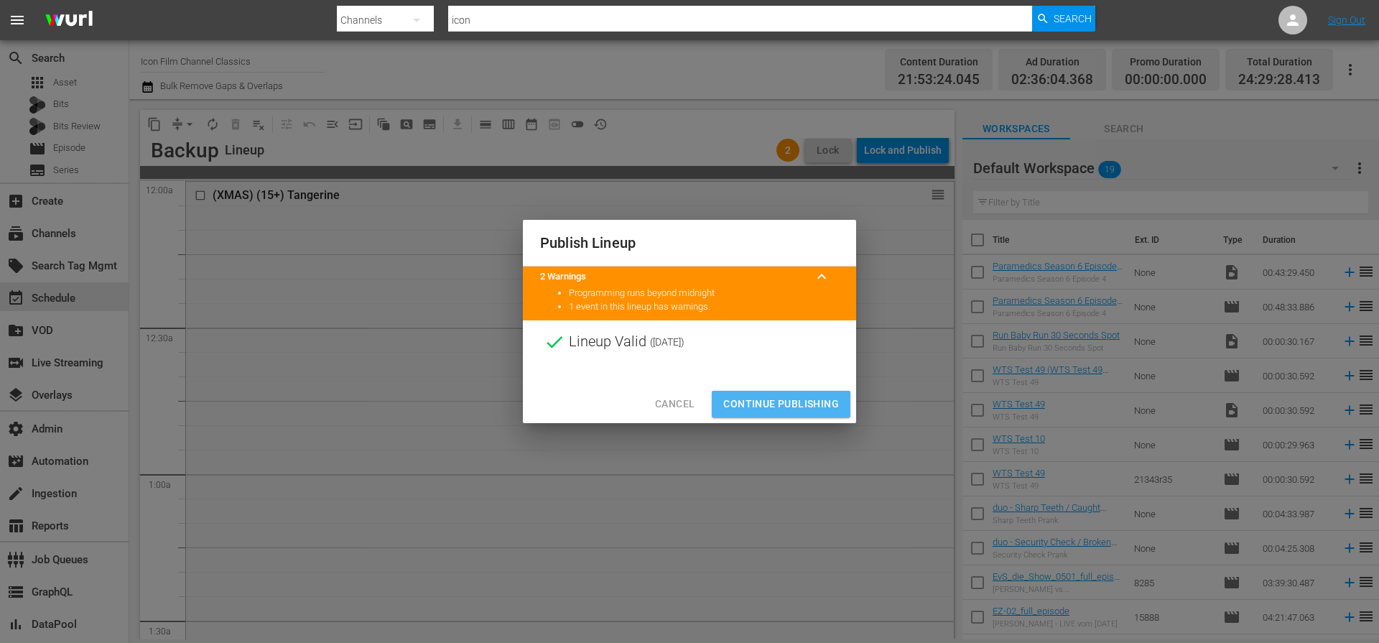
click at [799, 410] on span "Continue Publishing" at bounding box center [781, 404] width 116 height 18
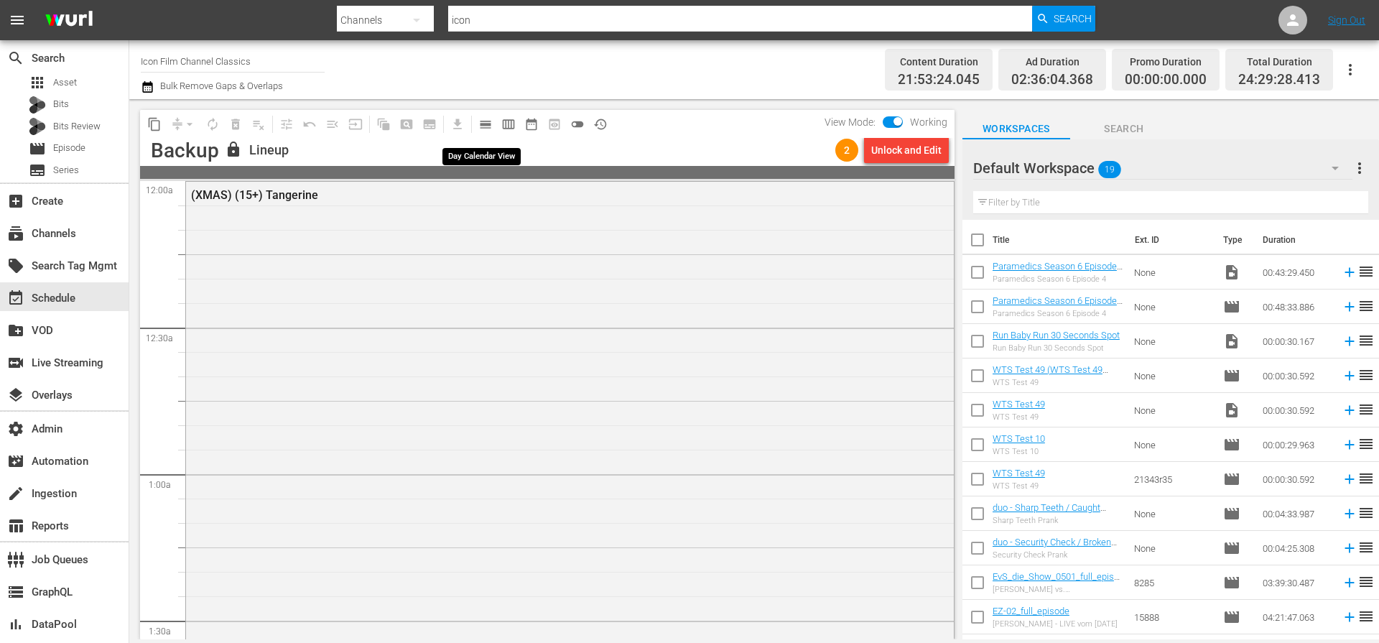
click at [490, 123] on span "calendar_view_day_outlined" at bounding box center [485, 124] width 14 height 14
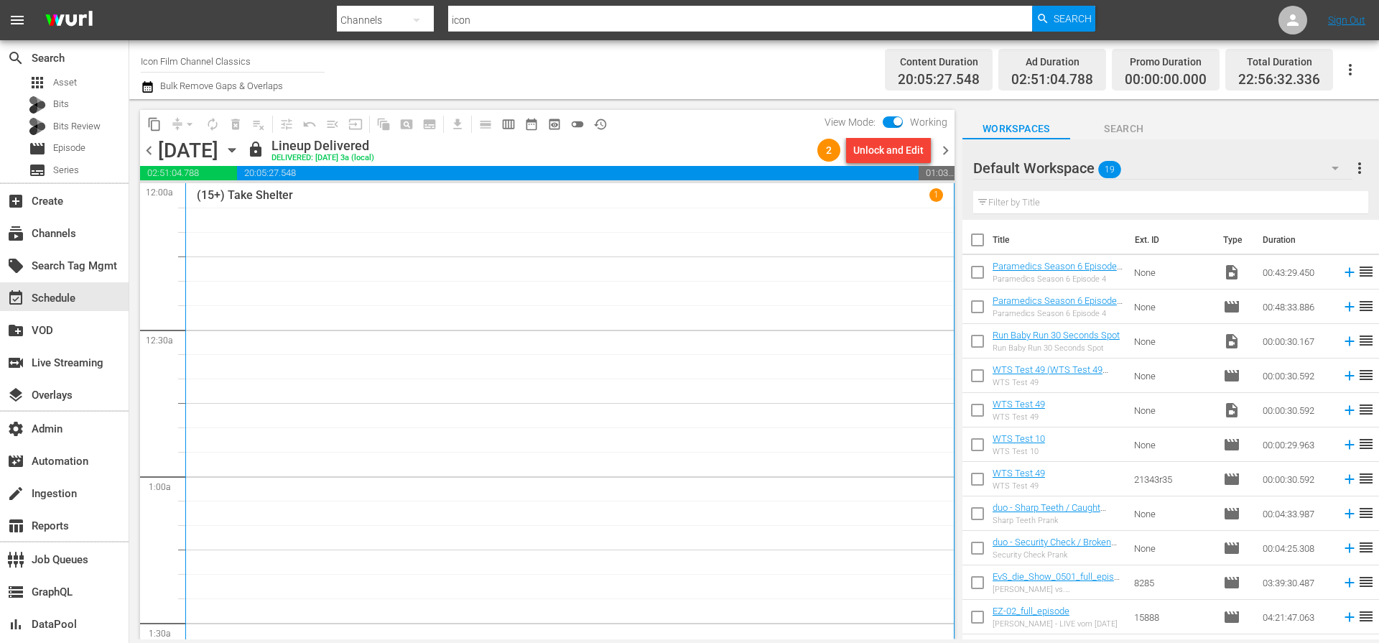
click at [151, 153] on span "chevron_left" at bounding box center [149, 150] width 18 height 18
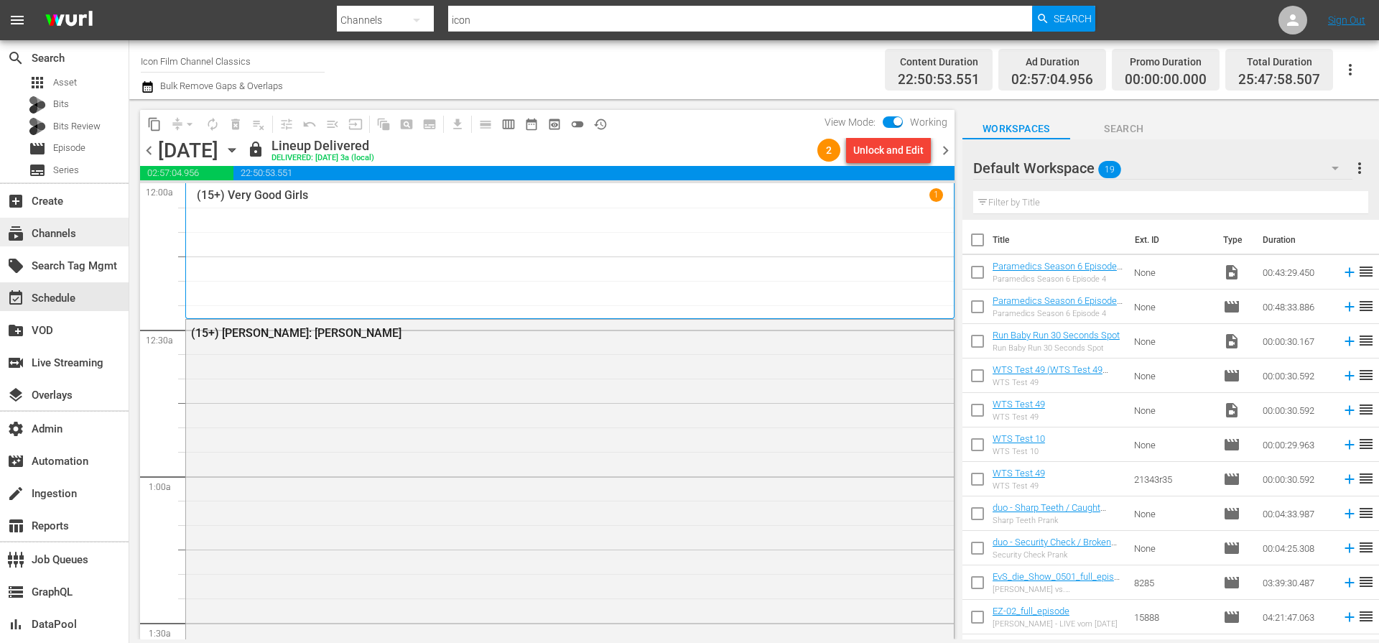
click at [70, 233] on div "subscriptions Channels" at bounding box center [40, 231] width 80 height 13
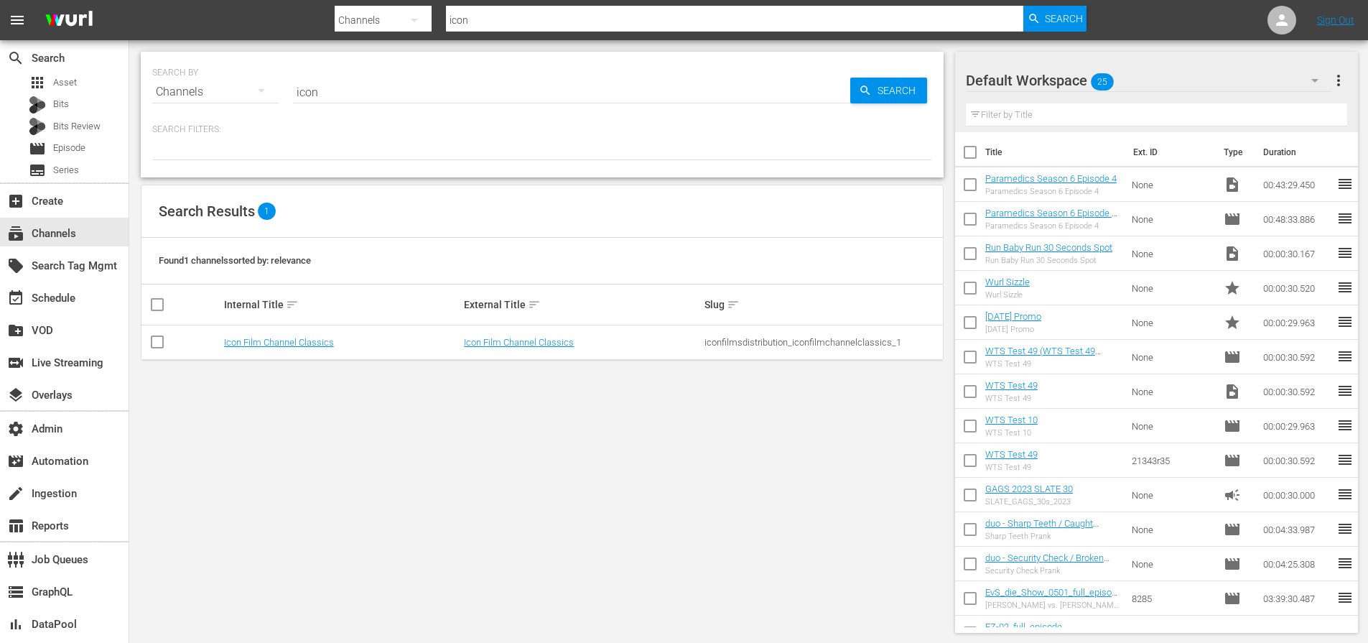
click at [251, 328] on td "Icon Film Channel Classics" at bounding box center [342, 342] width 241 height 34
click at [253, 338] on link "Icon Film Channel Classics" at bounding box center [279, 342] width 110 height 11
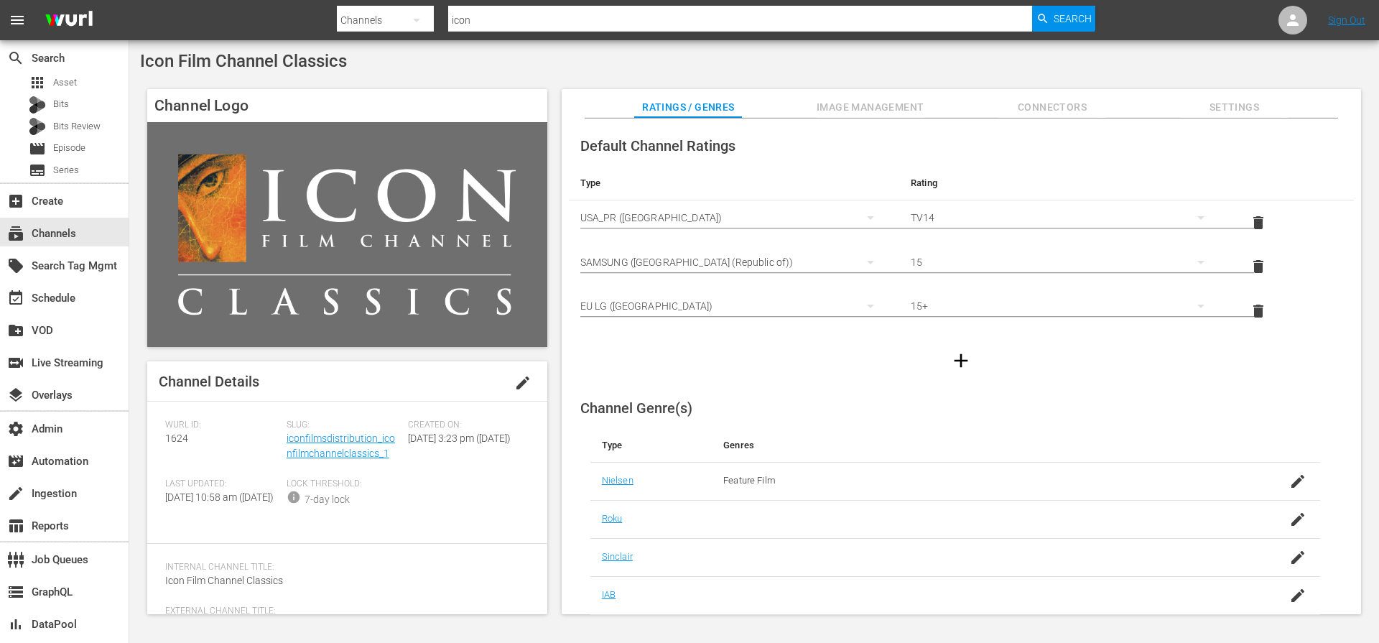
click at [850, 106] on span "Image Management" at bounding box center [871, 107] width 108 height 18
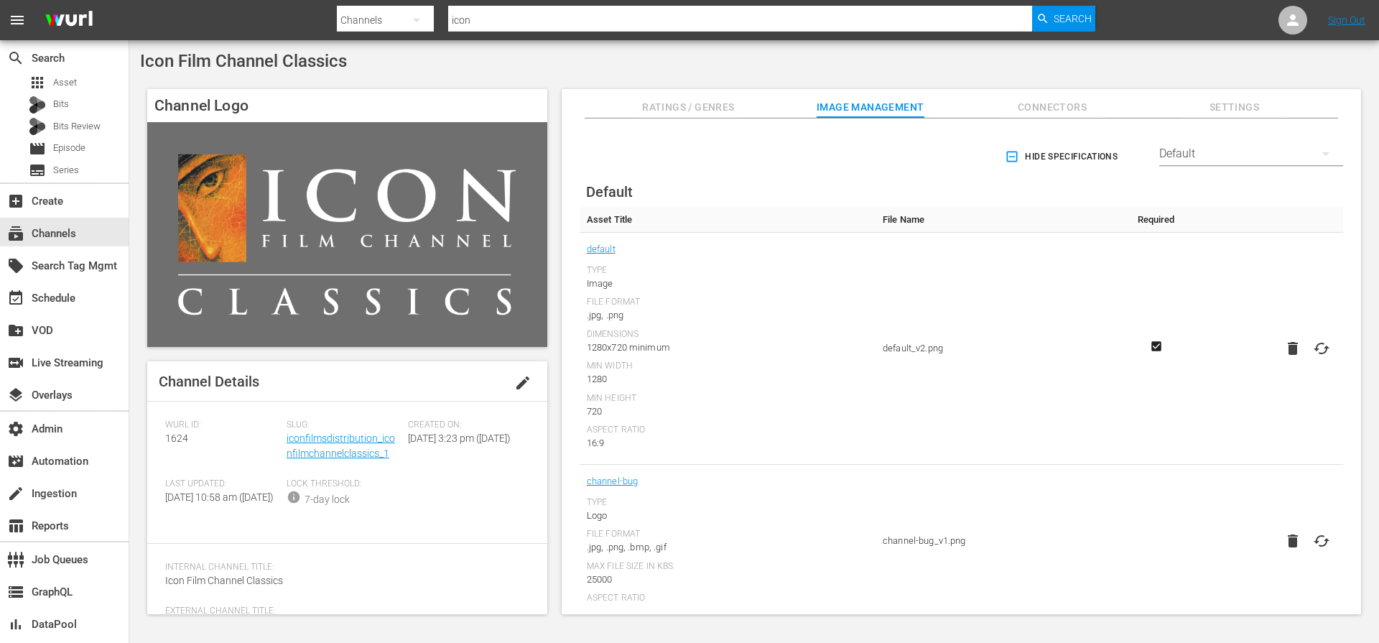
click at [1006, 160] on icon "button" at bounding box center [1012, 156] width 14 height 14
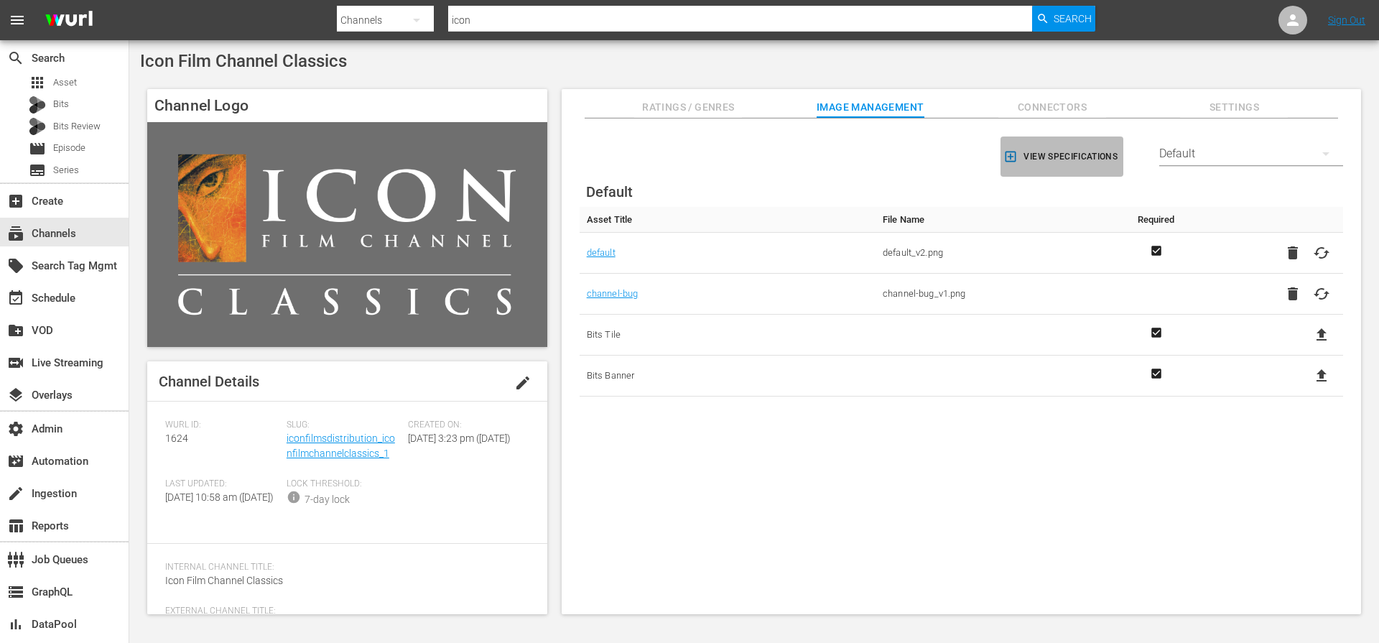
click at [1010, 157] on icon "button" at bounding box center [1010, 157] width 11 height 11
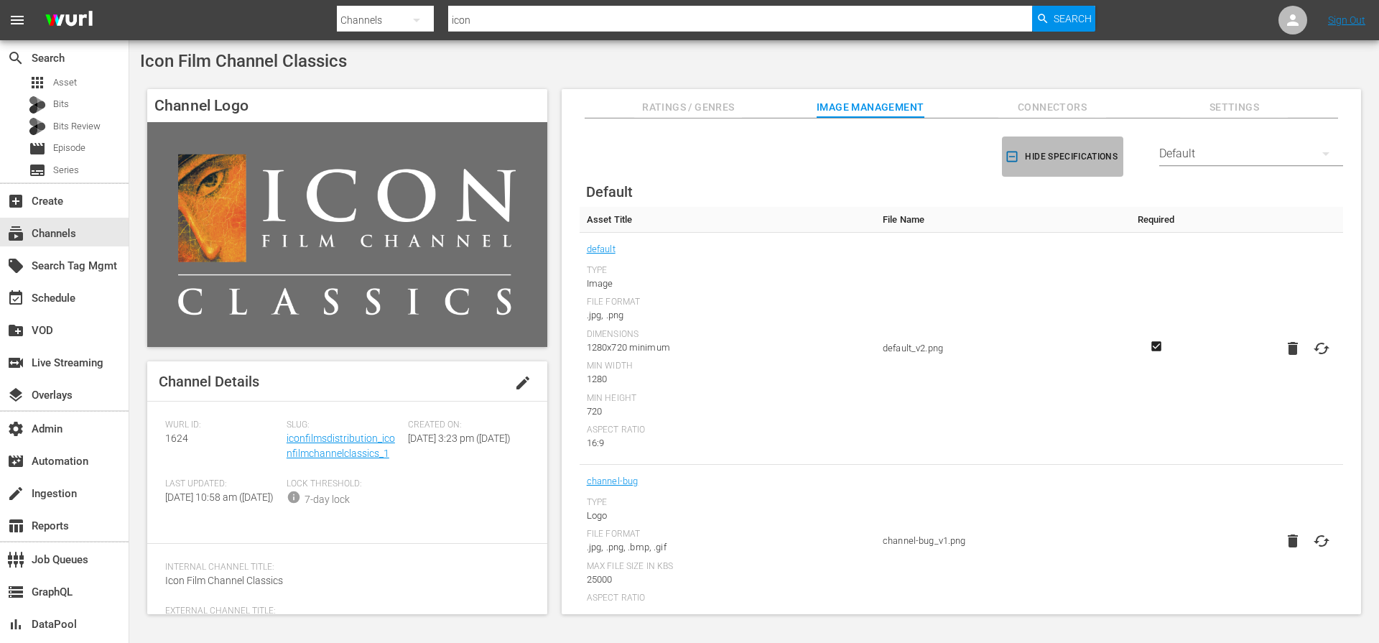
click at [1010, 157] on icon "button" at bounding box center [1012, 157] width 11 height 11
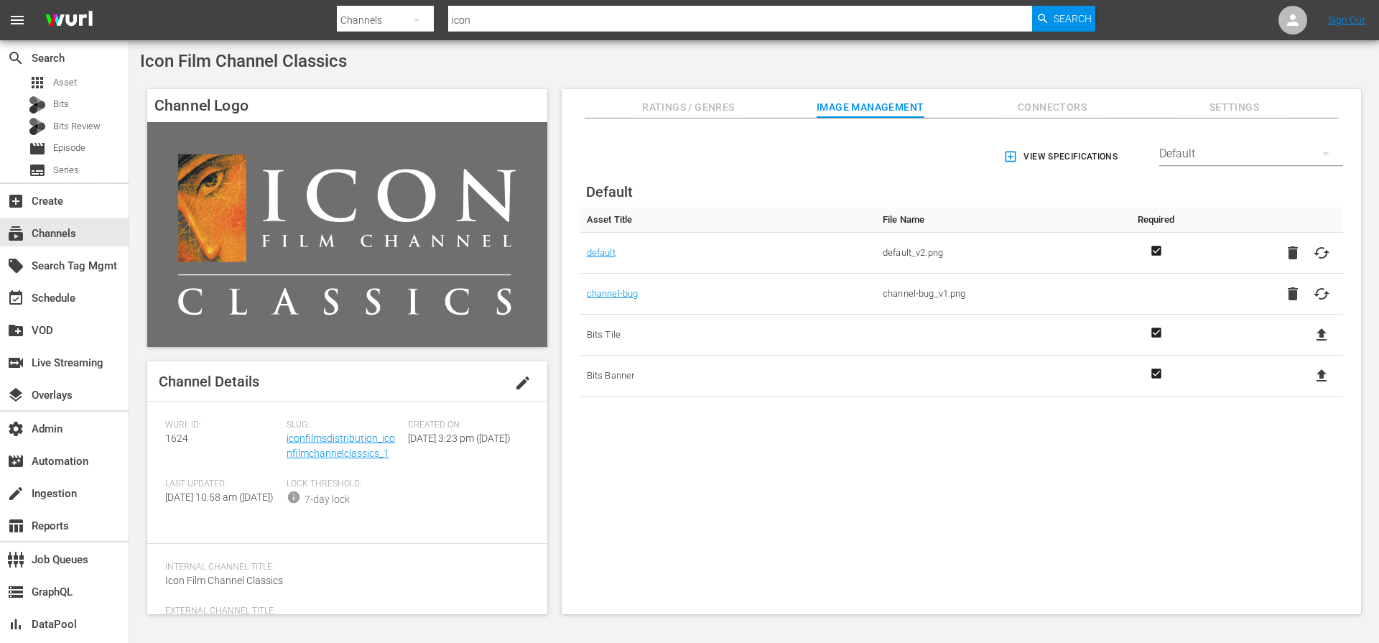
click at [1010, 157] on icon "button" at bounding box center [1010, 157] width 11 height 11
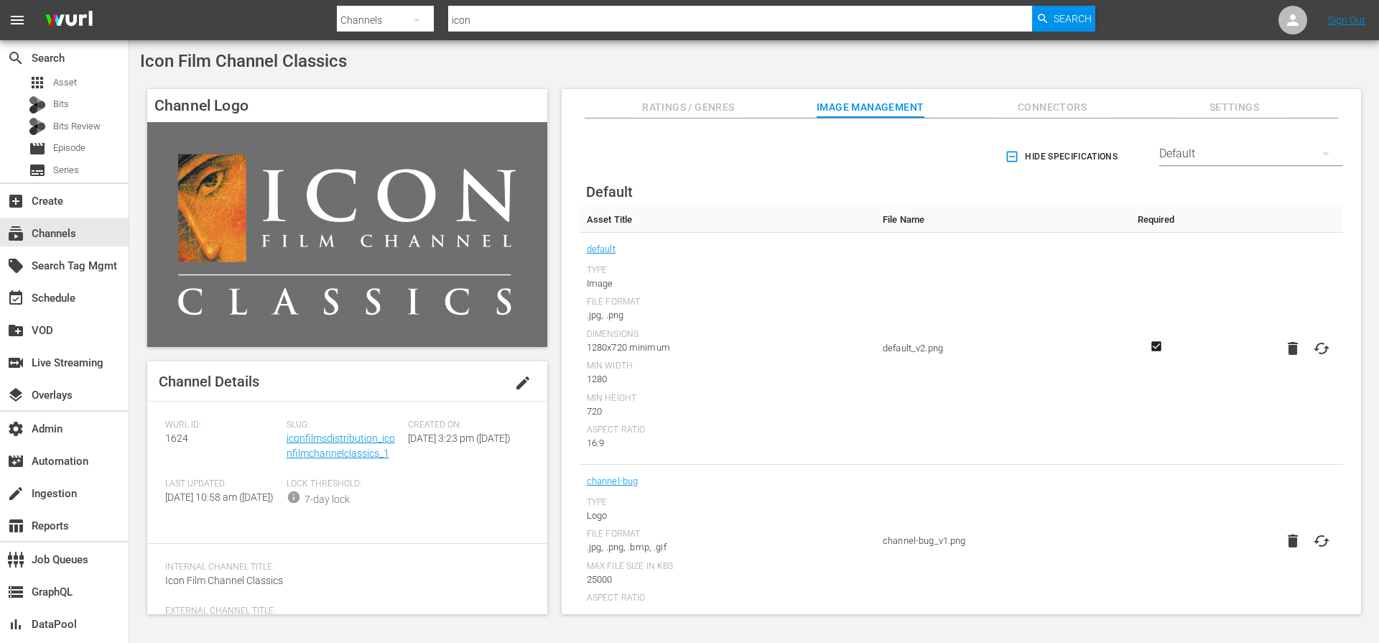
click at [1010, 157] on icon "button" at bounding box center [1012, 157] width 11 height 11
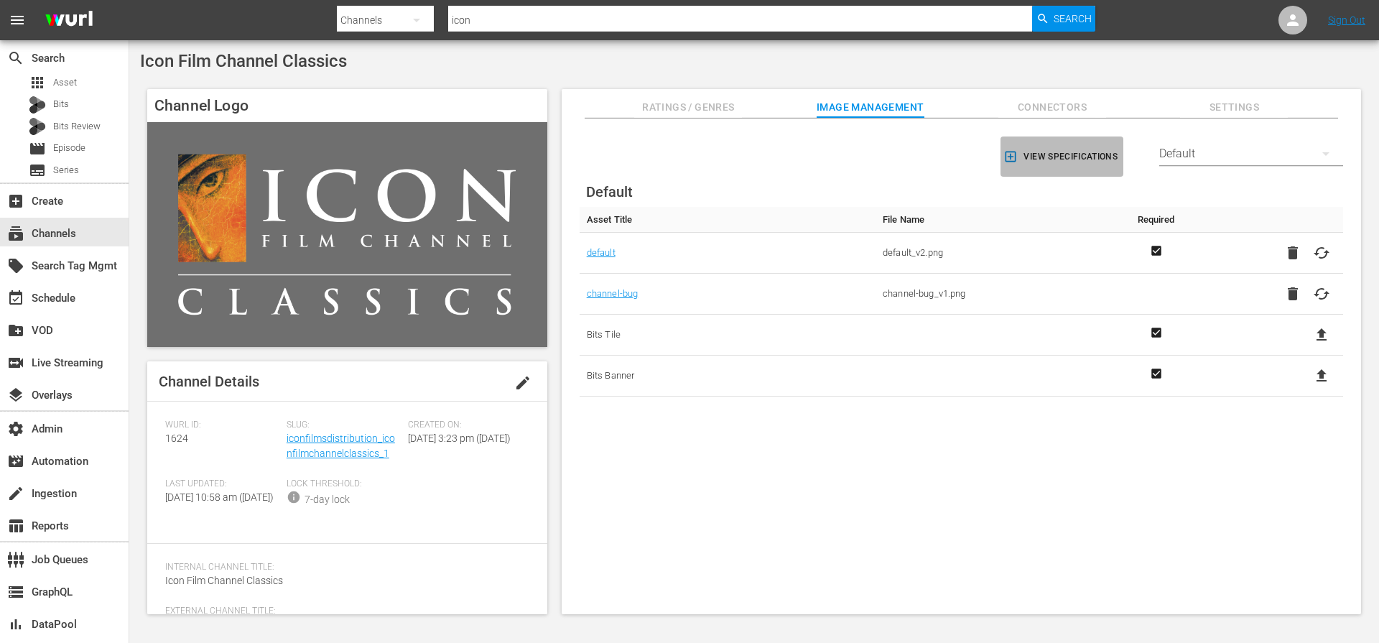
click at [1063, 149] on span "View Specifications" at bounding box center [1061, 156] width 111 height 15
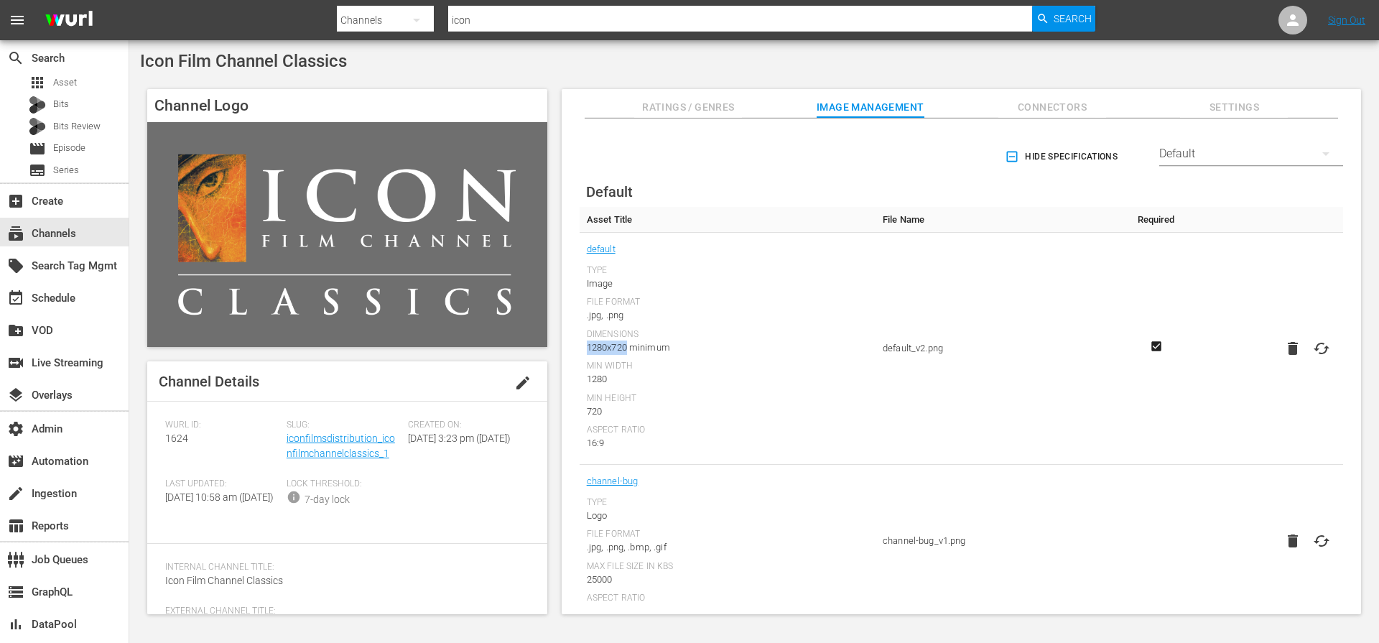
drag, startPoint x: 585, startPoint y: 345, endPoint x: 628, endPoint y: 345, distance: 43.8
click at [628, 345] on td "default Type Image File Format .jpg, .png Dimensions 1280x720 minimum Min Width…" at bounding box center [728, 349] width 296 height 232
copy div "1280x720"
click at [674, 346] on div "1280x720 minimum" at bounding box center [728, 347] width 282 height 14
click at [619, 347] on div "1280x720 minimum" at bounding box center [728, 347] width 282 height 14
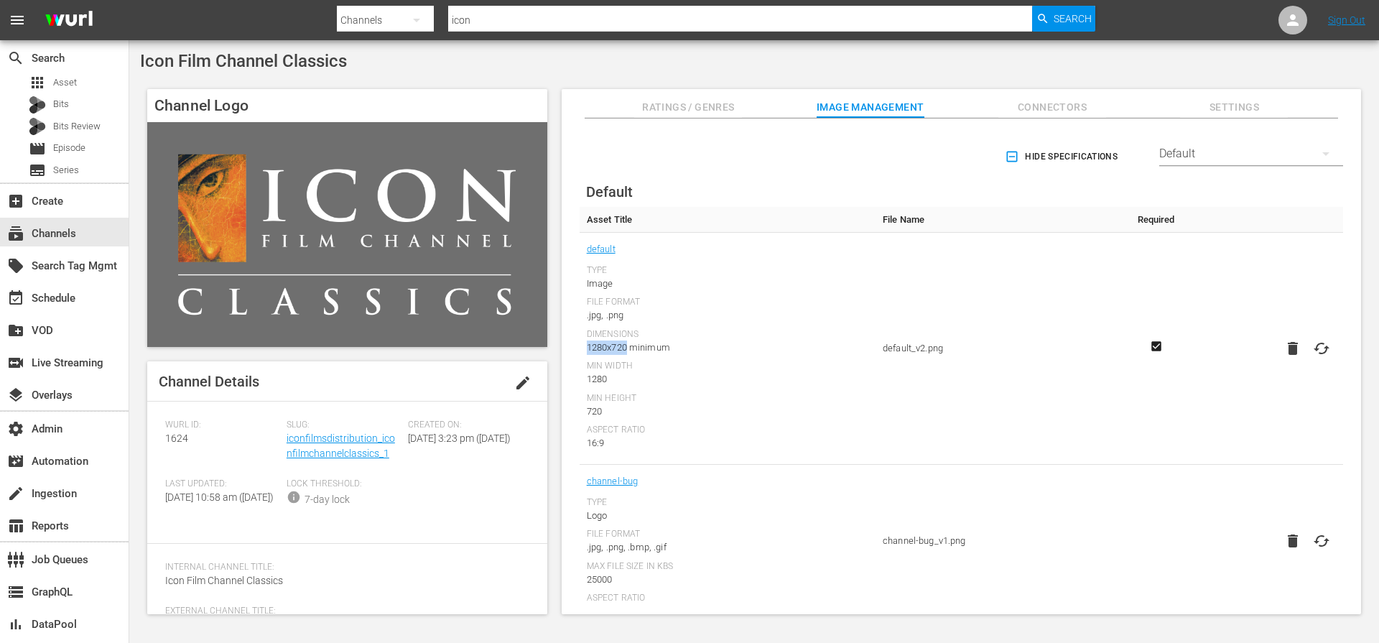
click at [619, 347] on div "1280x720 minimum" at bounding box center [728, 347] width 282 height 14
copy div "1280x720"
click at [766, 354] on div "Type Image File Format .jpg, .png Dimensions 1280x720 minimum Min Width 1280 Mi…" at bounding box center [728, 357] width 282 height 185
click at [1321, 352] on icon at bounding box center [1321, 348] width 17 height 17
click at [1308, 361] on input "file" at bounding box center [1307, 361] width 1 height 1
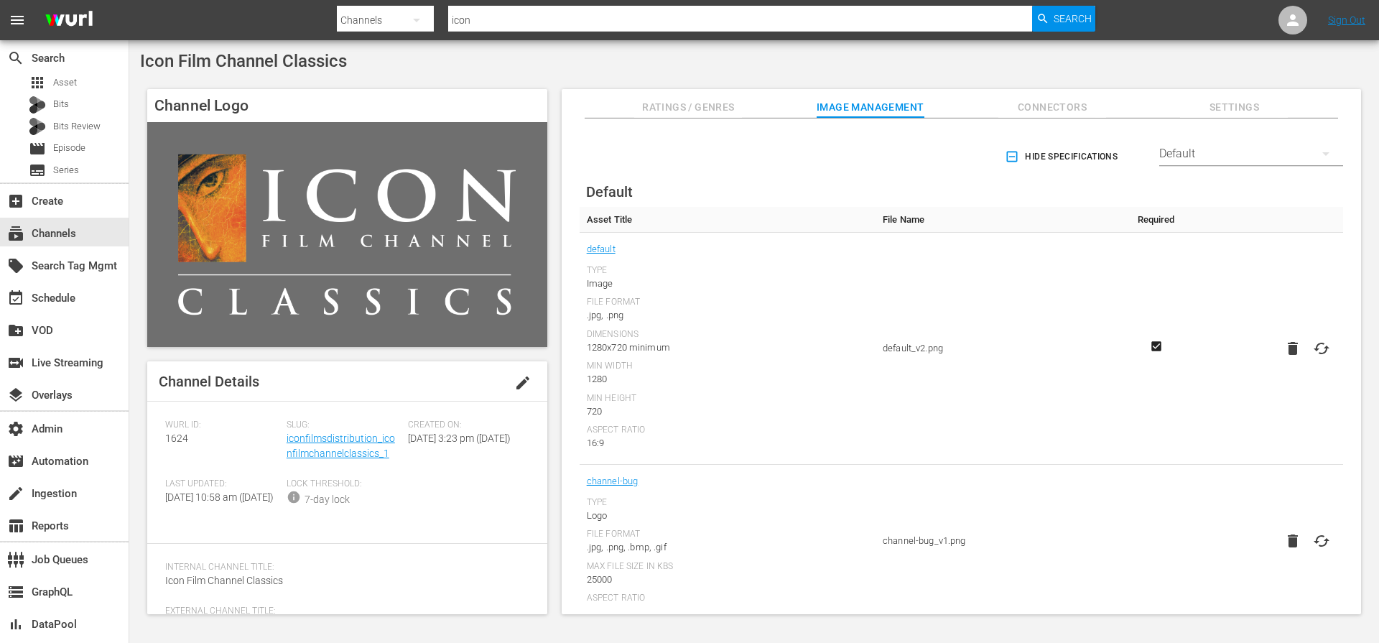
click at [1317, 343] on icon at bounding box center [1322, 348] width 16 height 11
click at [1308, 361] on input "file" at bounding box center [1307, 361] width 1 height 1
type input "C:\fakepath\default_v2.png"
click at [744, 166] on div "Hide Specifications Select Streamer Default" at bounding box center [961, 156] width 763 height 40
click at [1216, 152] on div "Default" at bounding box center [1251, 154] width 184 height 40
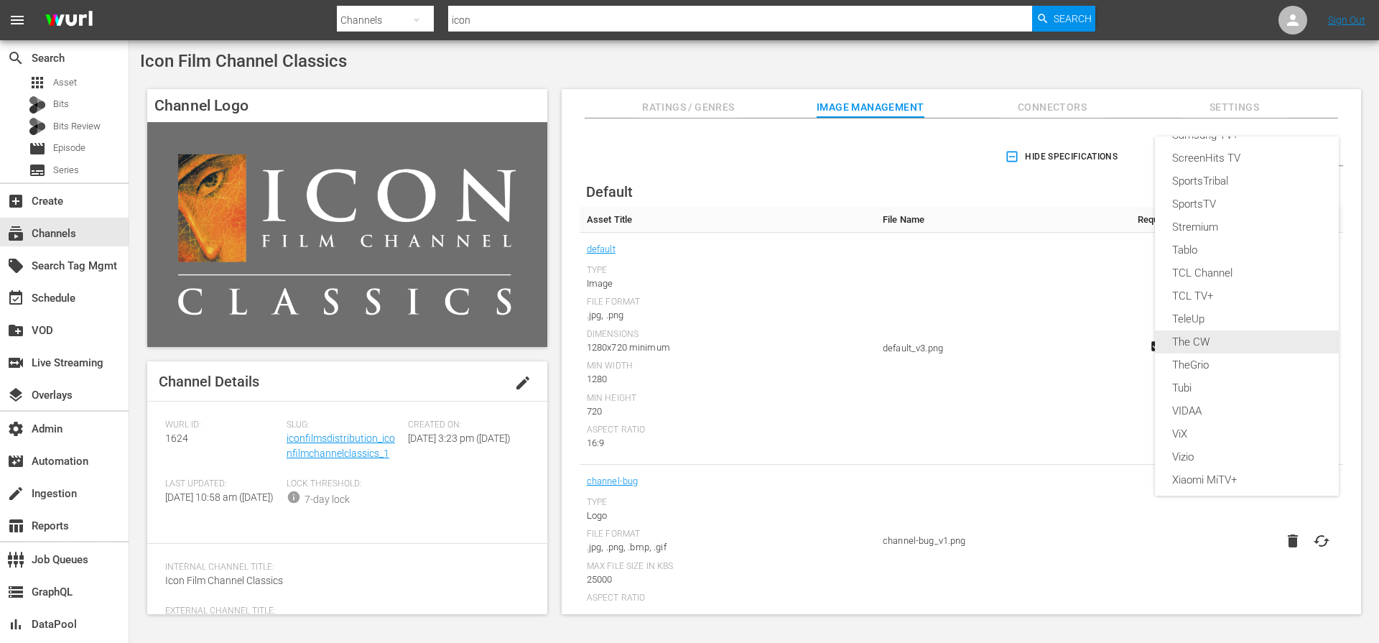
scroll to position [432, 0]
click at [1198, 227] on div "Samsung TV+" at bounding box center [1246, 226] width 149 height 23
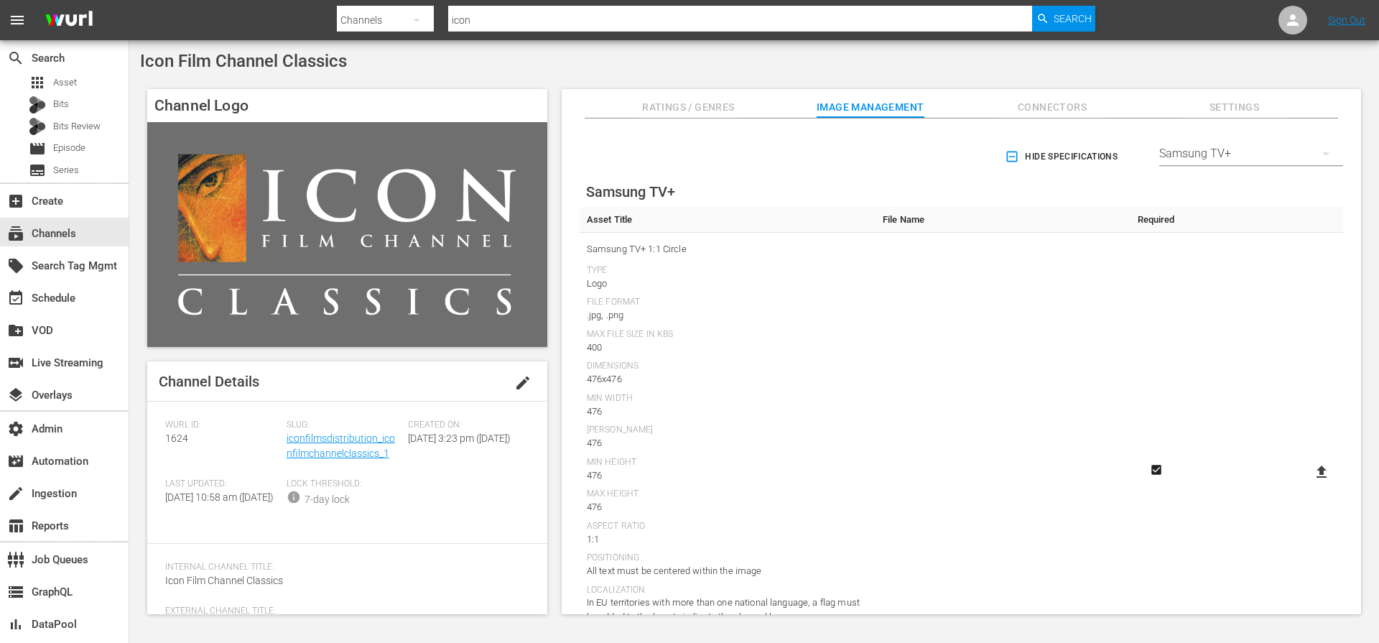
click at [1017, 161] on span "Hide Specifications" at bounding box center [1063, 156] width 110 height 15
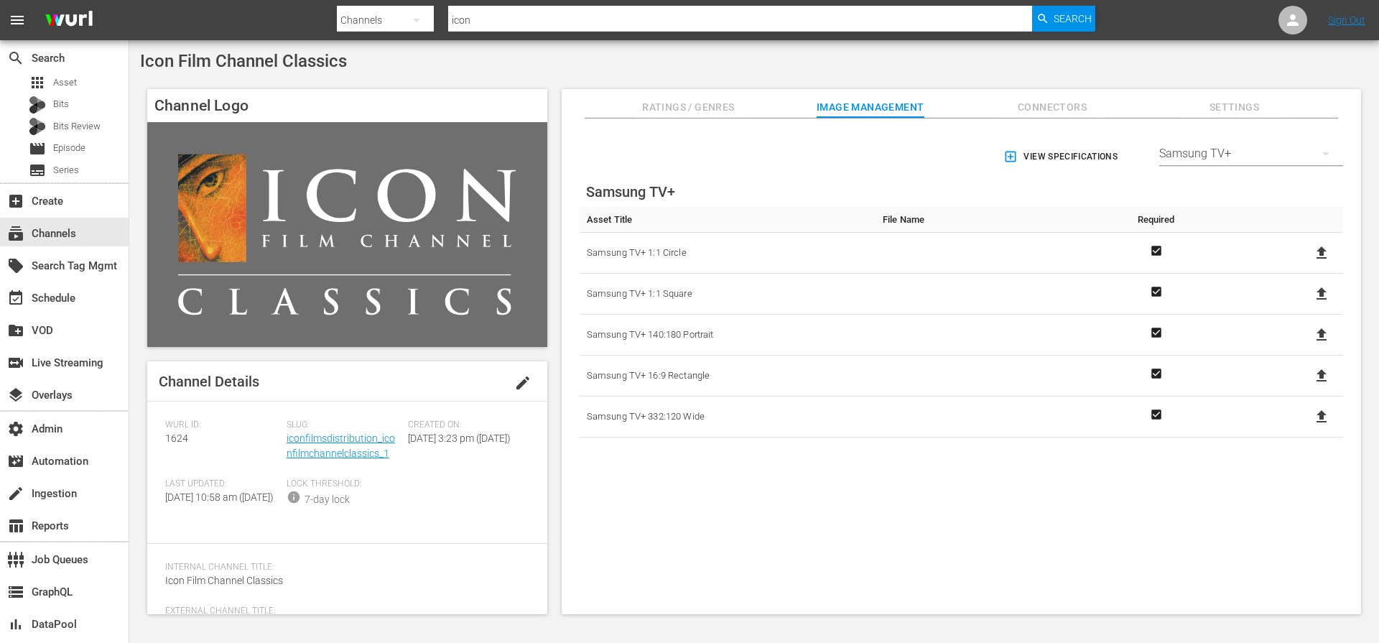
click at [885, 154] on div "View Specifications Select Streamer Samsung TV+" at bounding box center [961, 156] width 763 height 40
click at [884, 149] on div "View Specifications Select Streamer Samsung TV+" at bounding box center [961, 156] width 763 height 40
click at [53, 302] on div "event_available Schedule" at bounding box center [40, 295] width 80 height 13
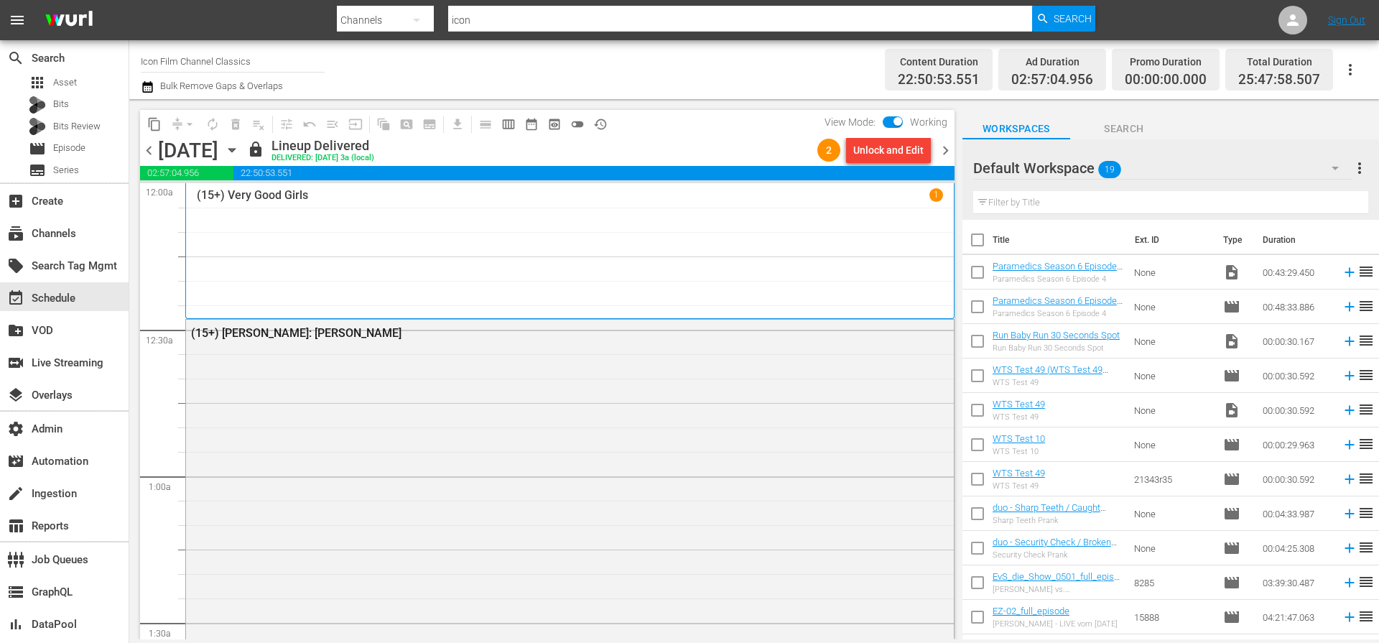
click at [947, 147] on span "chevron_right" at bounding box center [945, 150] width 18 height 18
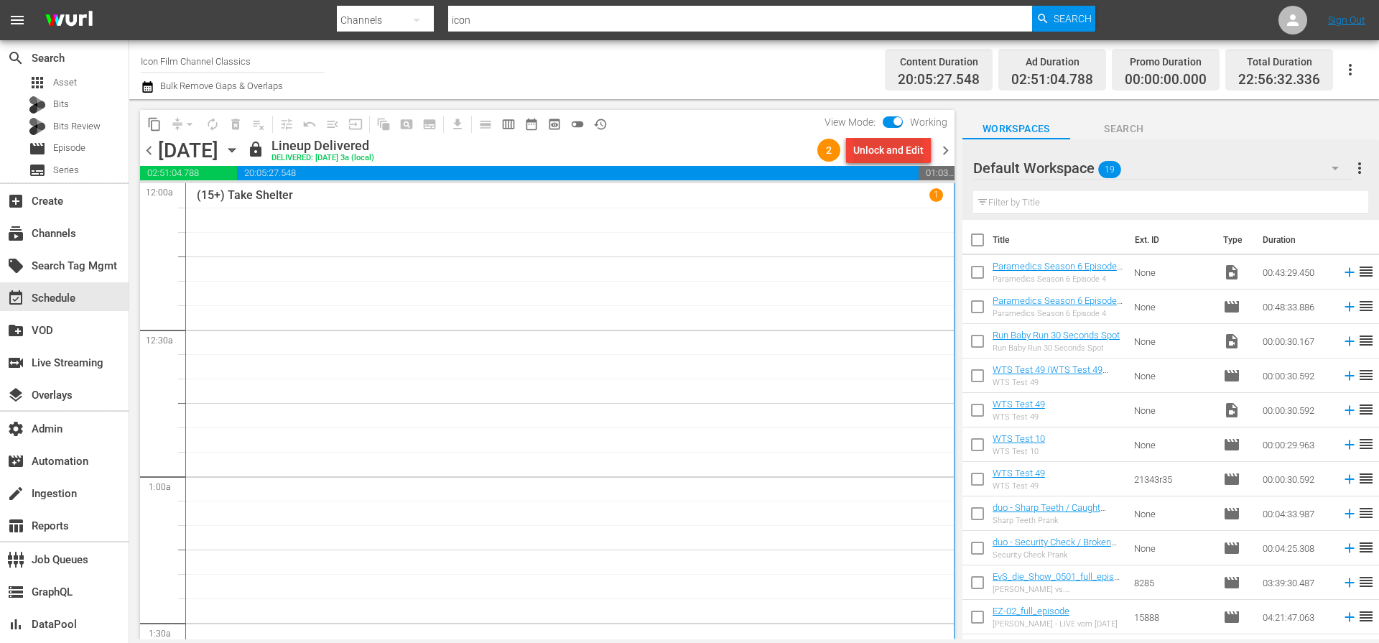
click at [921, 152] on div "Unlock and Edit" at bounding box center [888, 150] width 70 height 26
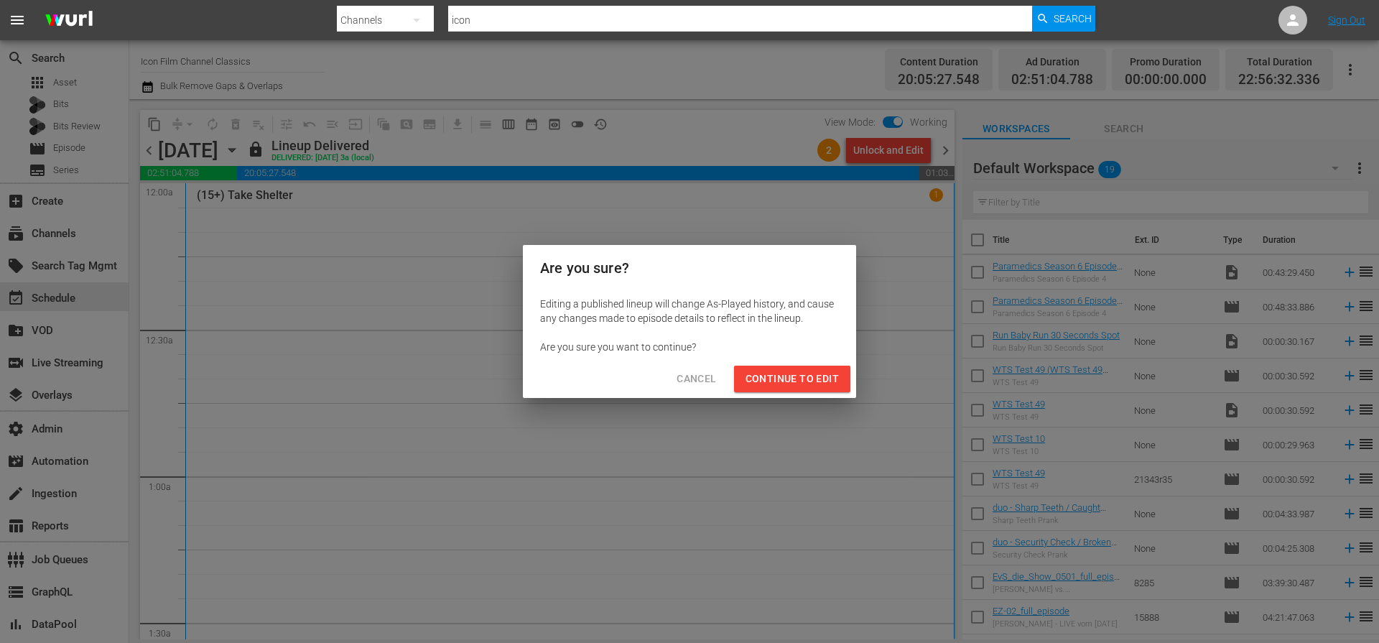
click at [807, 383] on span "Continue to Edit" at bounding box center [791, 379] width 93 height 18
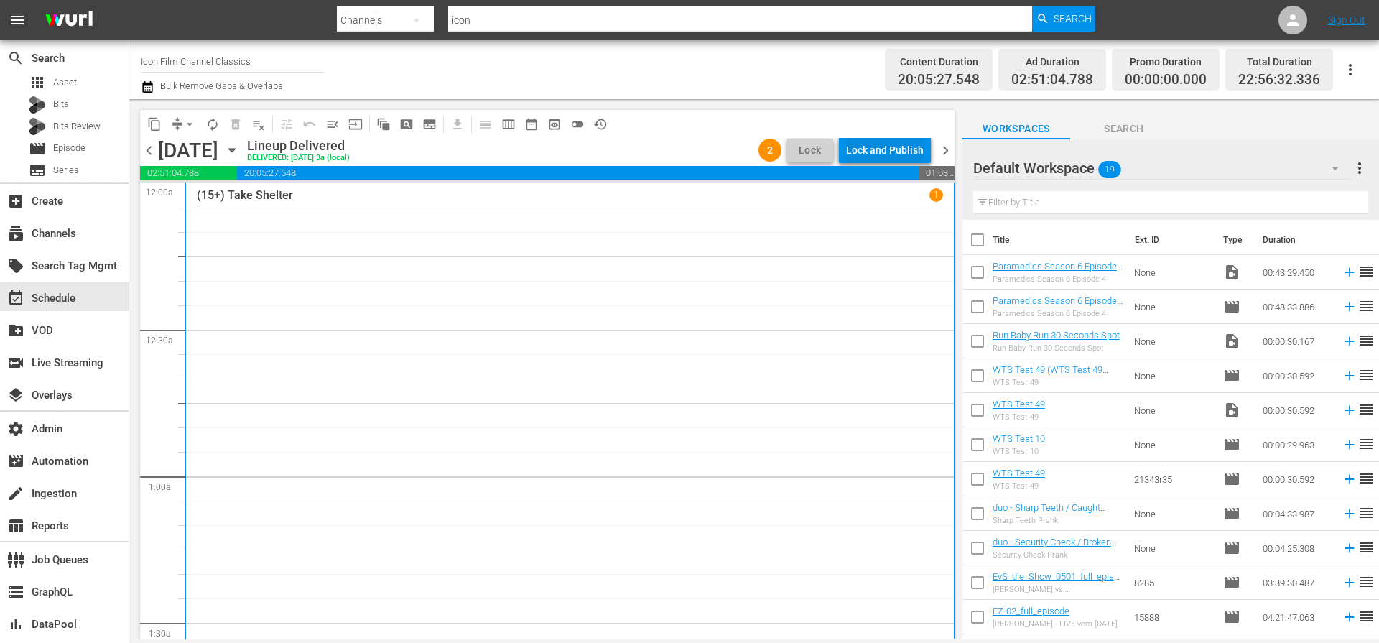
click at [895, 155] on div "Lock and Publish" at bounding box center [885, 150] width 78 height 26
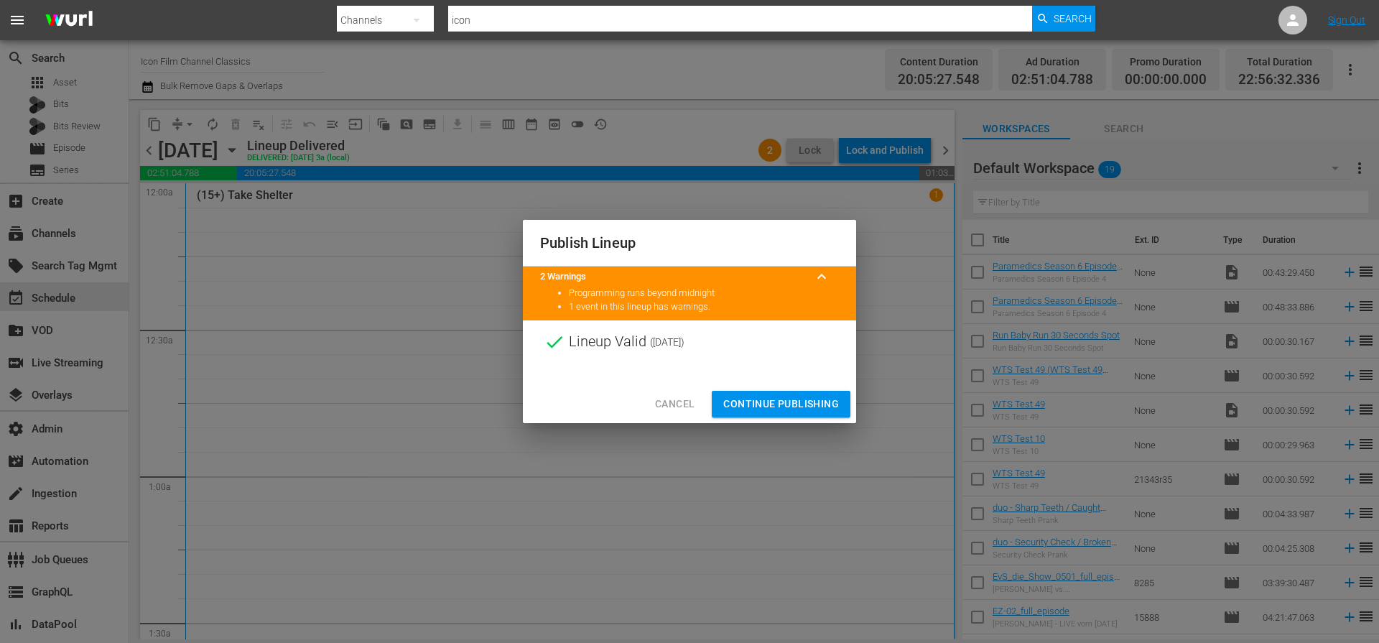
click at [802, 404] on span "Continue Publishing" at bounding box center [781, 404] width 116 height 18
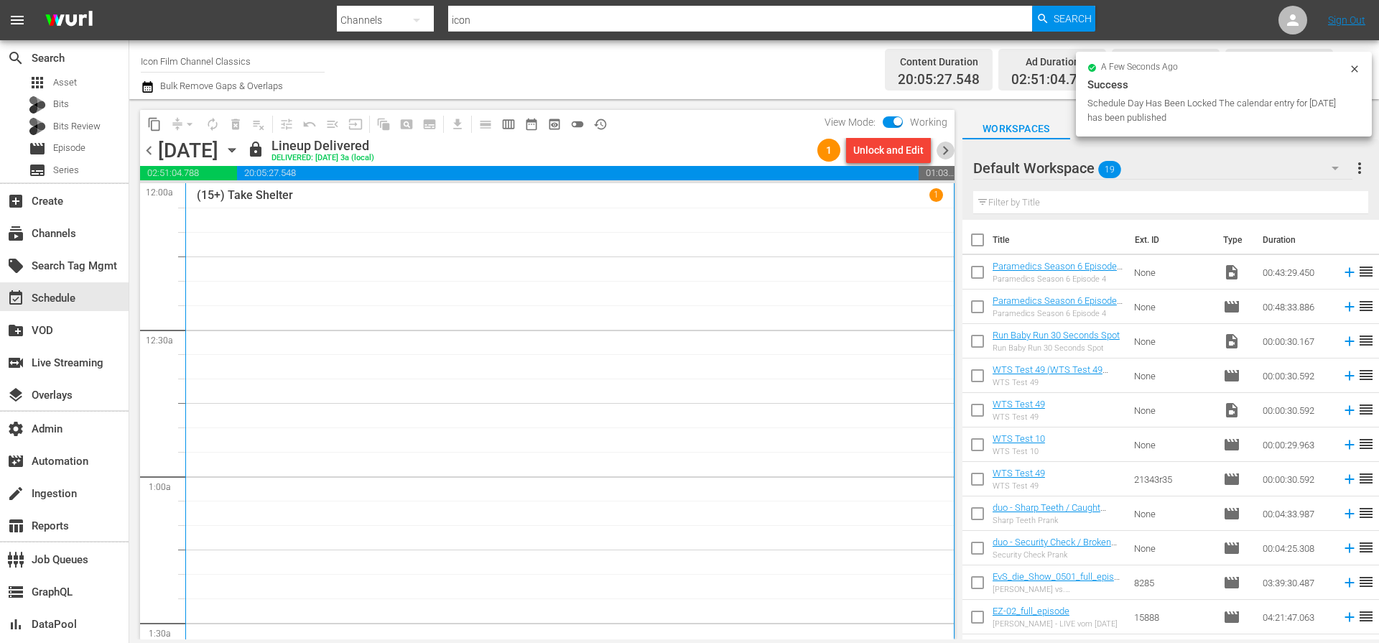
click at [946, 151] on span "chevron_right" at bounding box center [945, 150] width 18 height 18
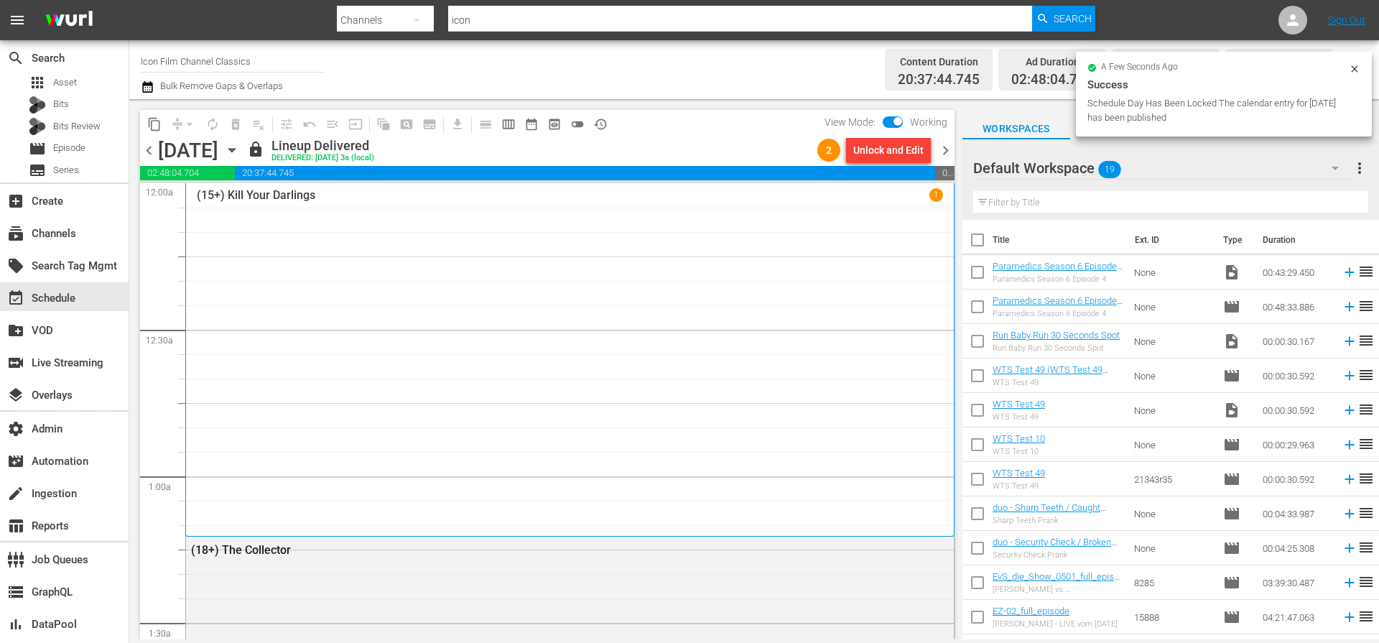
click at [918, 151] on div "Unlock and Edit" at bounding box center [888, 150] width 70 height 26
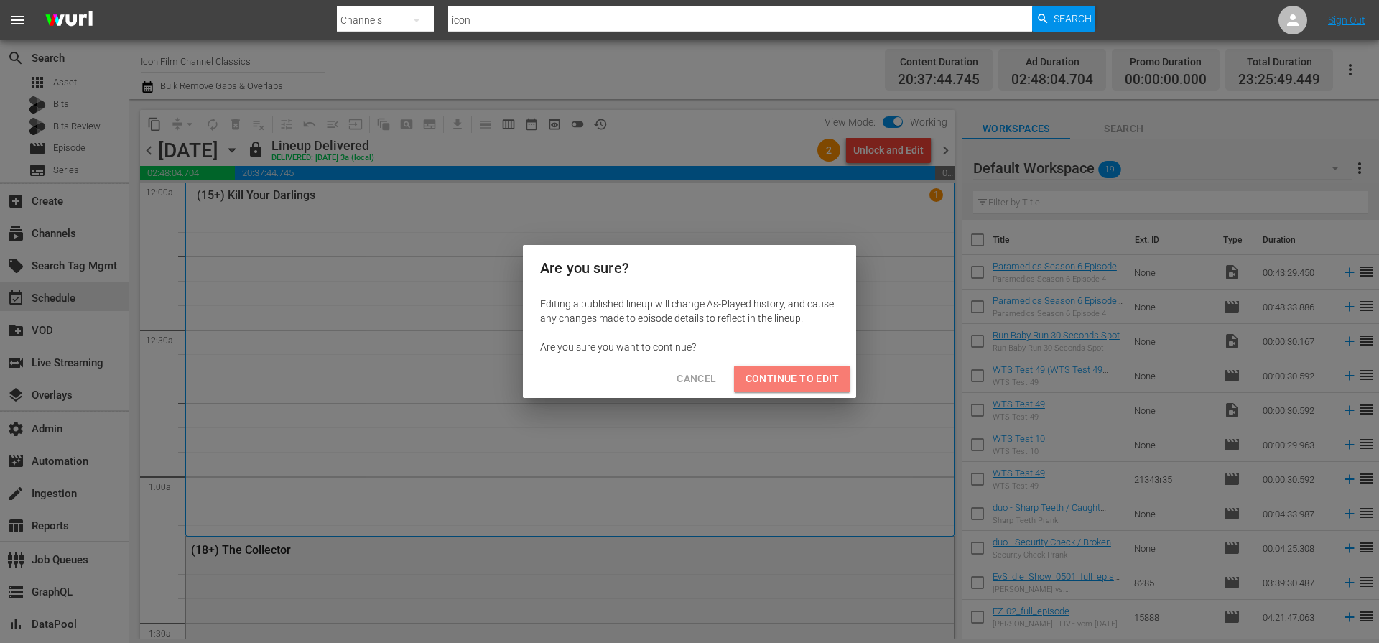
click at [809, 378] on span "Continue to Edit" at bounding box center [791, 379] width 93 height 18
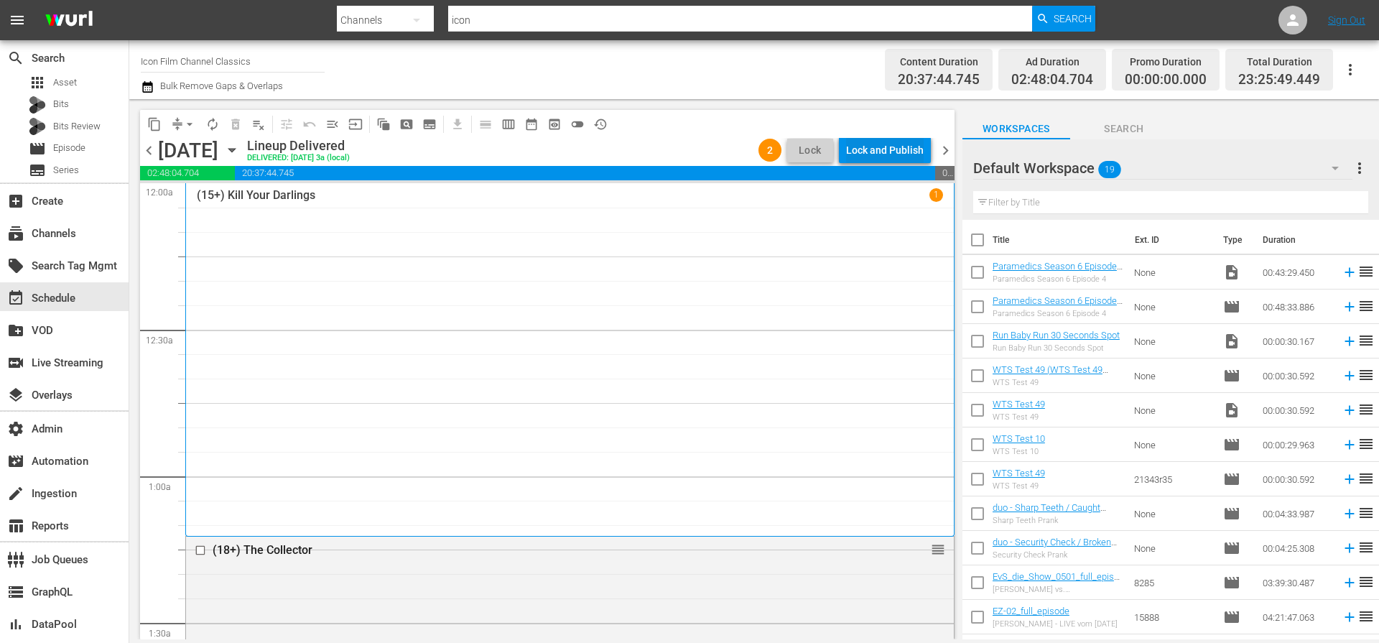
click at [915, 152] on div "Lock and Publish" at bounding box center [885, 150] width 78 height 26
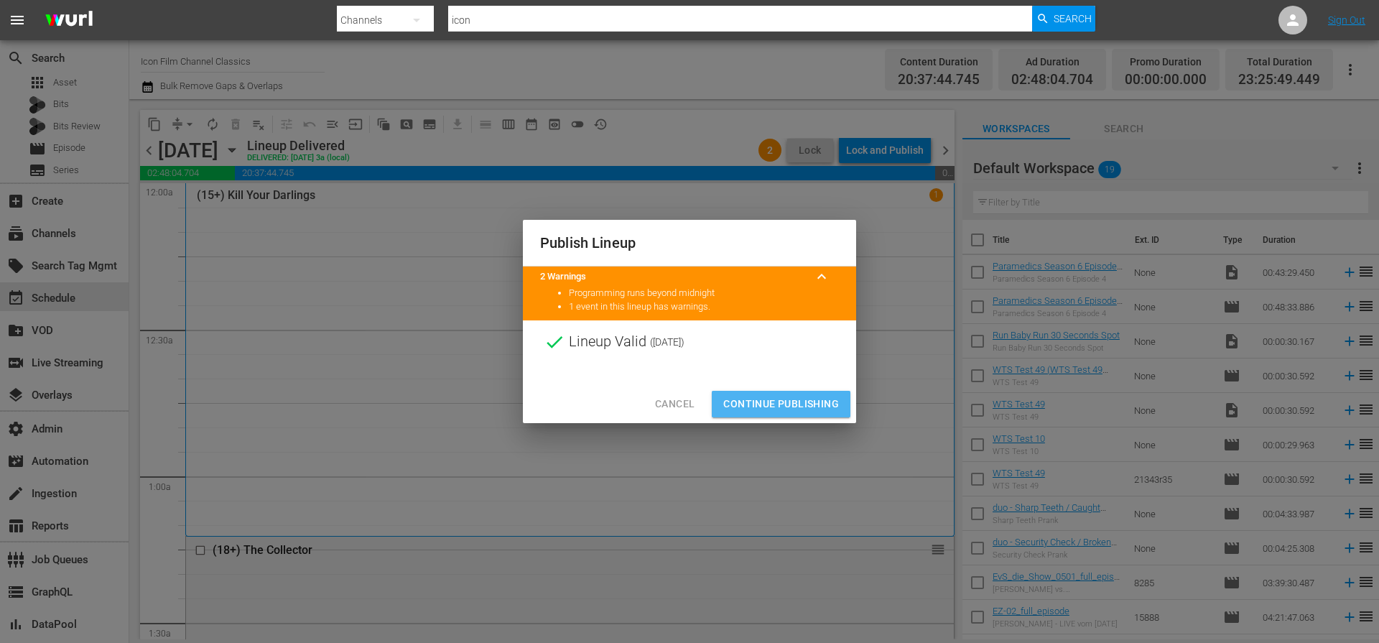
click at [793, 401] on span "Continue Publishing" at bounding box center [781, 404] width 116 height 18
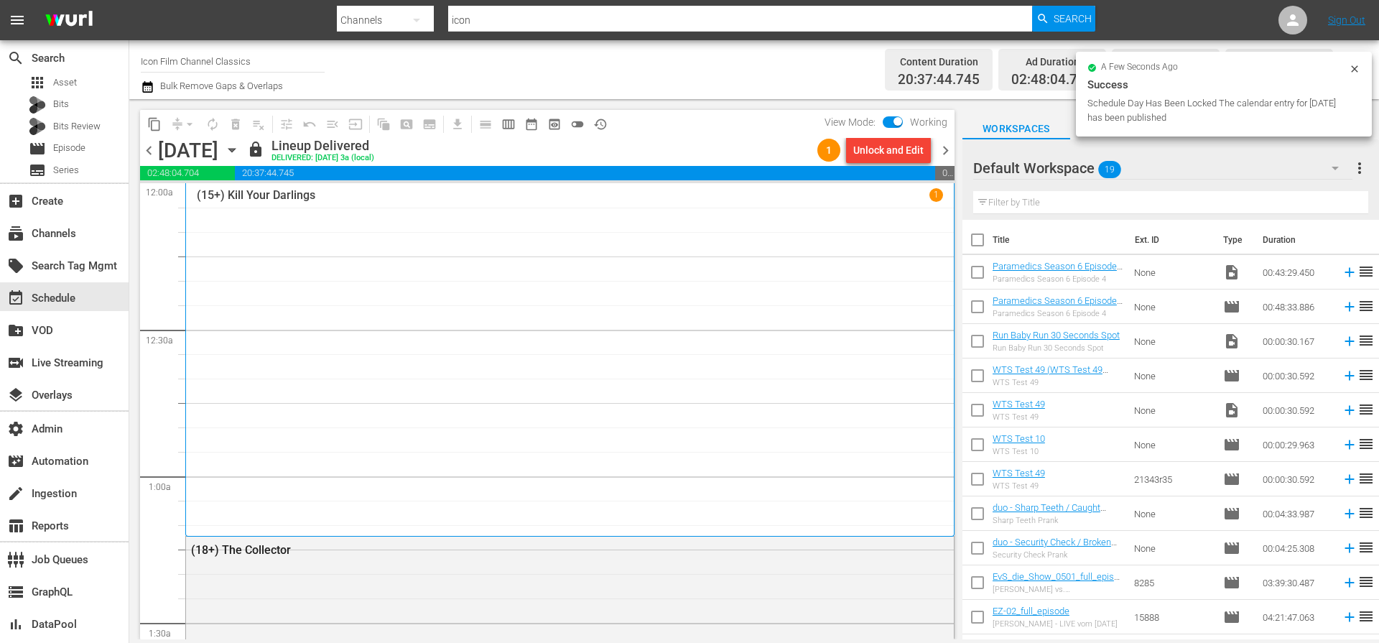
click at [949, 152] on span "chevron_right" at bounding box center [945, 150] width 18 height 18
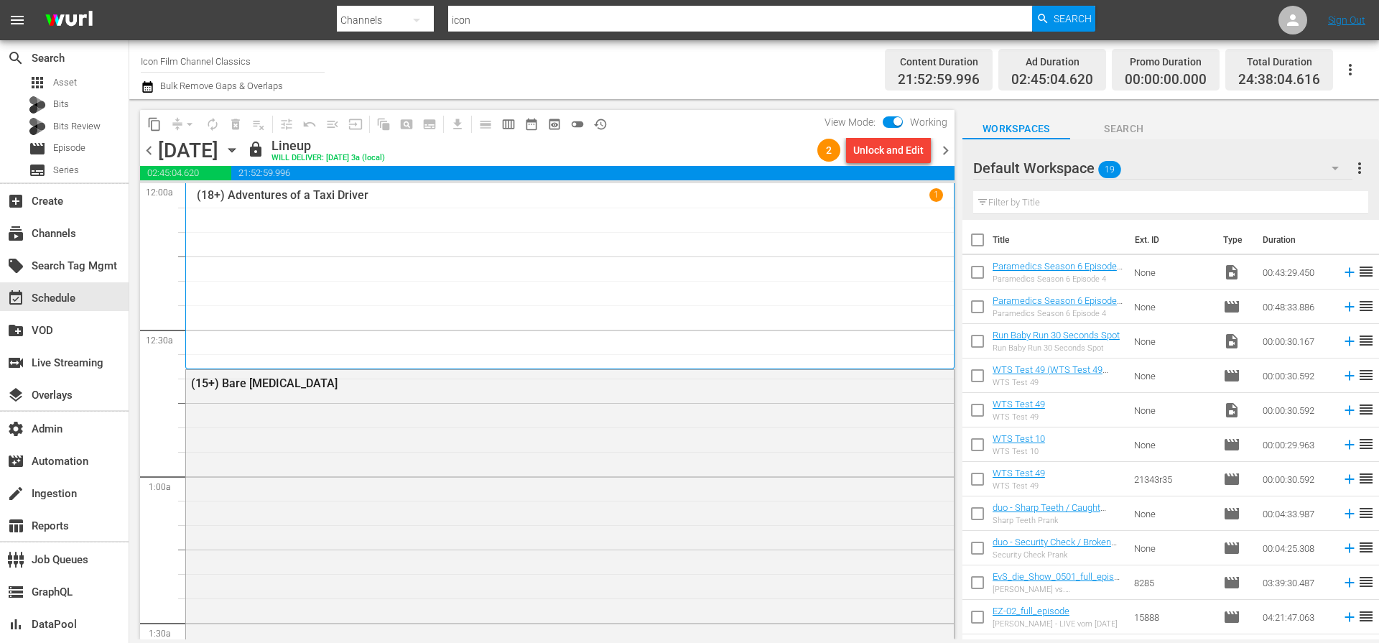
click at [917, 148] on div "Unlock and Edit" at bounding box center [888, 150] width 70 height 26
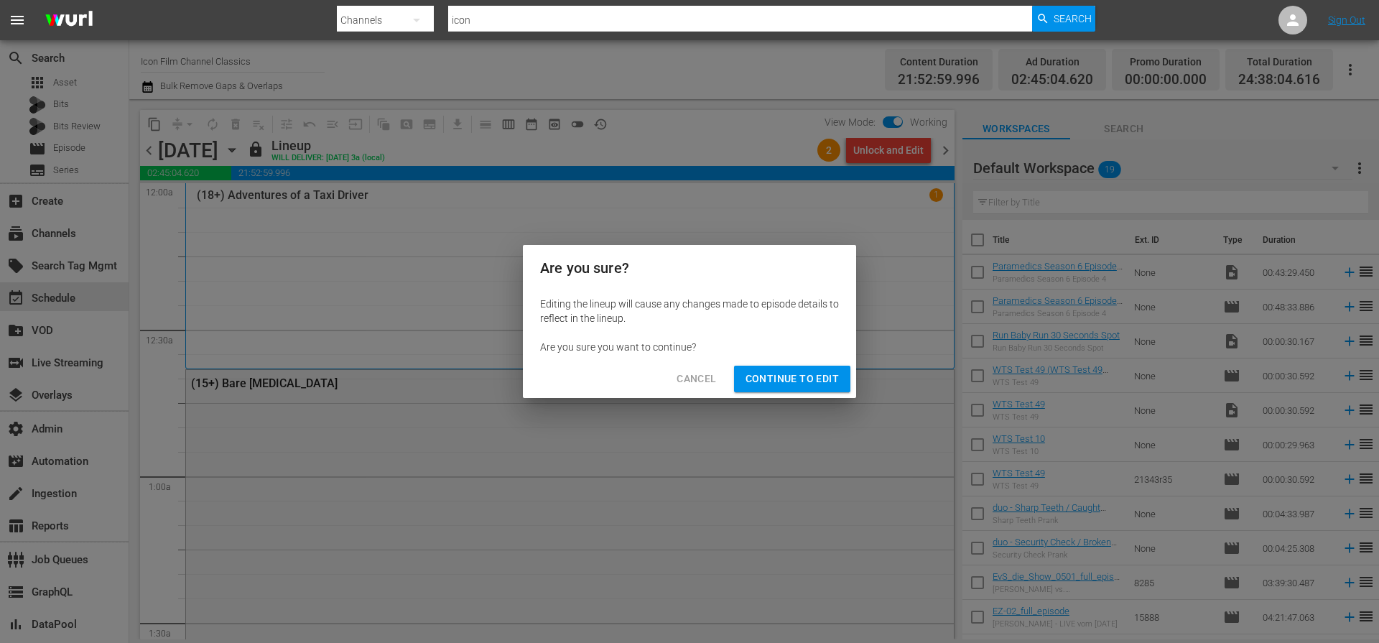
click at [796, 378] on span "Continue to Edit" at bounding box center [791, 379] width 93 height 18
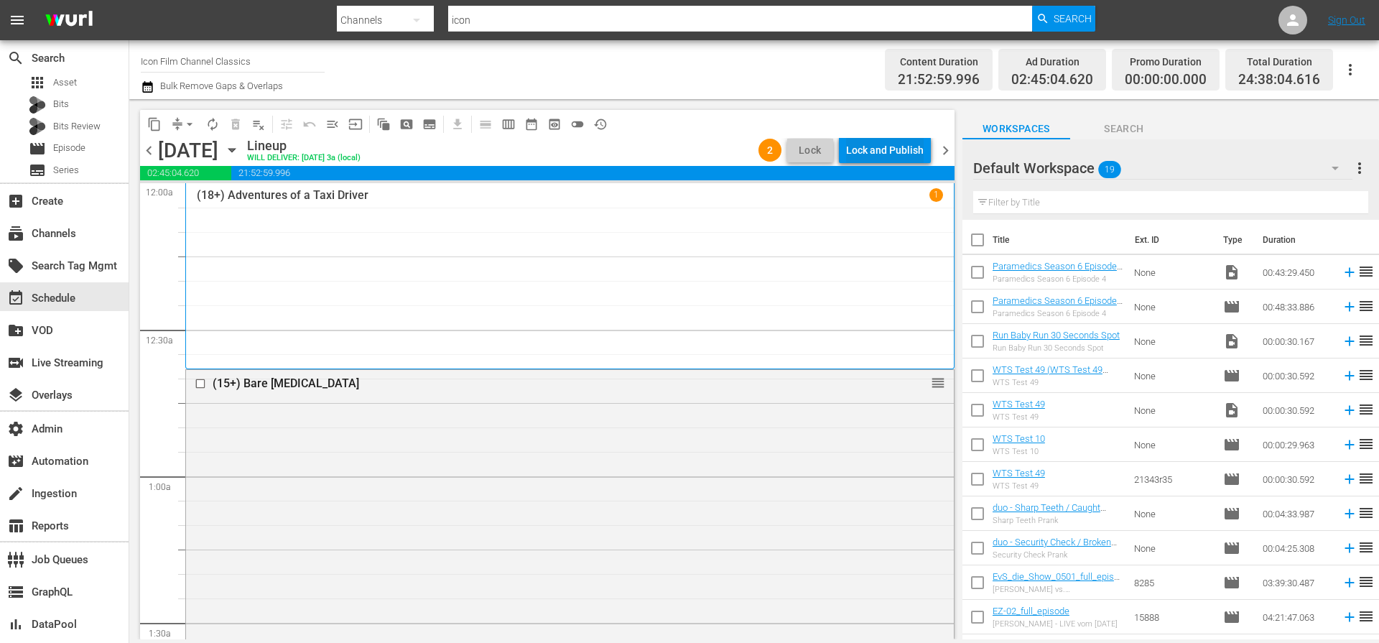
click at [918, 148] on div "Lock and Publish" at bounding box center [885, 150] width 78 height 26
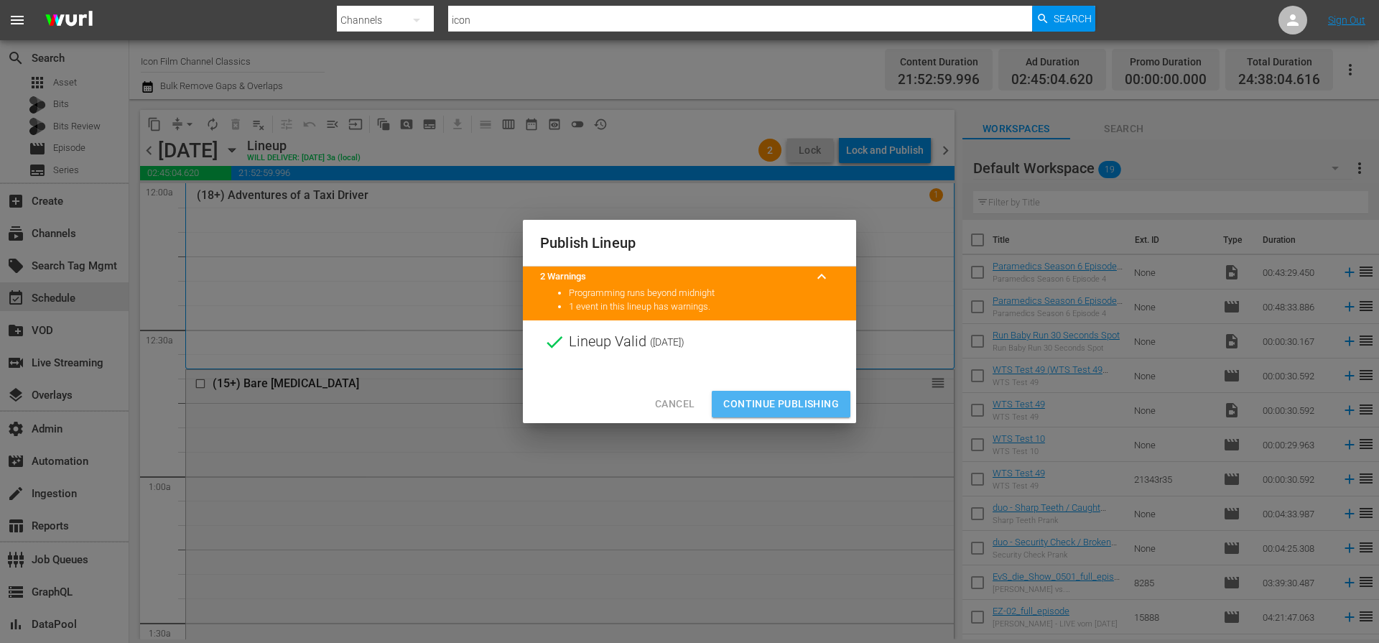
click at [791, 399] on span "Continue Publishing" at bounding box center [781, 404] width 116 height 18
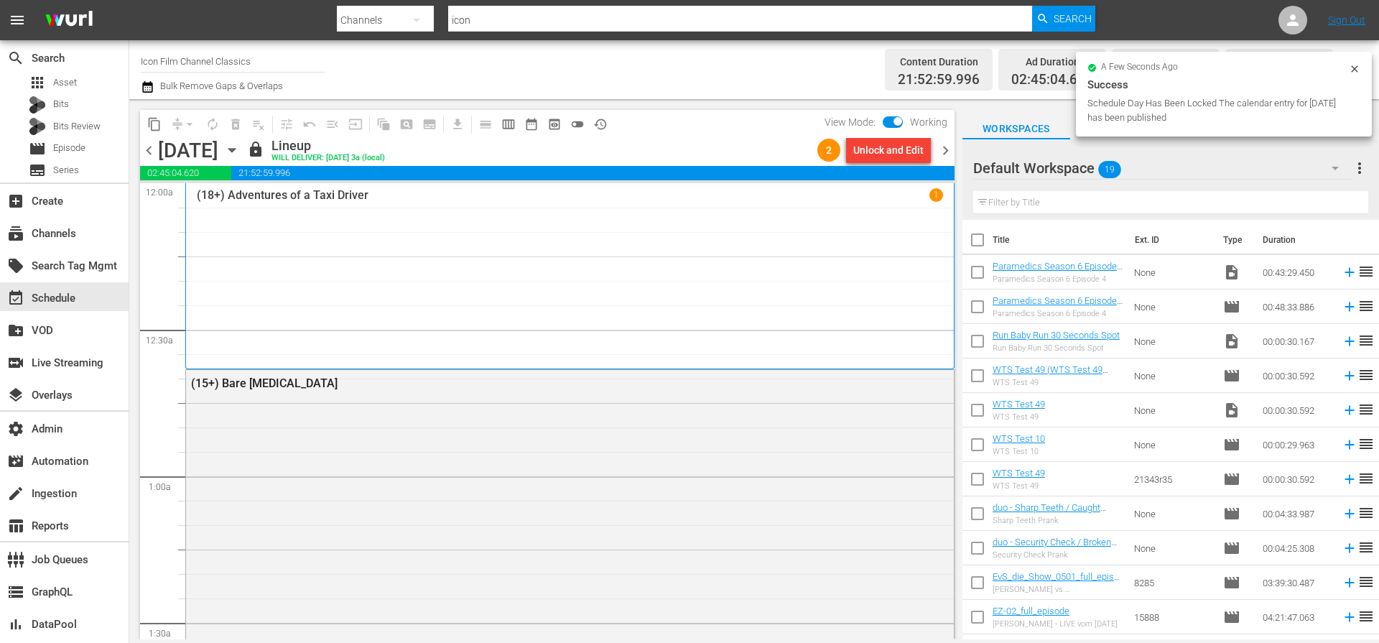
click at [951, 152] on span "chevron_right" at bounding box center [945, 150] width 18 height 18
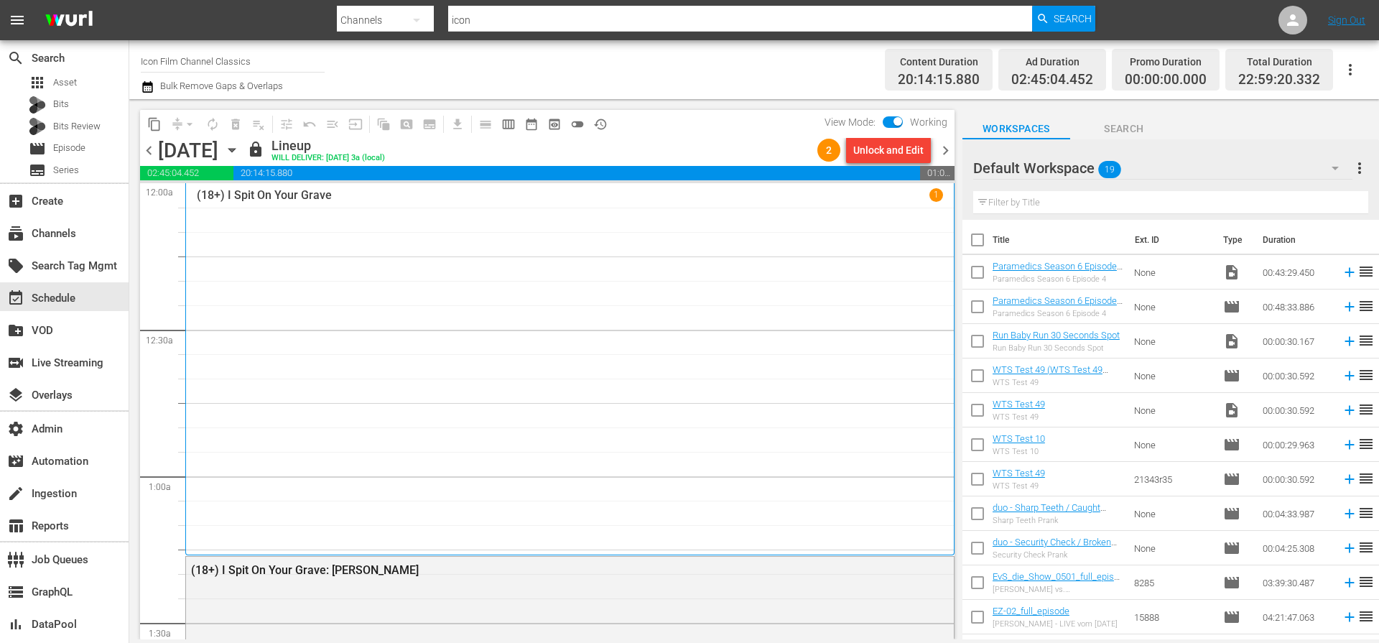
click at [913, 152] on div "Unlock and Edit" at bounding box center [888, 150] width 70 height 26
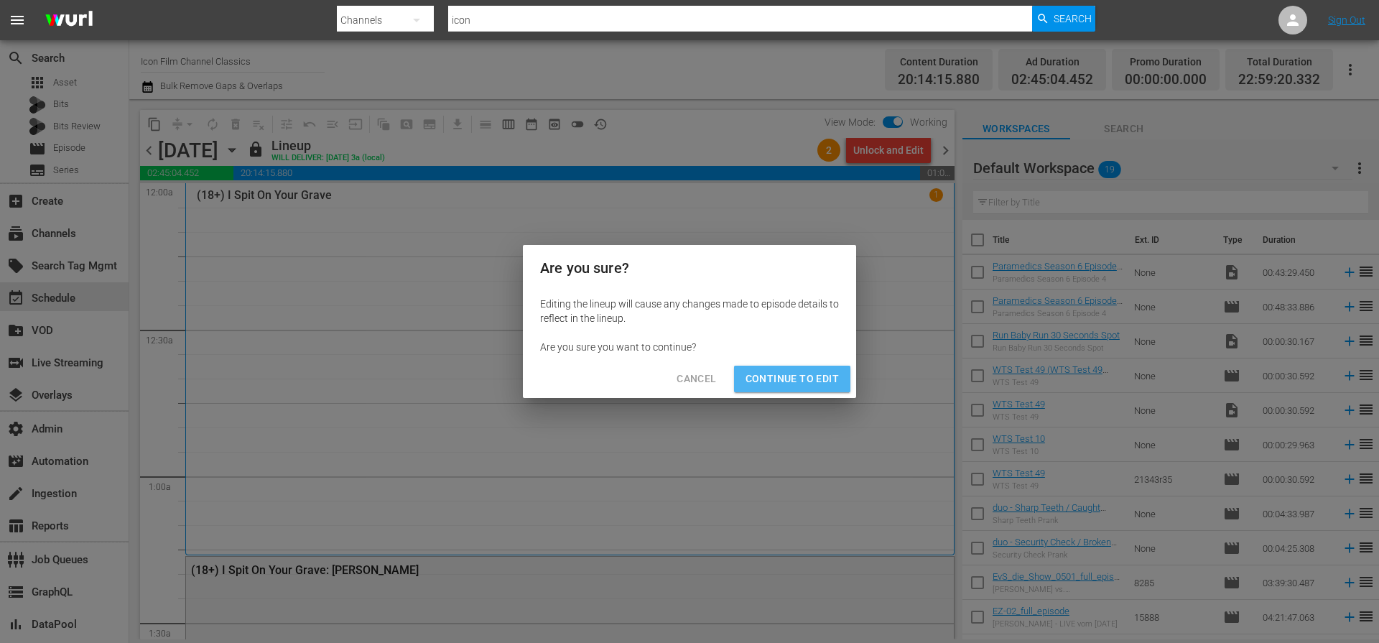
click at [807, 370] on span "Continue to Edit" at bounding box center [791, 379] width 93 height 18
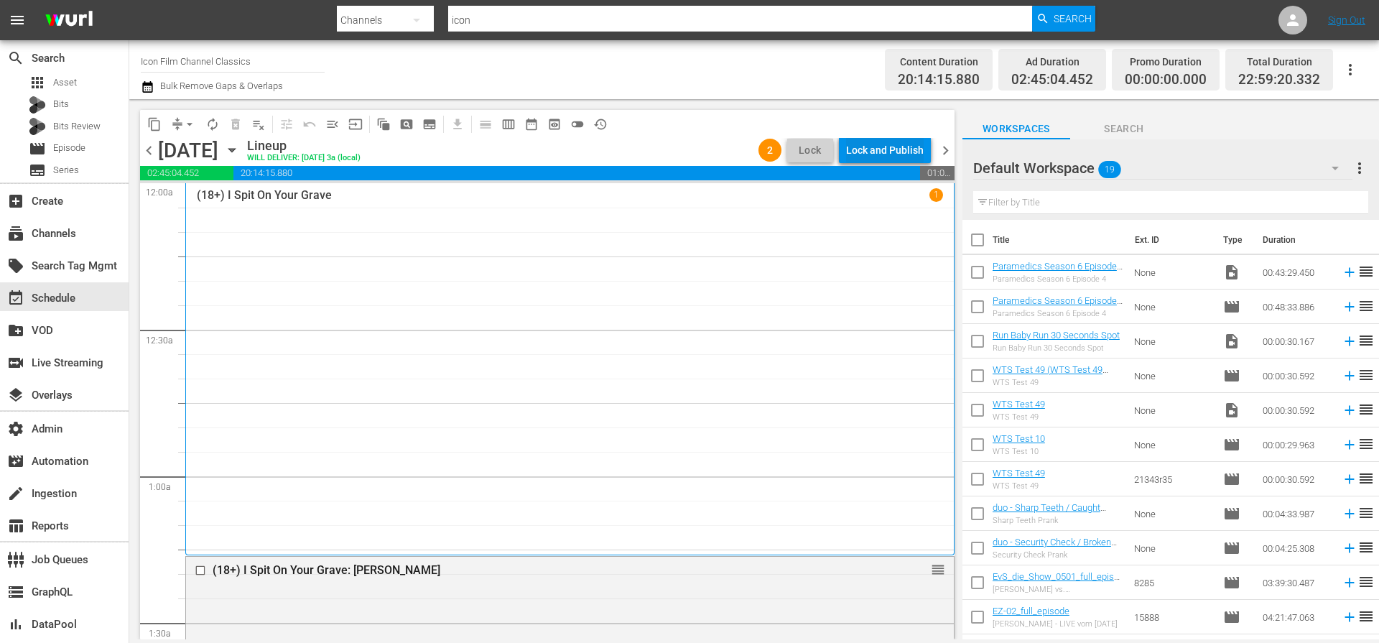
click at [923, 149] on div "Lock and Publish" at bounding box center [885, 150] width 78 height 26
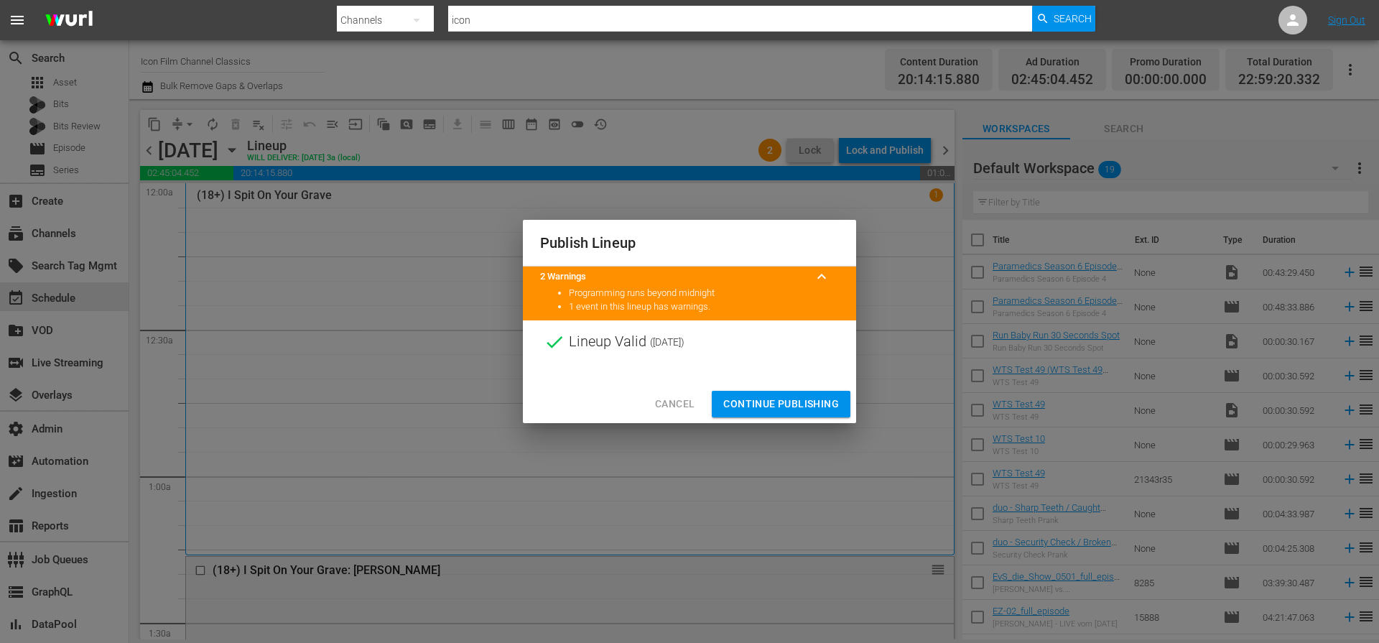
click at [801, 394] on button "Continue Publishing" at bounding box center [781, 404] width 139 height 27
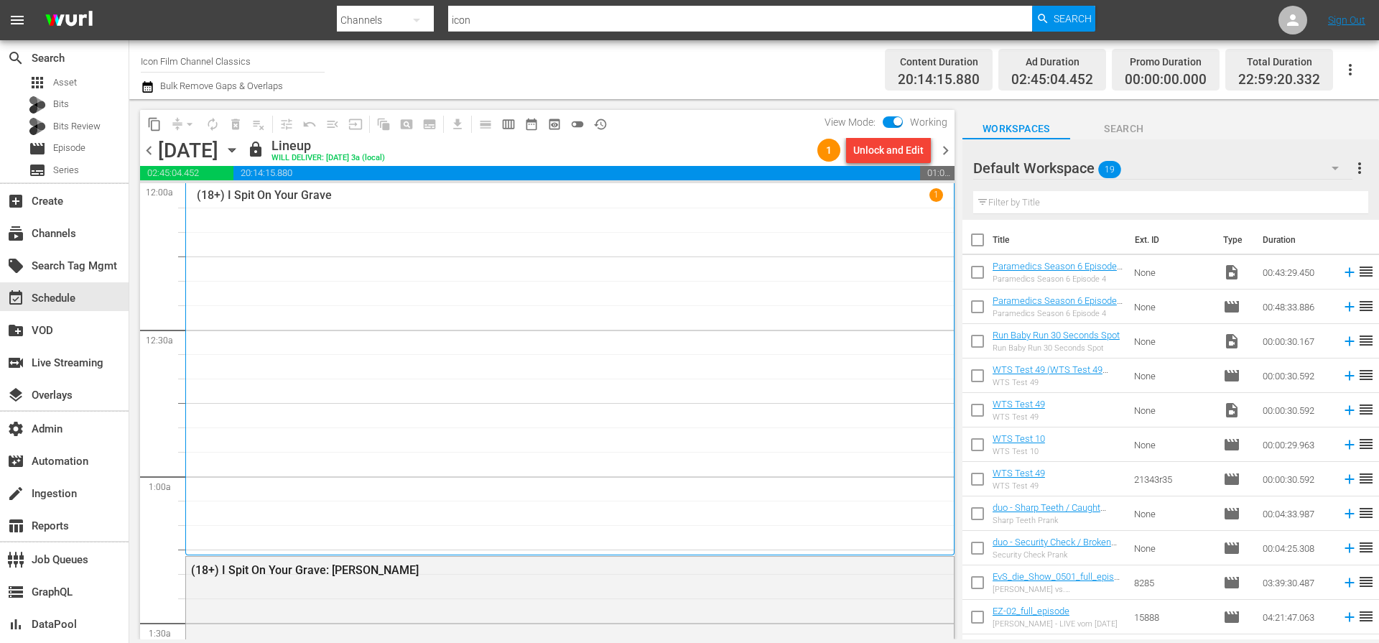
click at [949, 152] on span "chevron_right" at bounding box center [945, 150] width 18 height 18
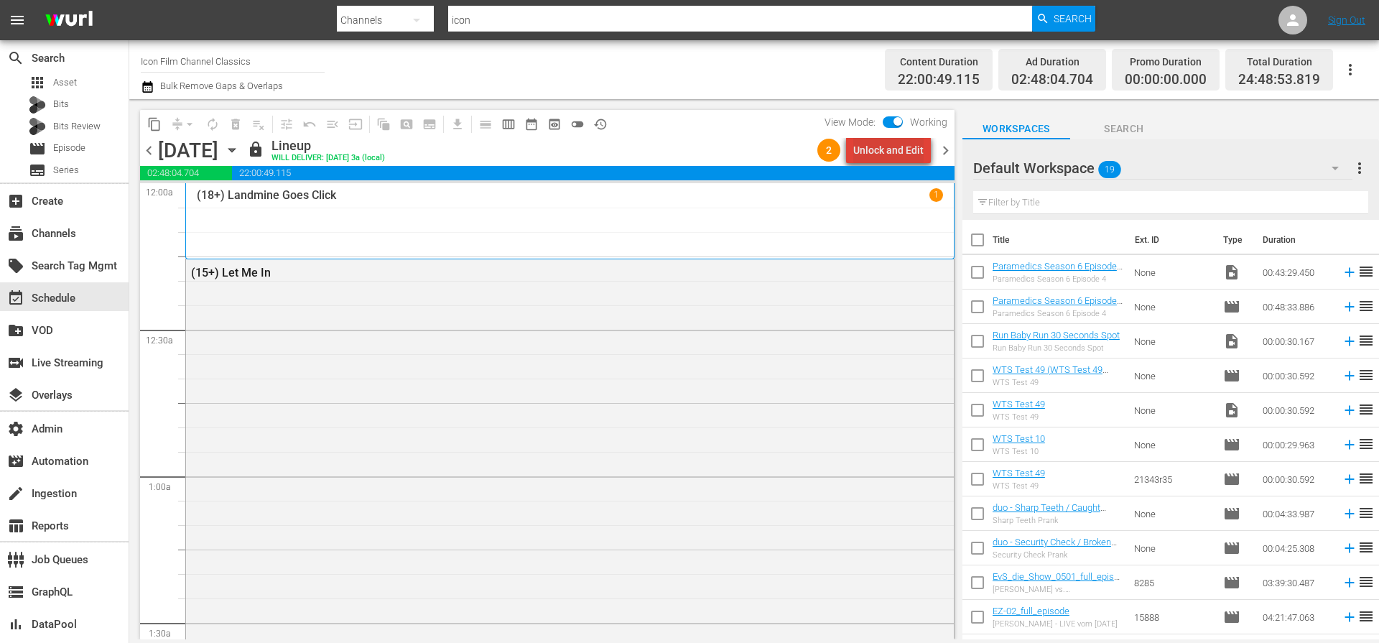
click at [919, 152] on div "Unlock and Edit" at bounding box center [888, 150] width 70 height 26
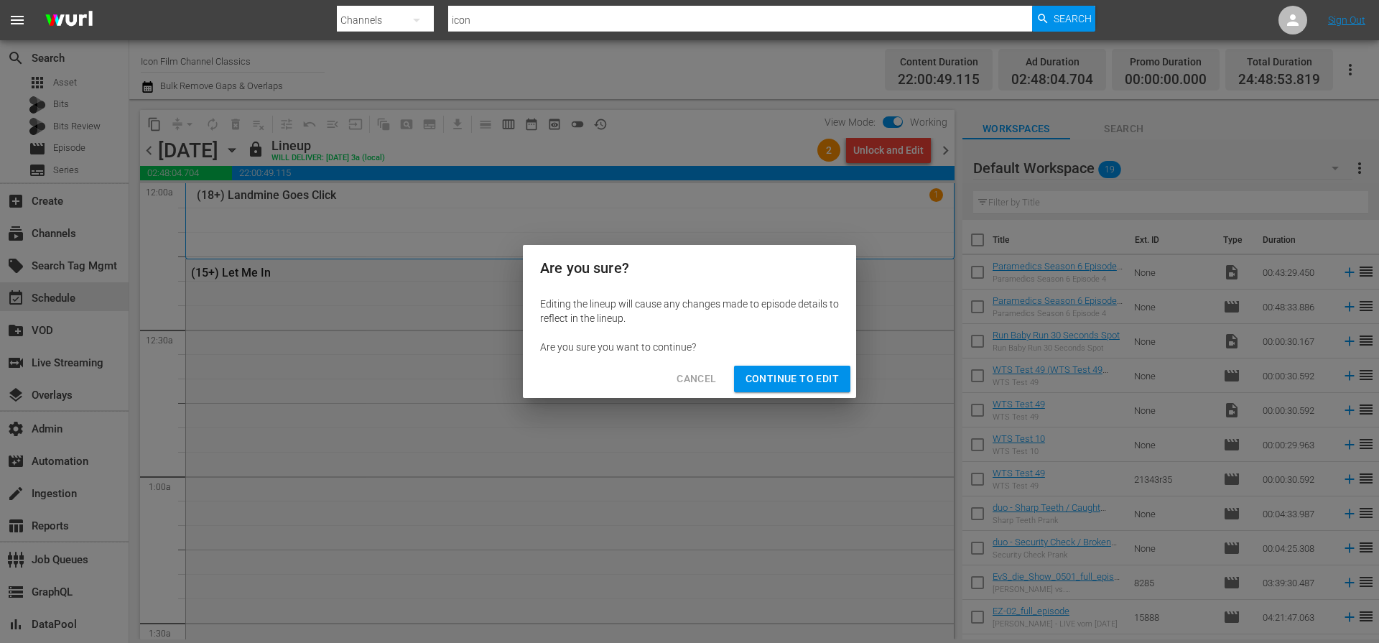
click at [837, 376] on span "Continue to Edit" at bounding box center [791, 379] width 93 height 18
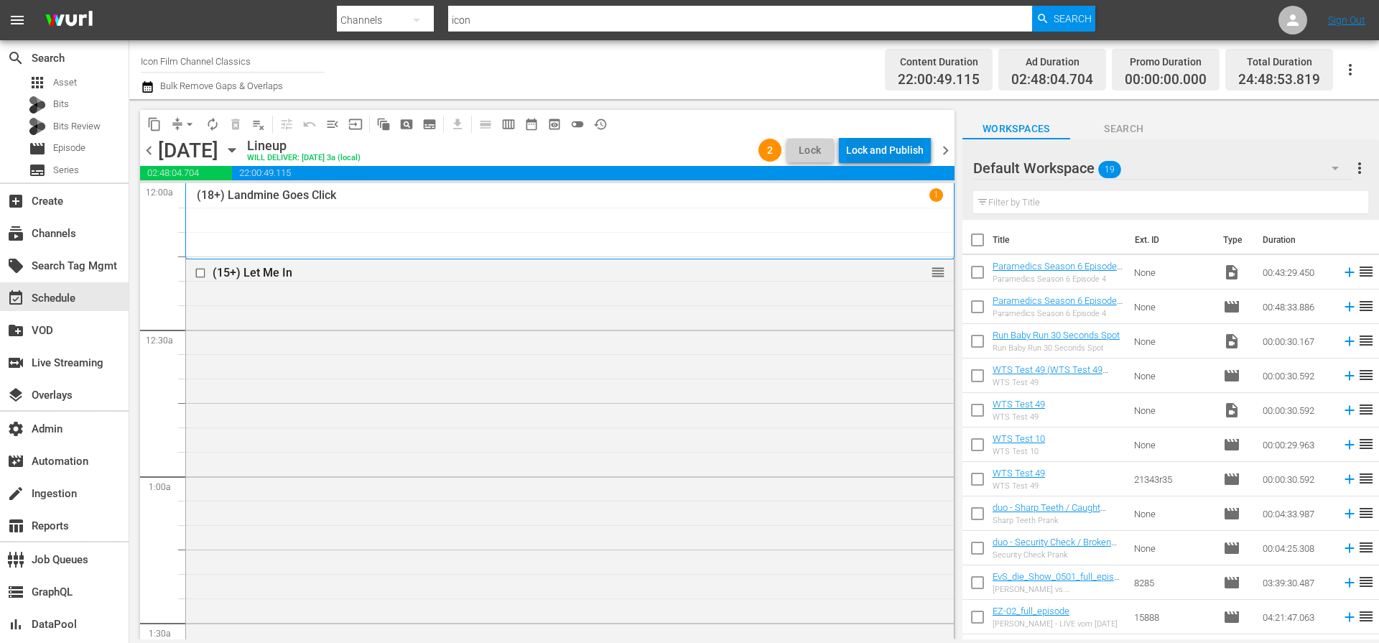
click at [910, 152] on div "Lock and Publish" at bounding box center [885, 150] width 78 height 26
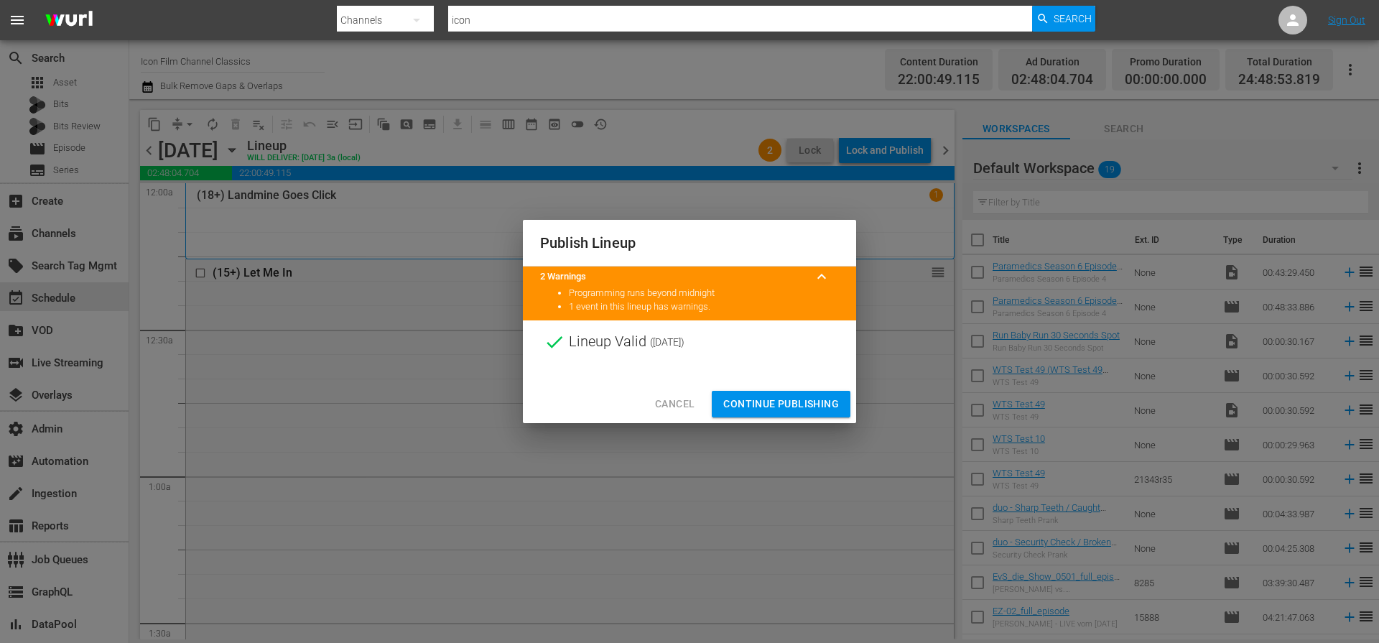
click at [814, 395] on span "Continue Publishing" at bounding box center [781, 404] width 116 height 18
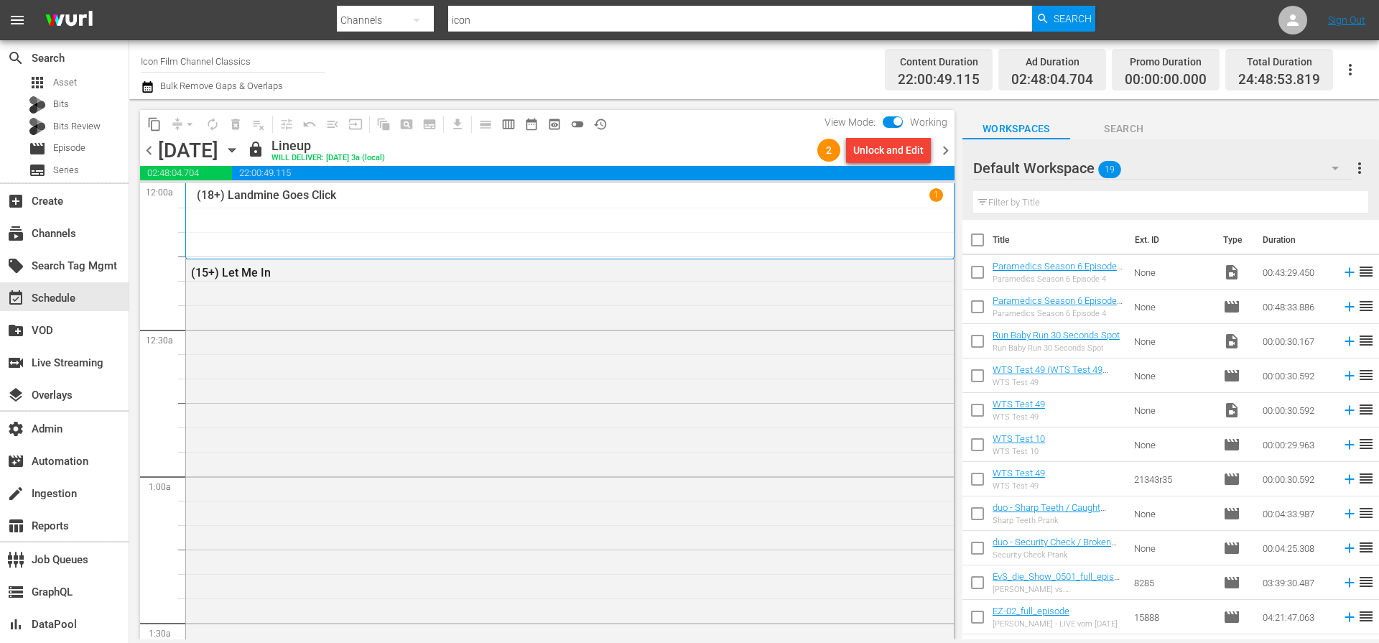
scroll to position [4066, 0]
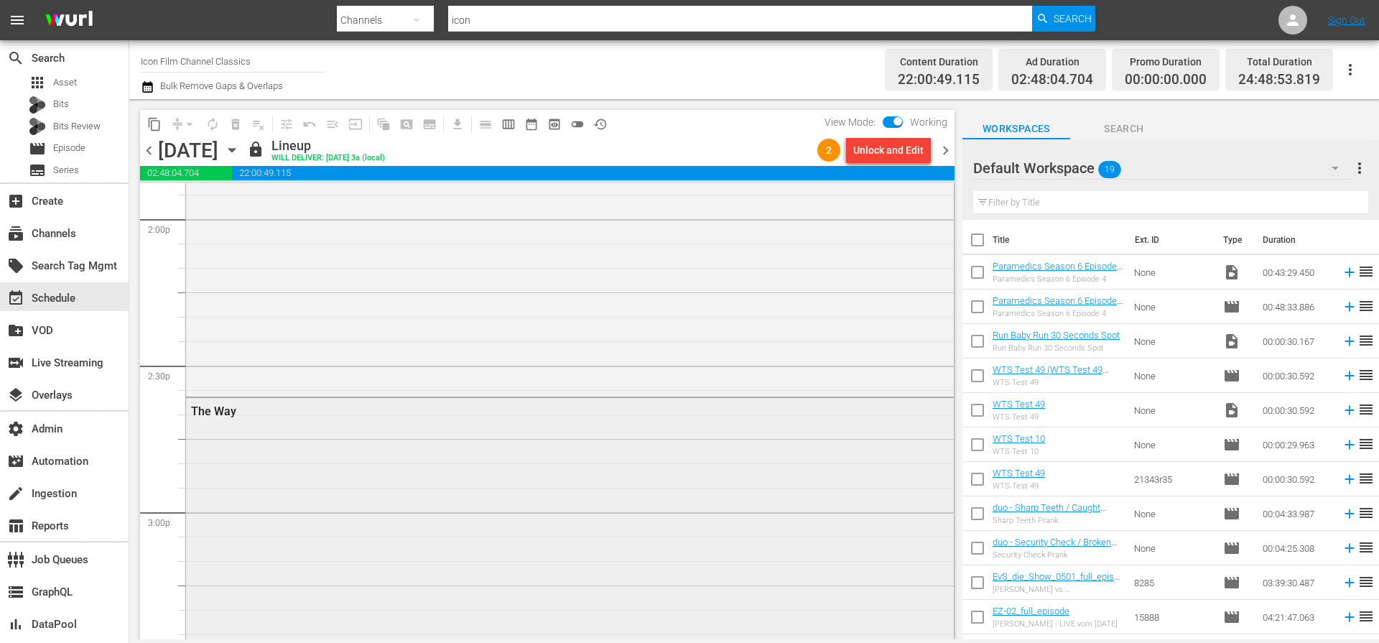
click at [525, 420] on div "The Way" at bounding box center [570, 410] width 768 height 25
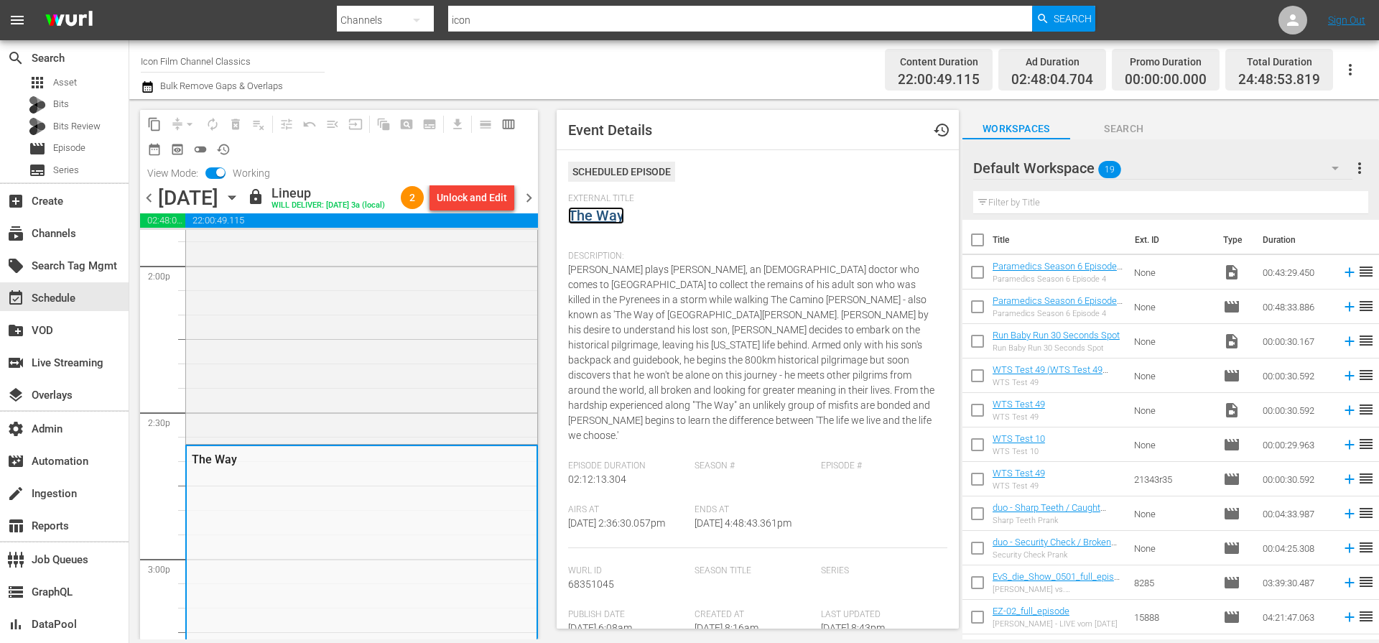
click at [598, 218] on link "The Way" at bounding box center [596, 215] width 56 height 17
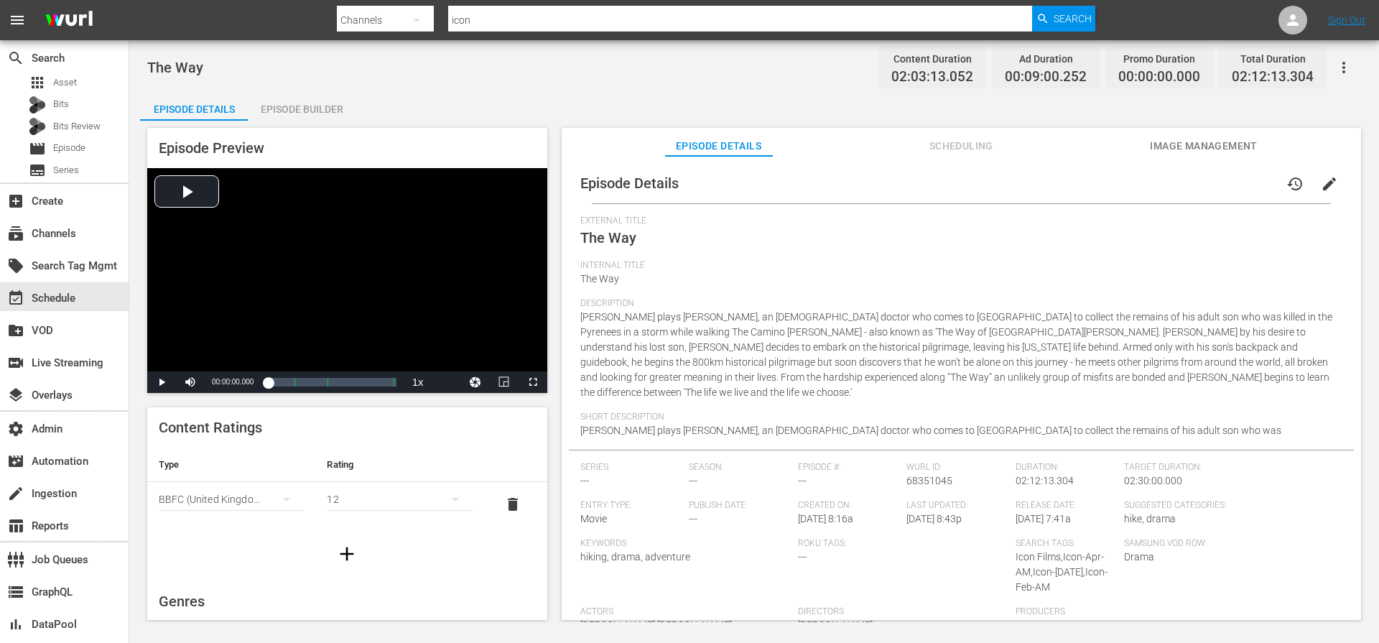
click at [972, 142] on span "Scheduling" at bounding box center [961, 146] width 108 height 18
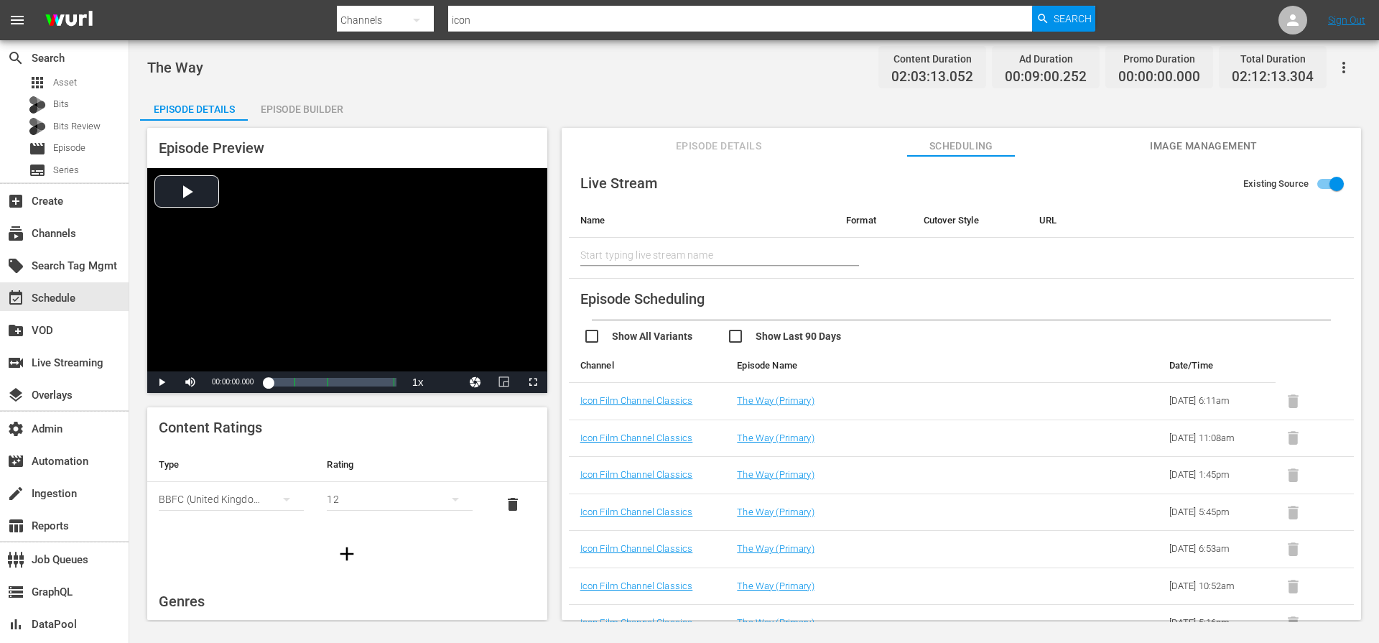
click at [754, 335] on input "checkbox" at bounding box center [799, 337] width 144 height 21
checkbox input "true"
click at [1131, 192] on div "Live Stream Existing Source Name Format Cutover Style URL Start typing live str…" at bounding box center [961, 221] width 785 height 116
click at [623, 343] on input "checkbox" at bounding box center [655, 337] width 144 height 21
checkbox input "true"
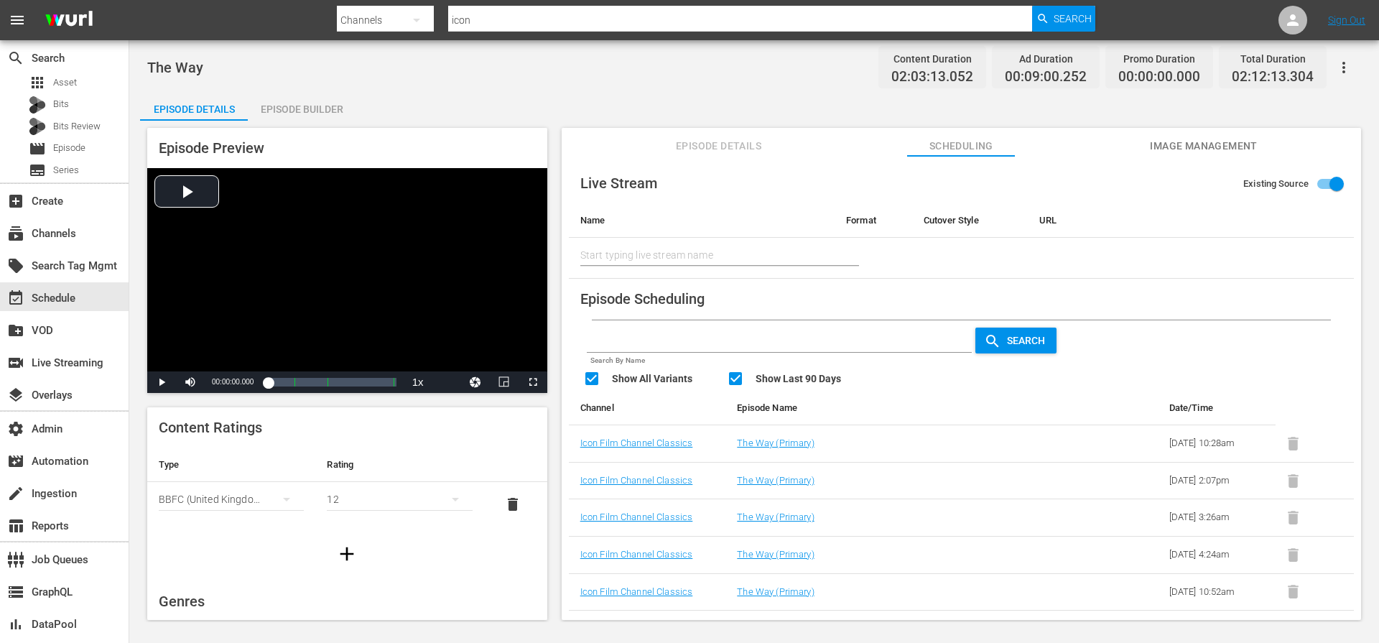
click at [736, 368] on div "Search By Name Search Show All Variants Show Last 90 Days" at bounding box center [968, 355] width 771 height 70
click at [735, 373] on input "checkbox" at bounding box center [799, 380] width 144 height 21
checkbox input "false"
click at [595, 377] on input "checkbox" at bounding box center [655, 380] width 144 height 21
checkbox input "false"
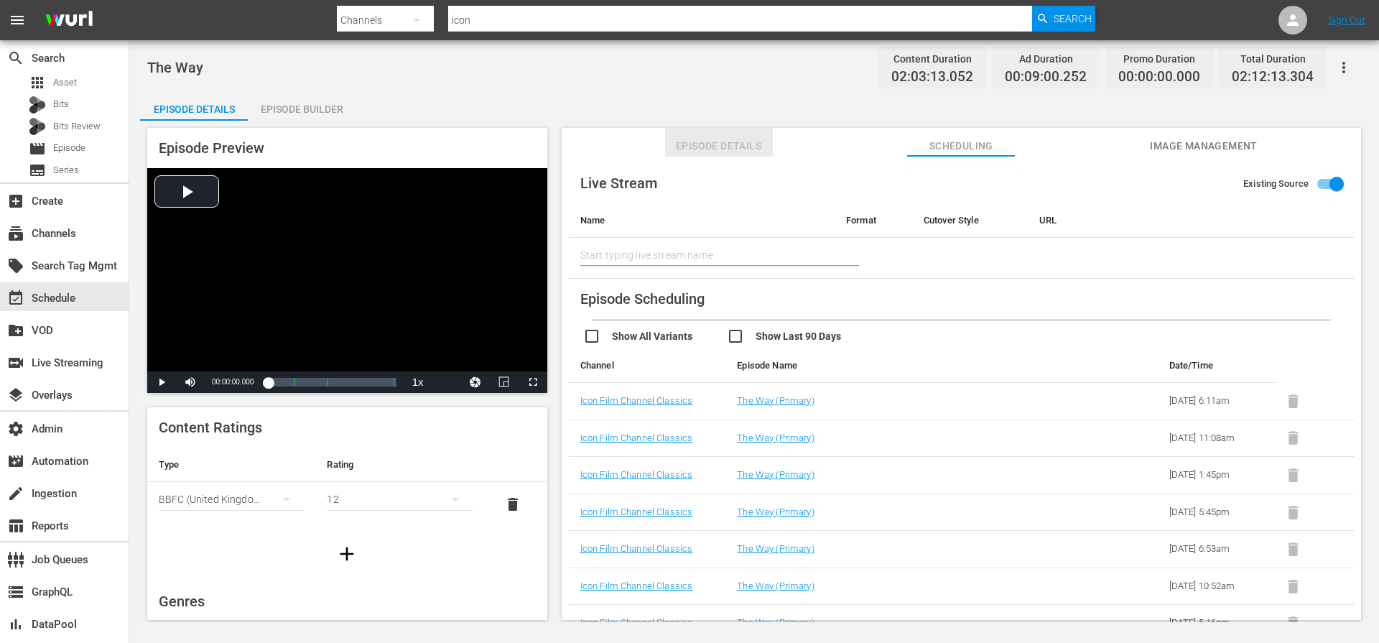
click at [732, 152] on span "Episode Details" at bounding box center [719, 146] width 108 height 18
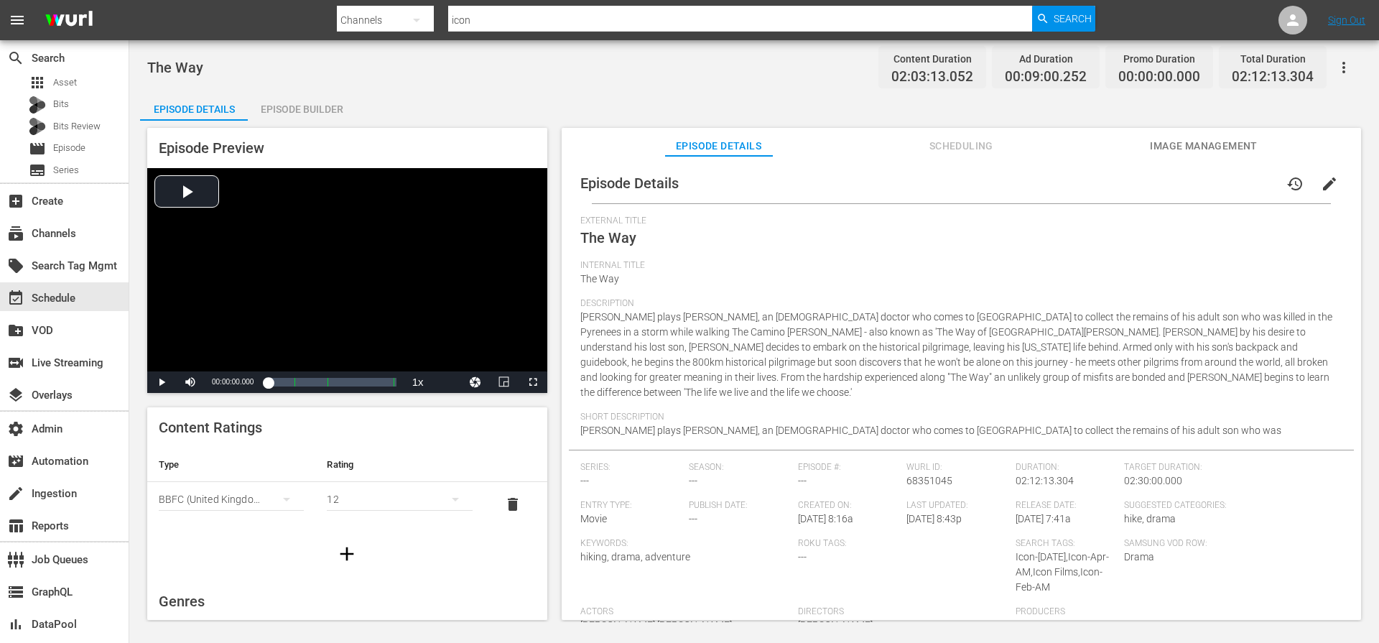
click at [1173, 148] on span "Image Management" at bounding box center [1204, 146] width 108 height 18
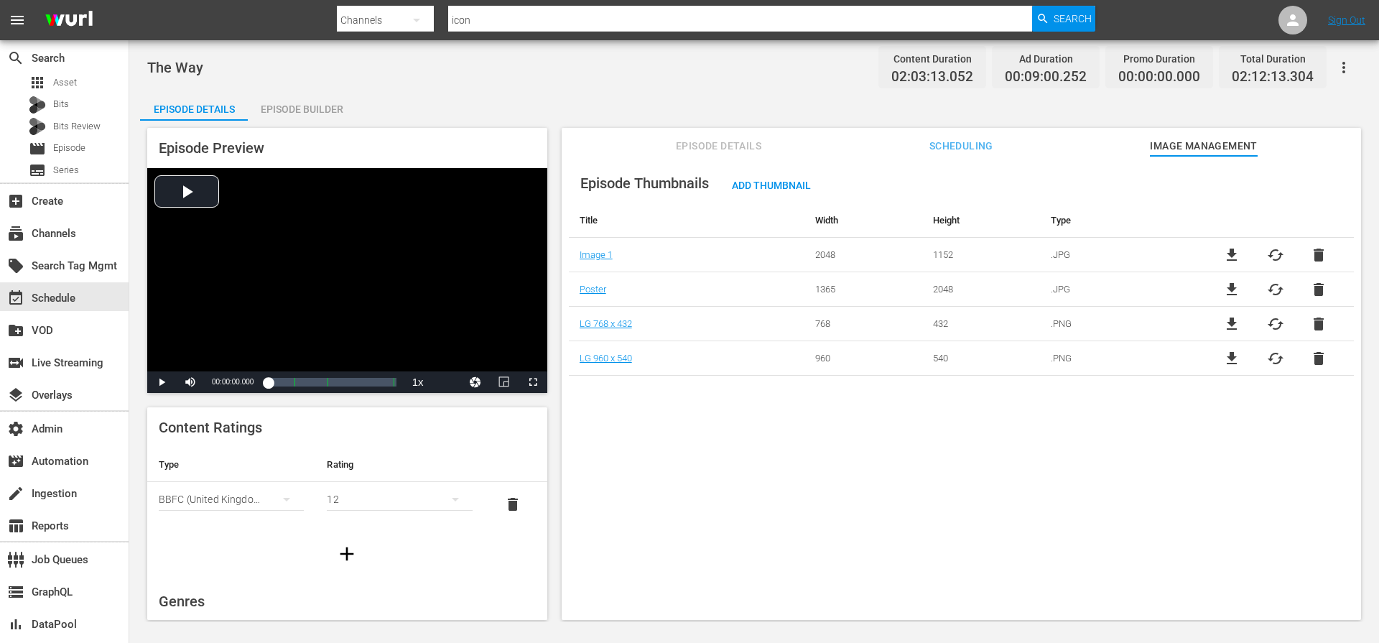
click at [954, 109] on div "Episode Details Episode Builder Episode Preview Video Player is loading. Play V…" at bounding box center [754, 361] width 1228 height 539
click at [191, 62] on span "The Way" at bounding box center [175, 67] width 56 height 17
click at [192, 62] on span "The Way" at bounding box center [175, 67] width 56 height 17
copy span "The Way"
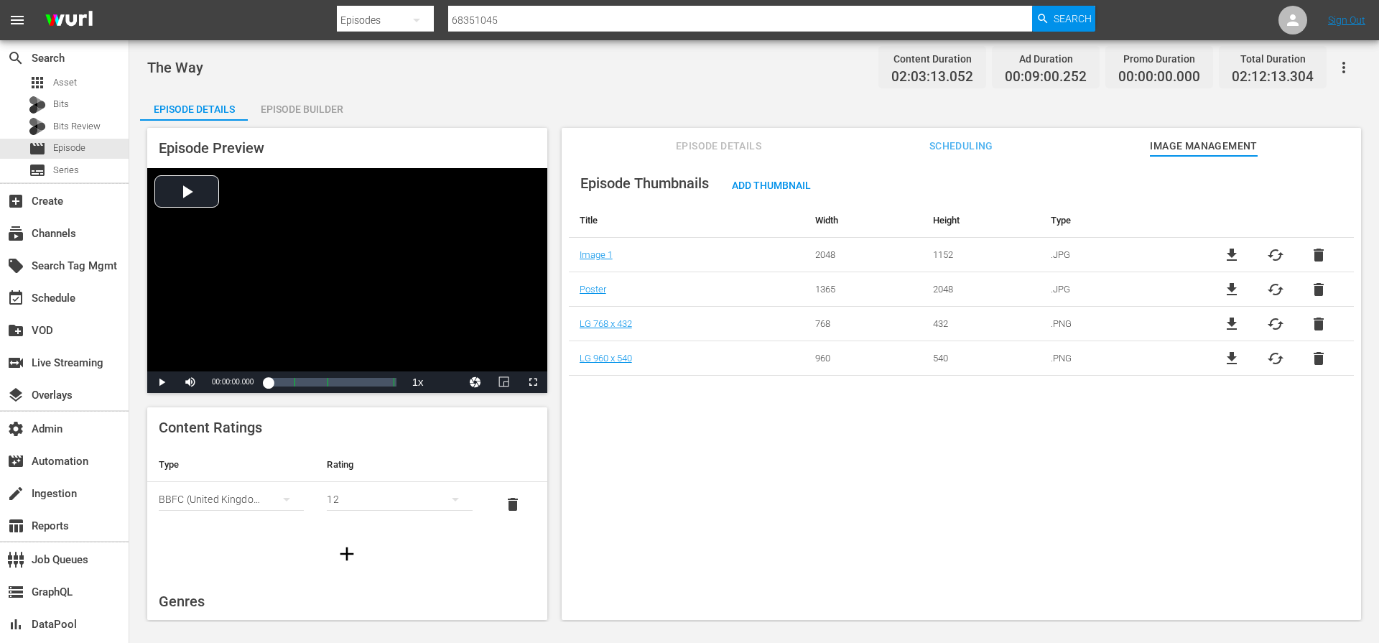
drag, startPoint x: 758, startPoint y: 70, endPoint x: 750, endPoint y: 72, distance: 7.3
click at [756, 70] on div "The Way Content Duration 02:03:13.052 Ad Duration 00:09:00.252 Promo Duration 0…" at bounding box center [754, 67] width 1214 height 32
click at [727, 142] on span "Episode Details" at bounding box center [719, 146] width 108 height 18
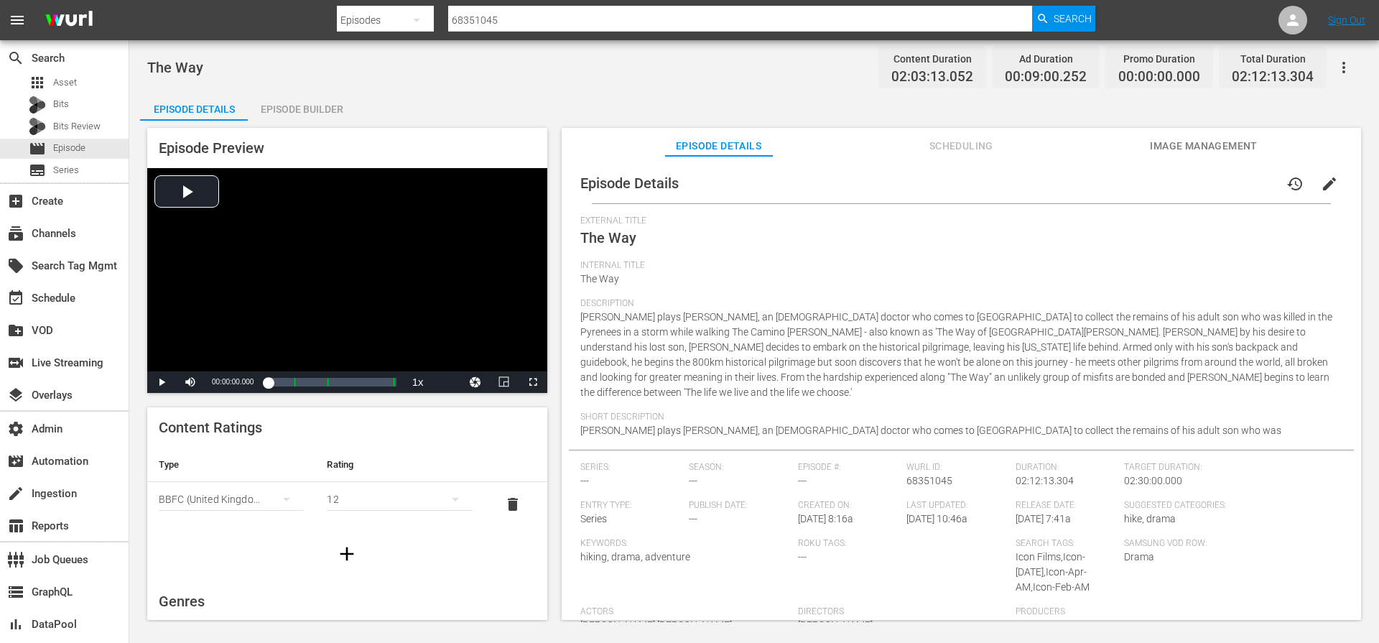
click at [1321, 182] on span "edit" at bounding box center [1329, 183] width 17 height 17
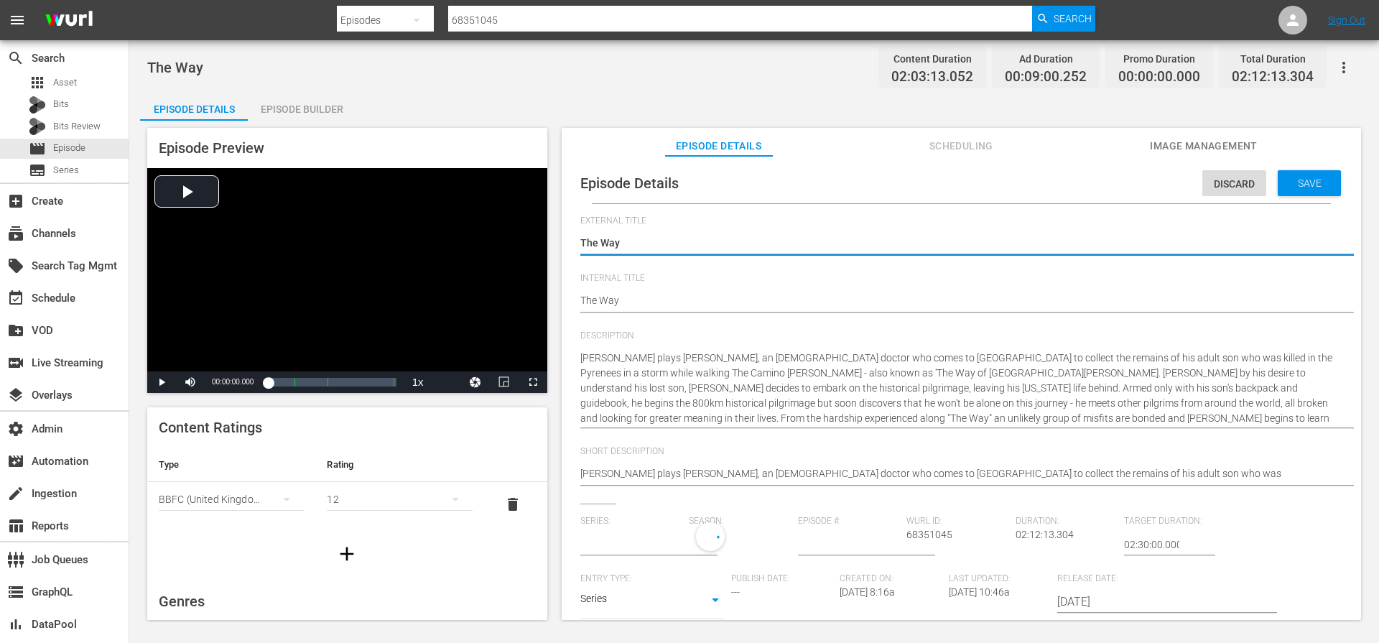
type input "No Series"
click at [631, 541] on input "text" at bounding box center [631, 544] width 102 height 34
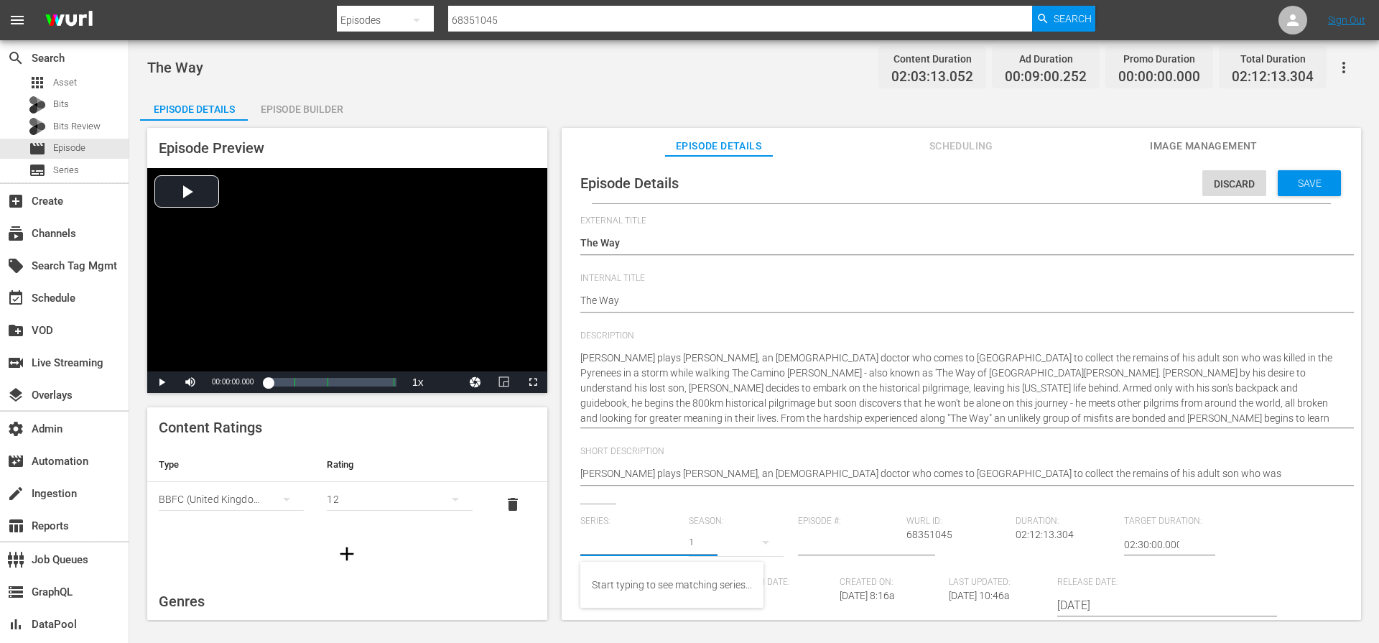
click at [695, 460] on div "[PERSON_NAME] plays [PERSON_NAME], an [DEMOGRAPHIC_DATA] doctor who comes to [G…" at bounding box center [957, 474] width 755 height 34
click at [606, 604] on body "menu Search By Episodes Search ID, Title, Description, Keywords, or Category 68…" at bounding box center [689, 321] width 1379 height 643
click at [608, 534] on li "Movie" at bounding box center [652, 534] width 144 height 24
type input "MOVIE"
click at [1308, 182] on span "Save" at bounding box center [1309, 182] width 47 height 11
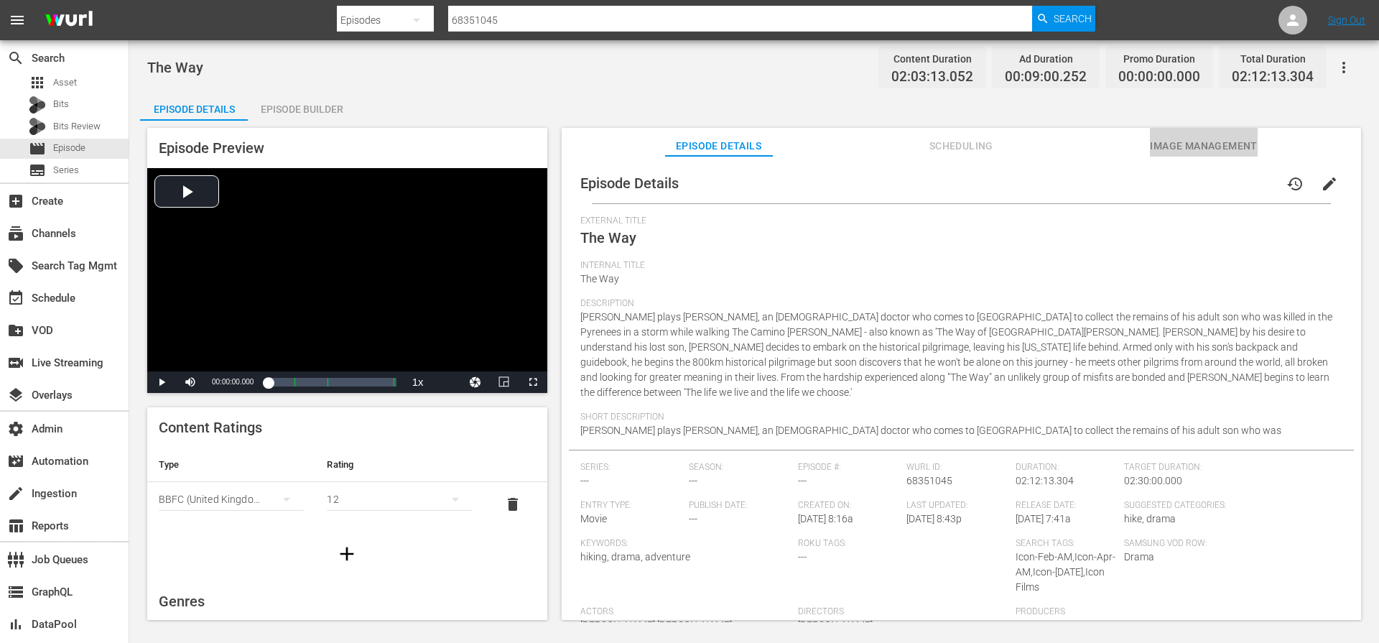
click at [1168, 148] on span "Image Management" at bounding box center [1204, 146] width 108 height 18
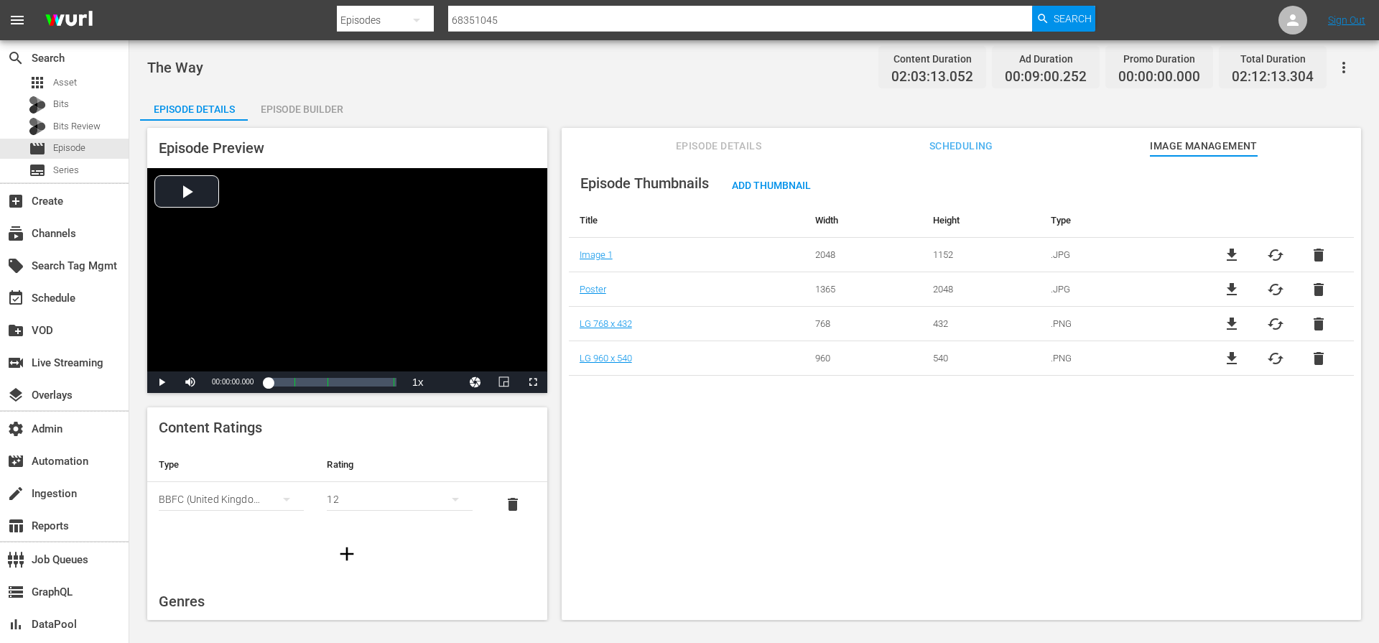
click at [738, 144] on span "Episode Details" at bounding box center [719, 146] width 108 height 18
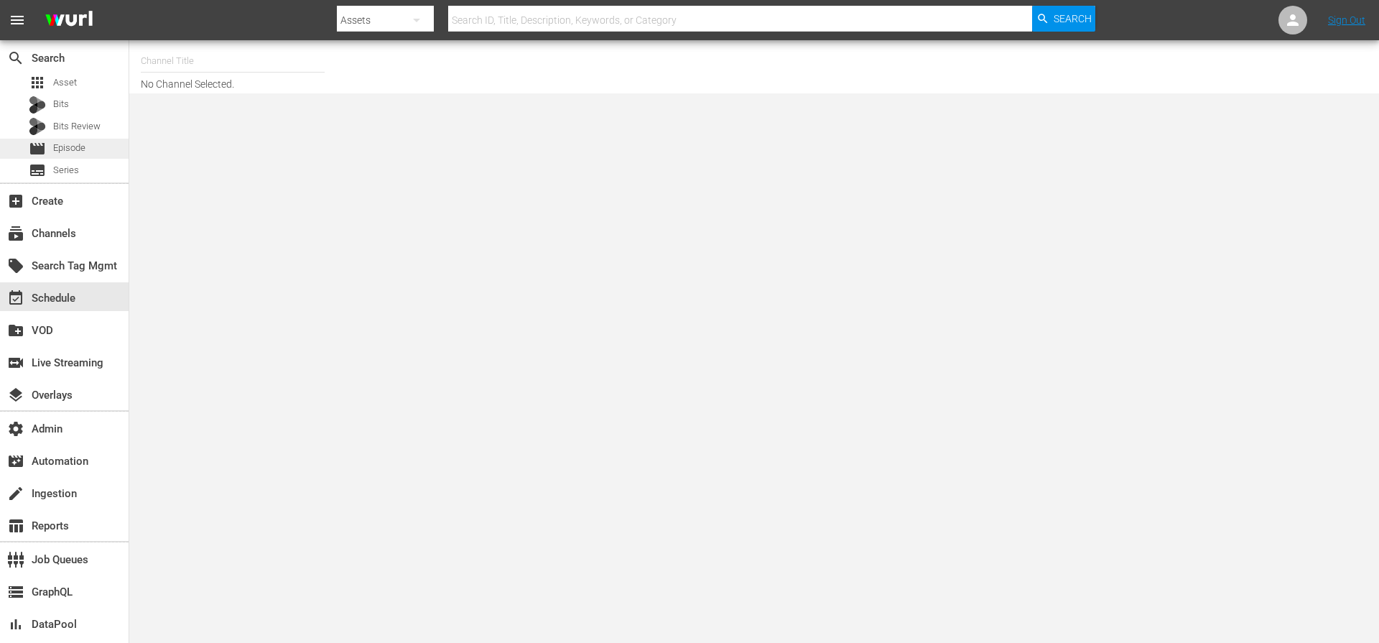
click at [73, 147] on span "Episode" at bounding box center [69, 148] width 32 height 14
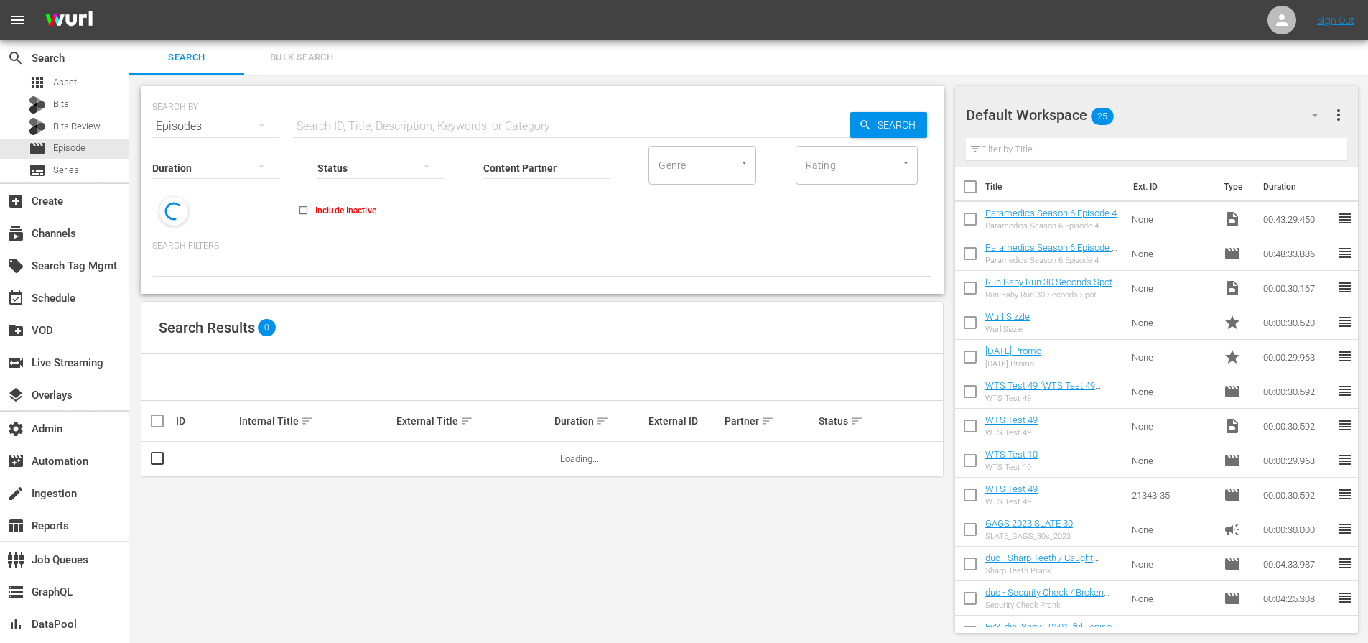
click at [404, 63] on div "Search Bulk Search" at bounding box center [748, 57] width 1239 height 34
click at [396, 124] on input "text" at bounding box center [571, 126] width 557 height 34
paste input "68351045"
click at [860, 133] on div "Search" at bounding box center [888, 125] width 77 height 26
click at [373, 133] on div "Status" at bounding box center [380, 159] width 126 height 52
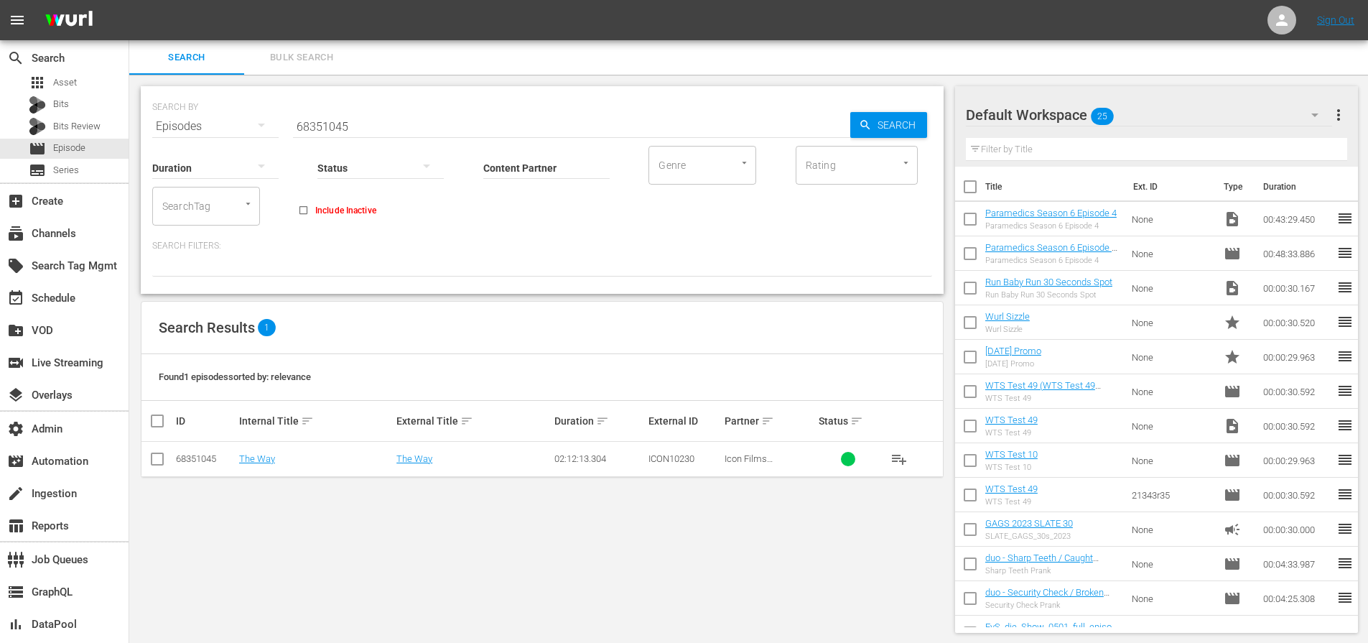
click at [373, 133] on div "Status" at bounding box center [380, 159] width 126 height 52
click at [380, 124] on input "68351045" at bounding box center [571, 126] width 557 height 34
paste input "50"
type input "68351050"
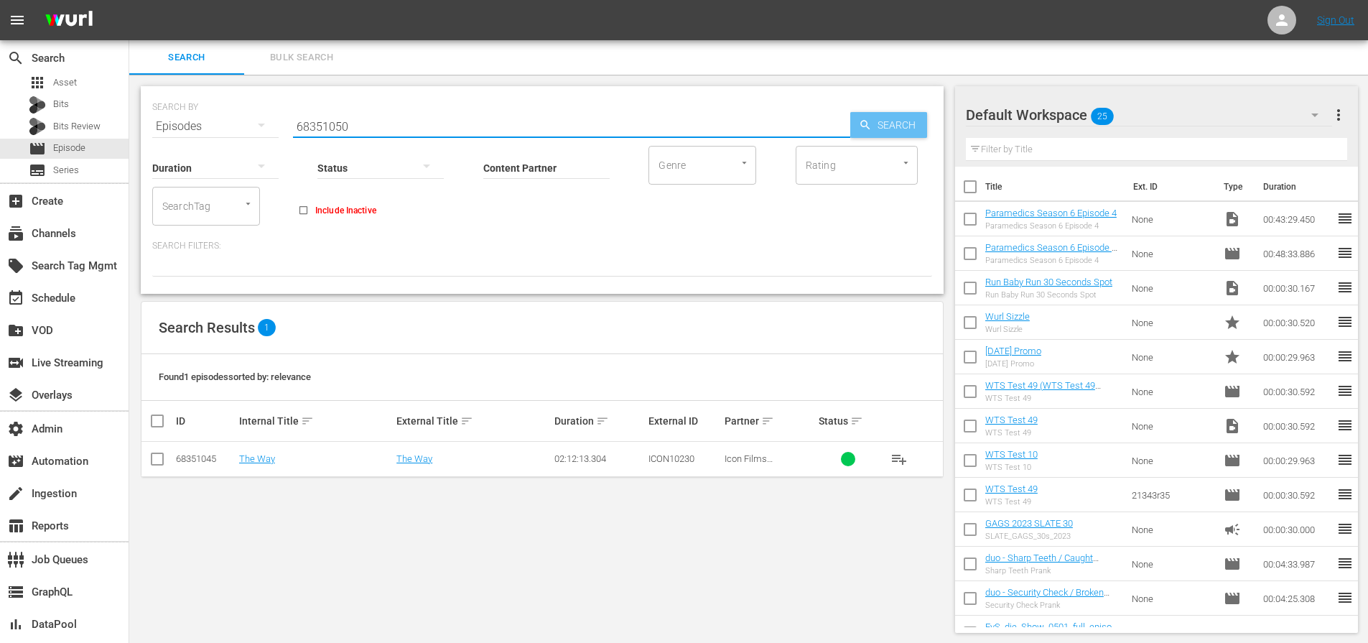
click at [885, 124] on span "Search" at bounding box center [899, 125] width 55 height 26
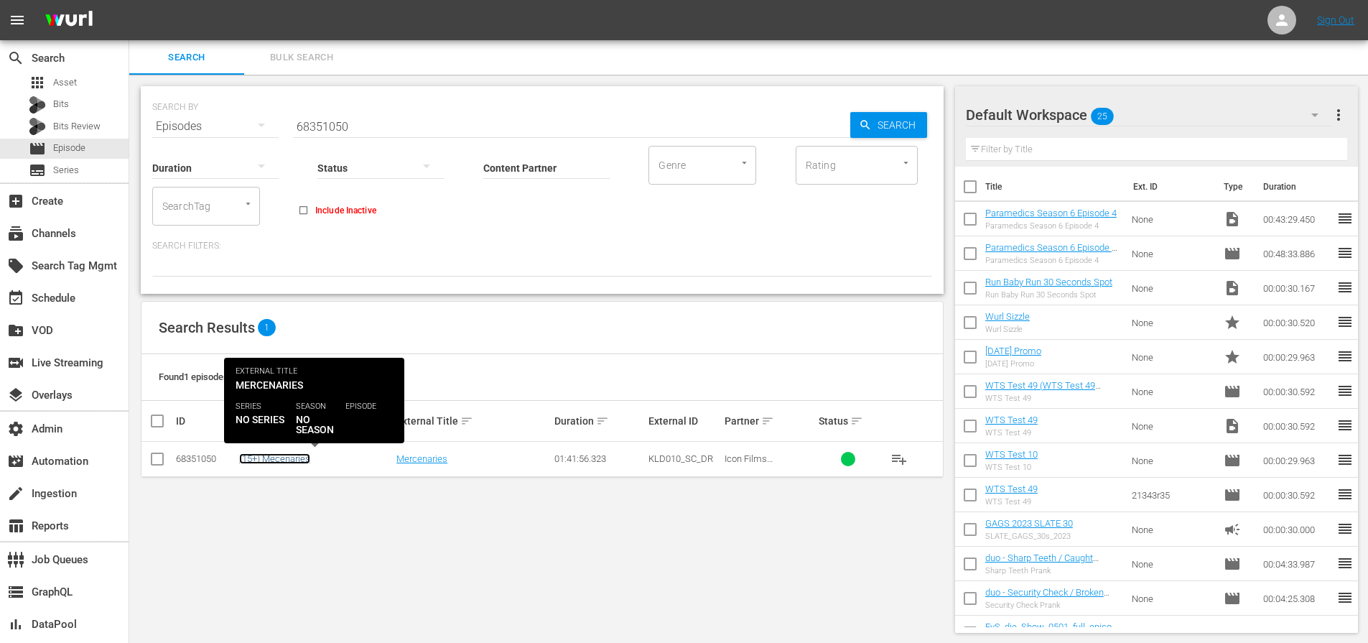
click at [293, 459] on link "(15+) Mecenaries" at bounding box center [274, 458] width 71 height 11
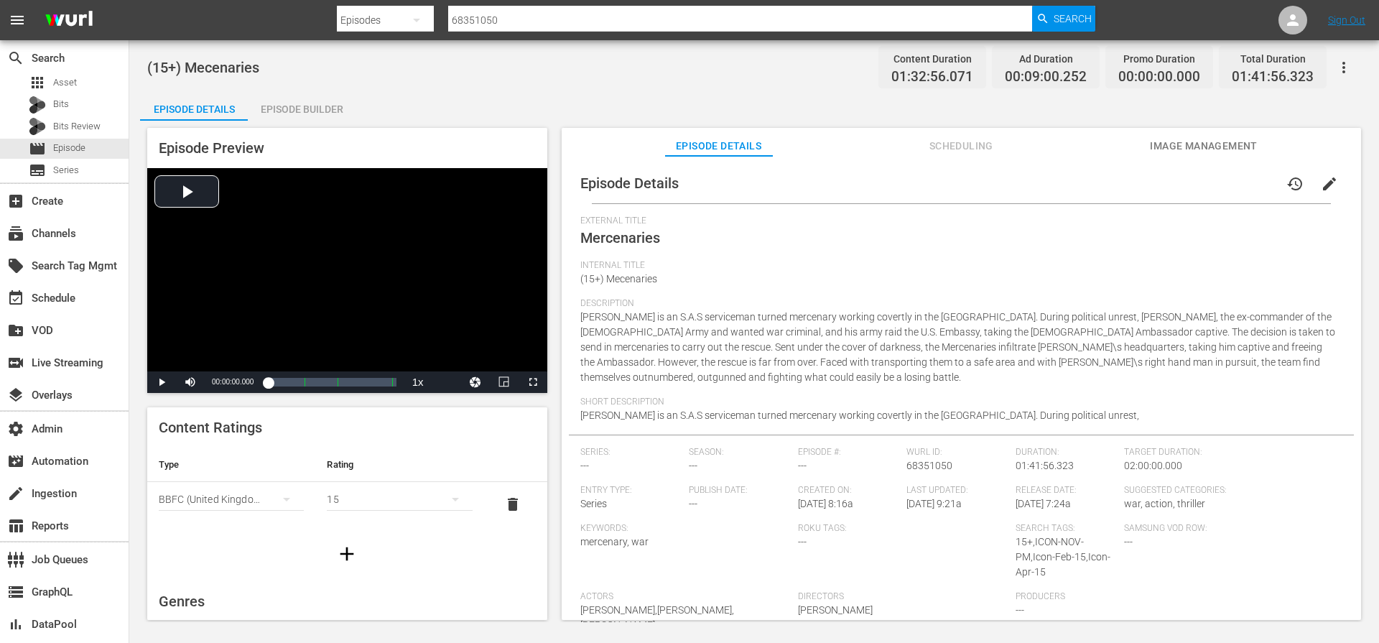
click at [1321, 180] on span "edit" at bounding box center [1329, 183] width 17 height 17
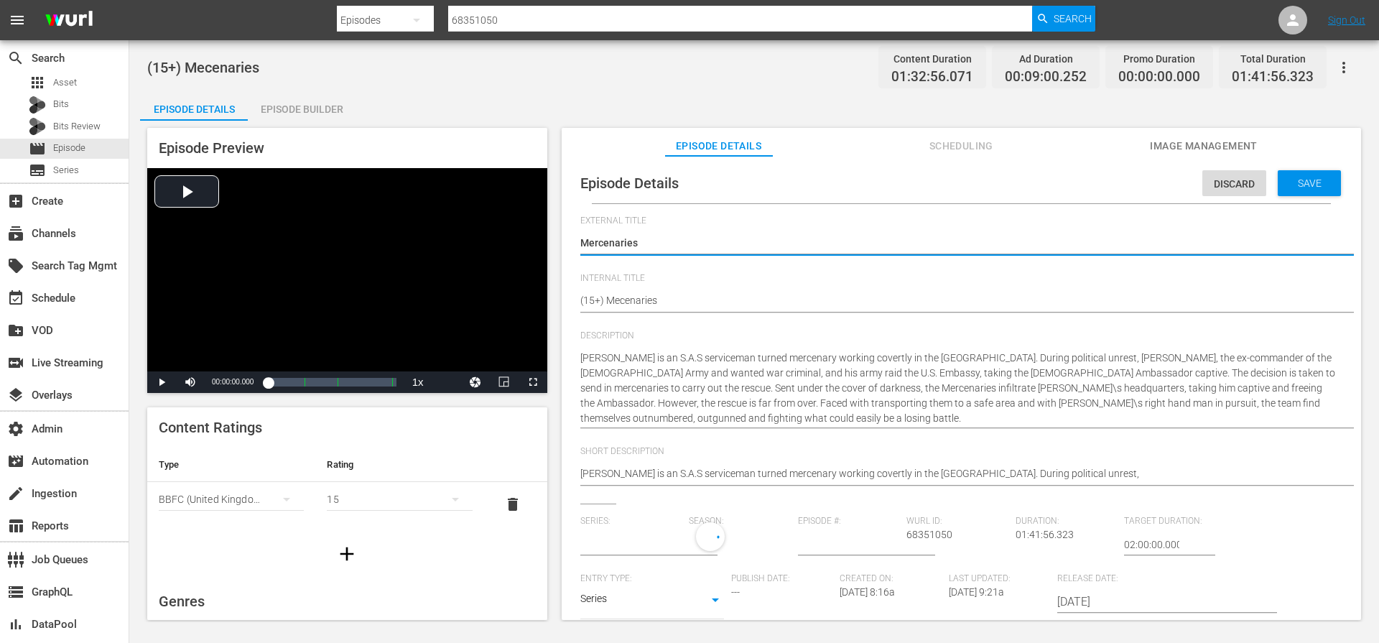
type input "No Series"
click at [617, 603] on body "menu Search By Episodes Search ID, Title, Description, Keywords, or Category 68…" at bounding box center [689, 321] width 1379 height 643
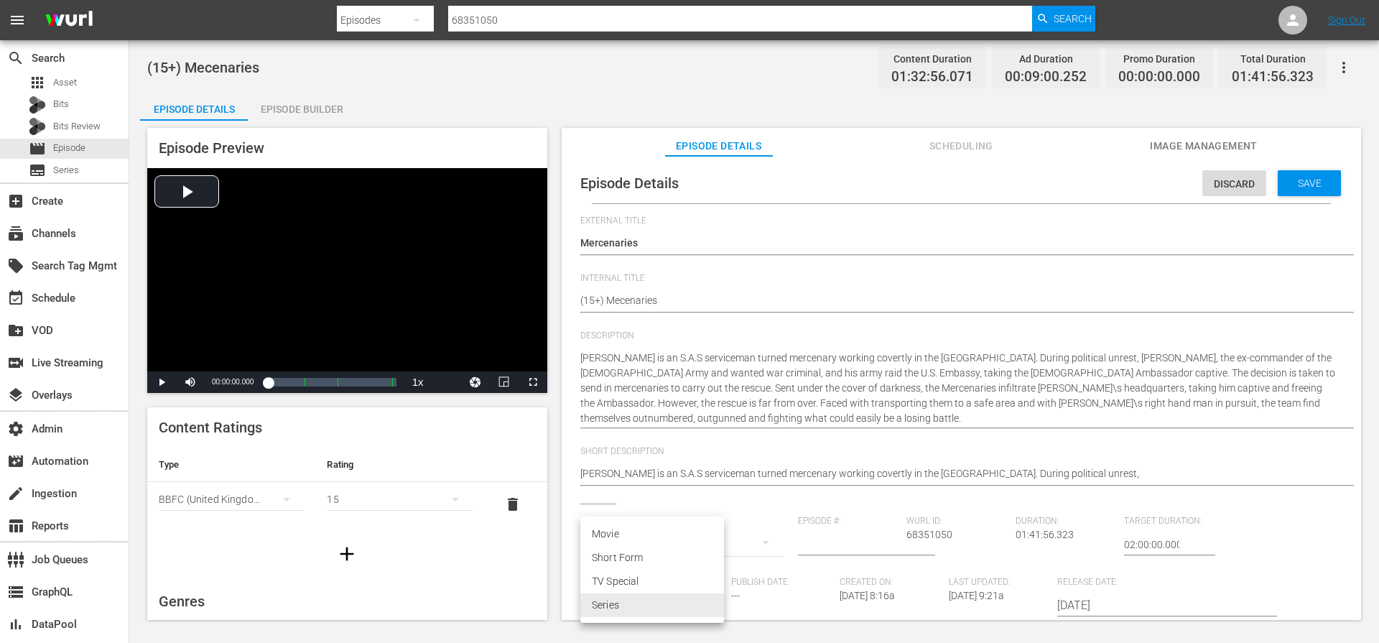
click at [620, 536] on li "Movie" at bounding box center [652, 534] width 144 height 24
type input "MOVIE"
click at [1310, 187] on span "Save" at bounding box center [1309, 182] width 47 height 11
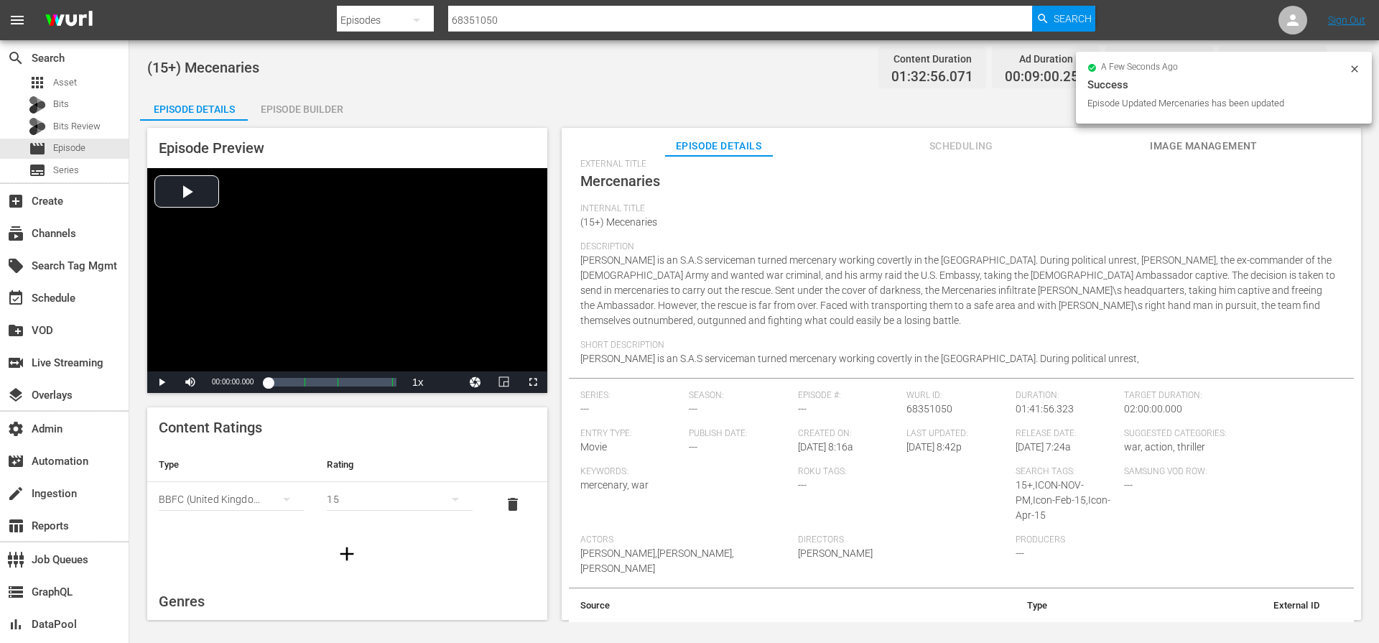
scroll to position [75, 0]
